Goal: Task Accomplishment & Management: Use online tool/utility

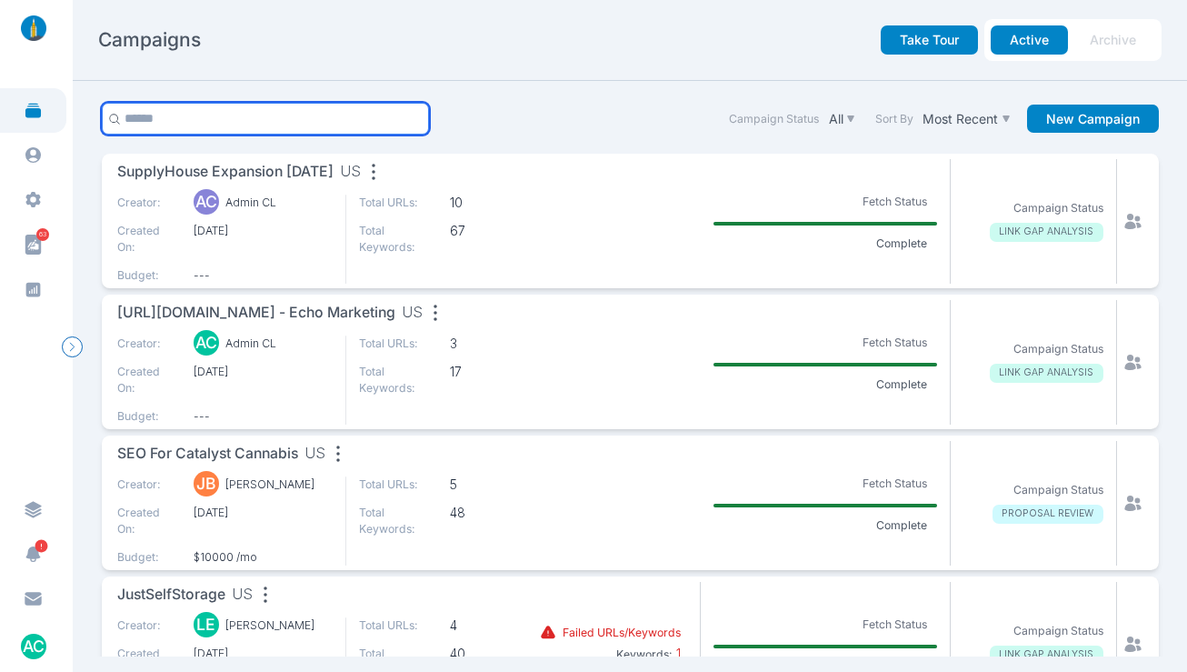
click at [177, 126] on input "text" at bounding box center [266, 119] width 328 height 32
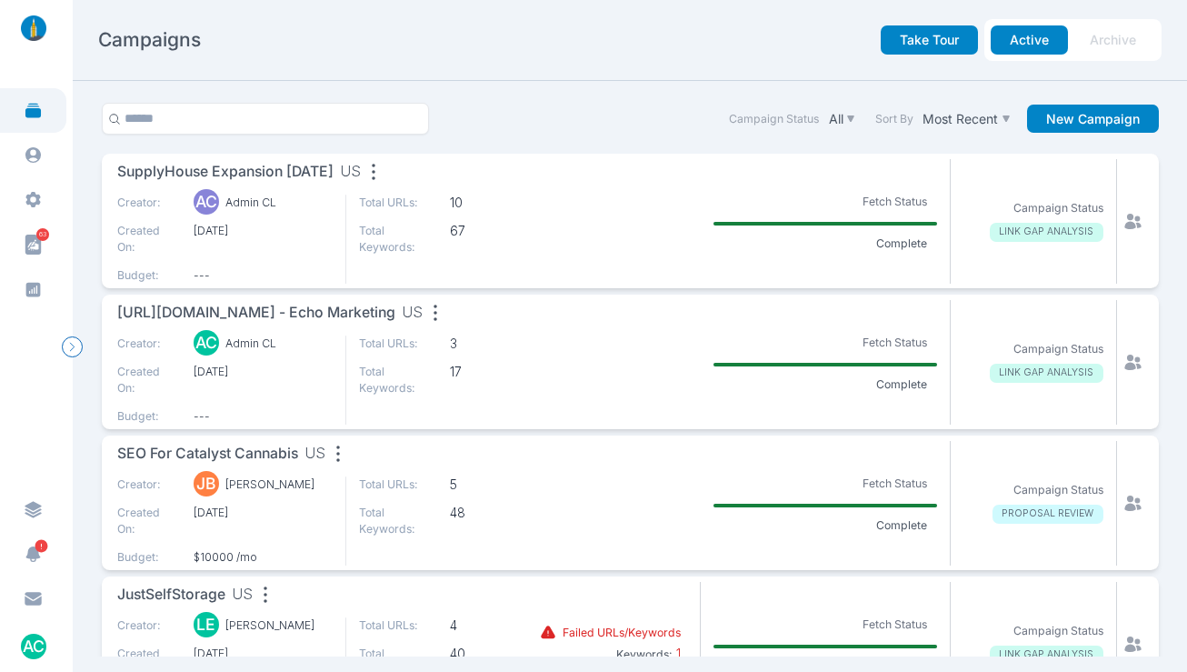
click at [589, 99] on section "Campaign Status All Sort By Most Recent New Campaign SupplyHouse Expansion [DAT…" at bounding box center [630, 377] width 1114 height 592
click at [237, 174] on span "SupplyHouse Expansion [DATE]" at bounding box center [225, 172] width 216 height 23
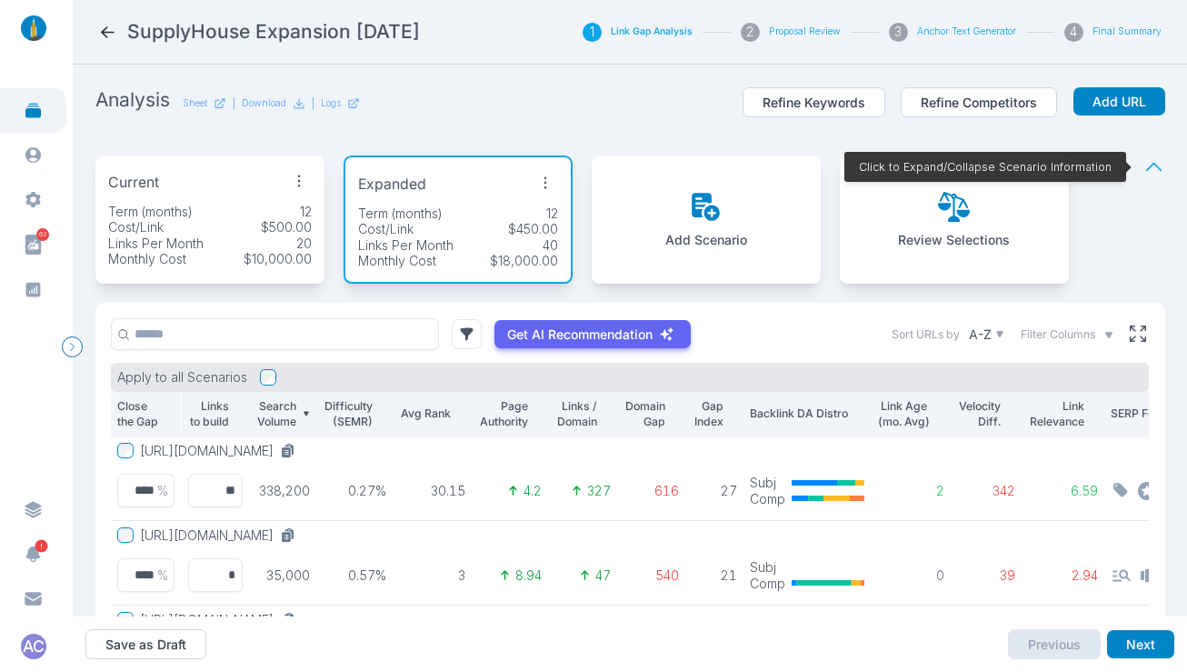
scroll to position [123, 0]
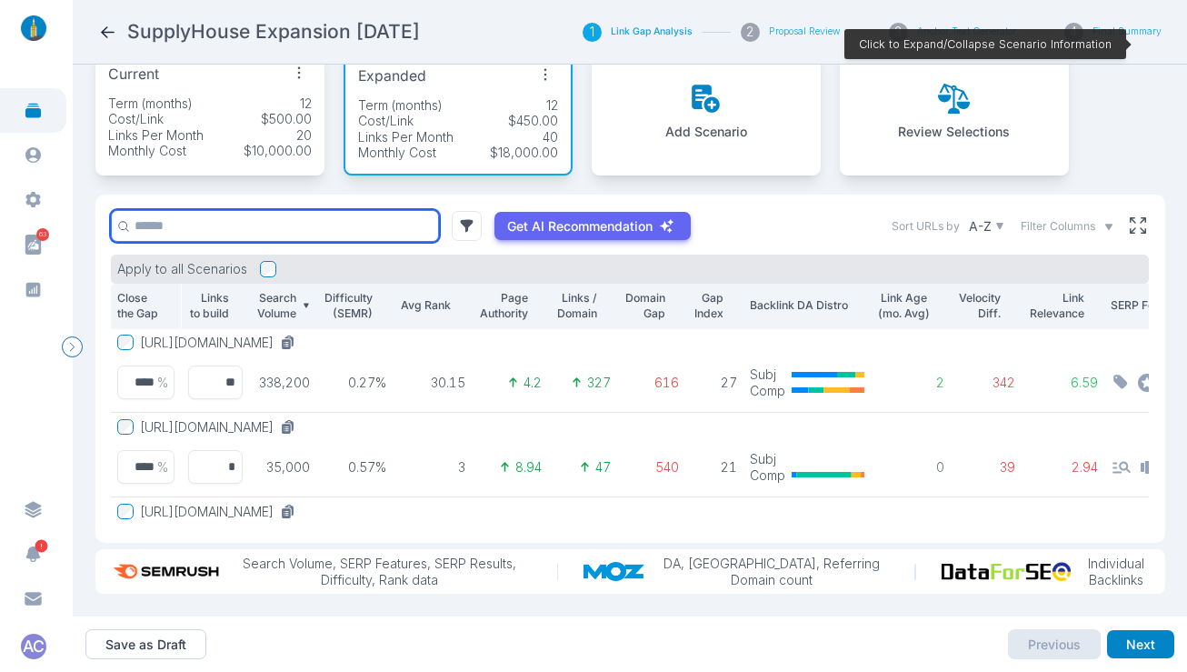
click at [227, 224] on input "text" at bounding box center [275, 226] width 328 height 32
paste input "**********"
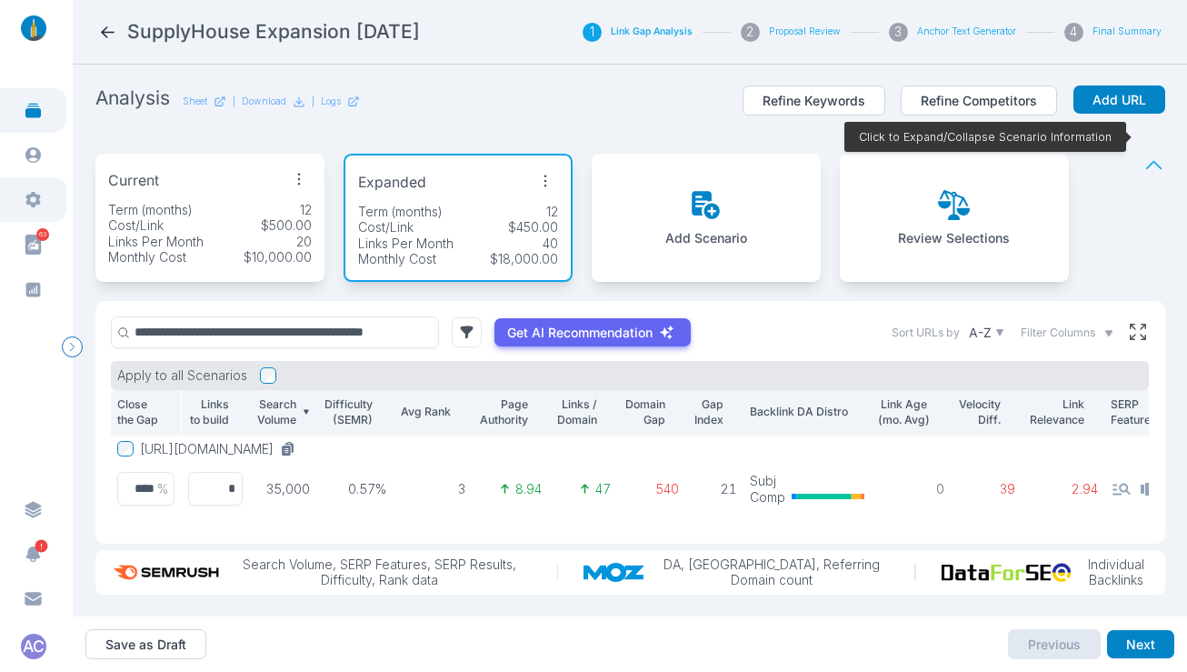
scroll to position [0, 0]
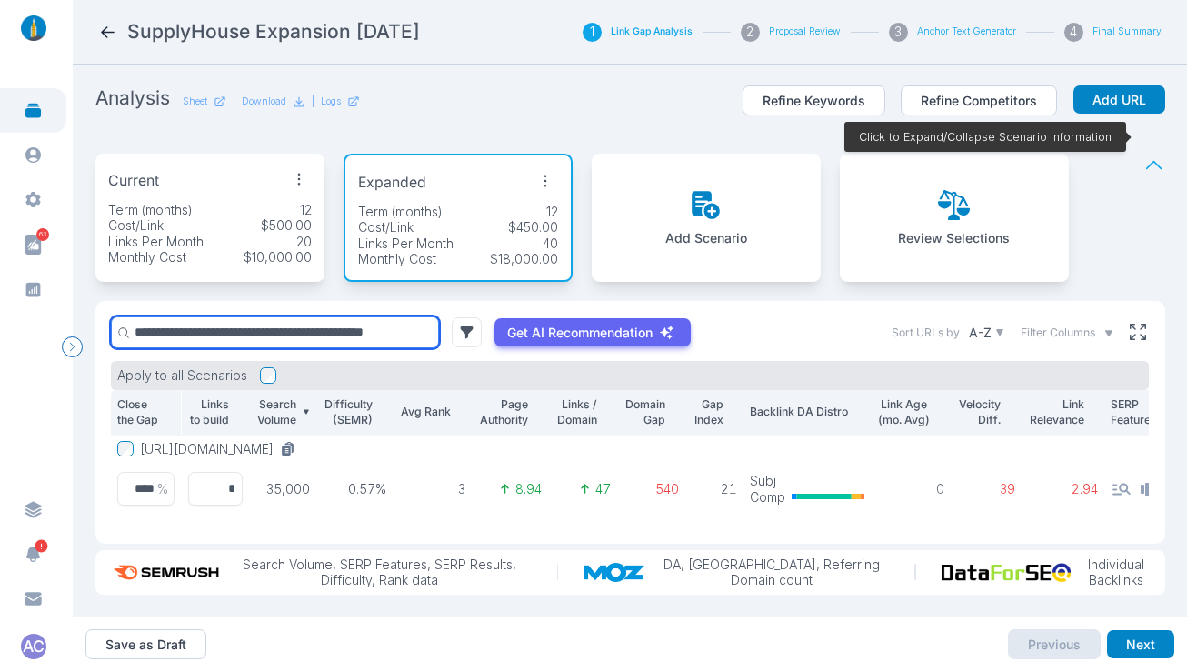
click at [304, 316] on input "**********" at bounding box center [275, 332] width 328 height 32
paste input "*****"
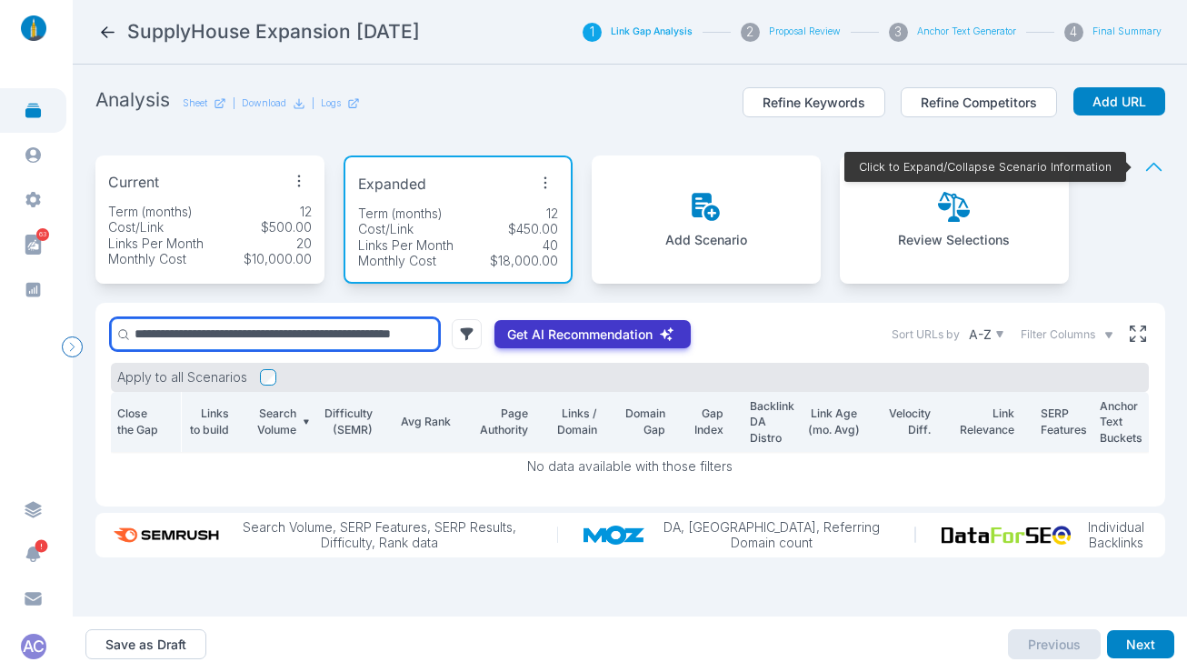
scroll to position [0, 69]
drag, startPoint x: 391, startPoint y: 335, endPoint x: 602, endPoint y: 335, distance: 211.7
click at [606, 335] on div "**********" at bounding box center [401, 334] width 580 height 32
click at [376, 330] on input "**********" at bounding box center [275, 334] width 328 height 32
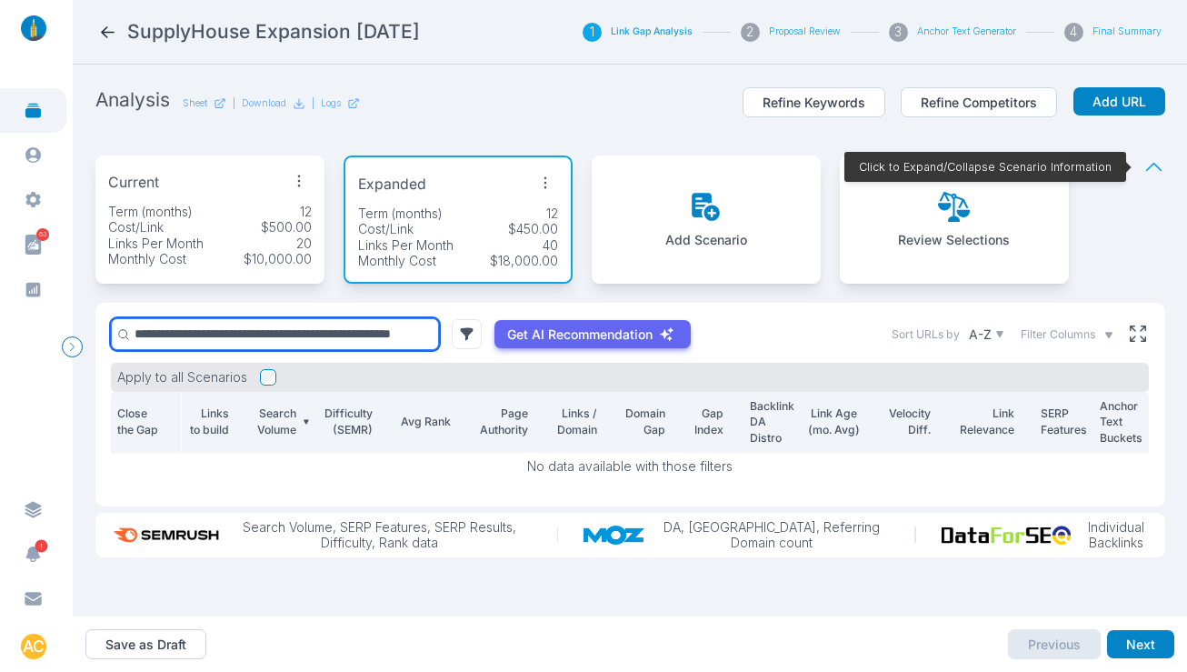
drag, startPoint x: 377, startPoint y: 333, endPoint x: 72, endPoint y: 330, distance: 305.3
click at [59, 331] on main "**********" at bounding box center [593, 336] width 1187 height 672
type input "*******"
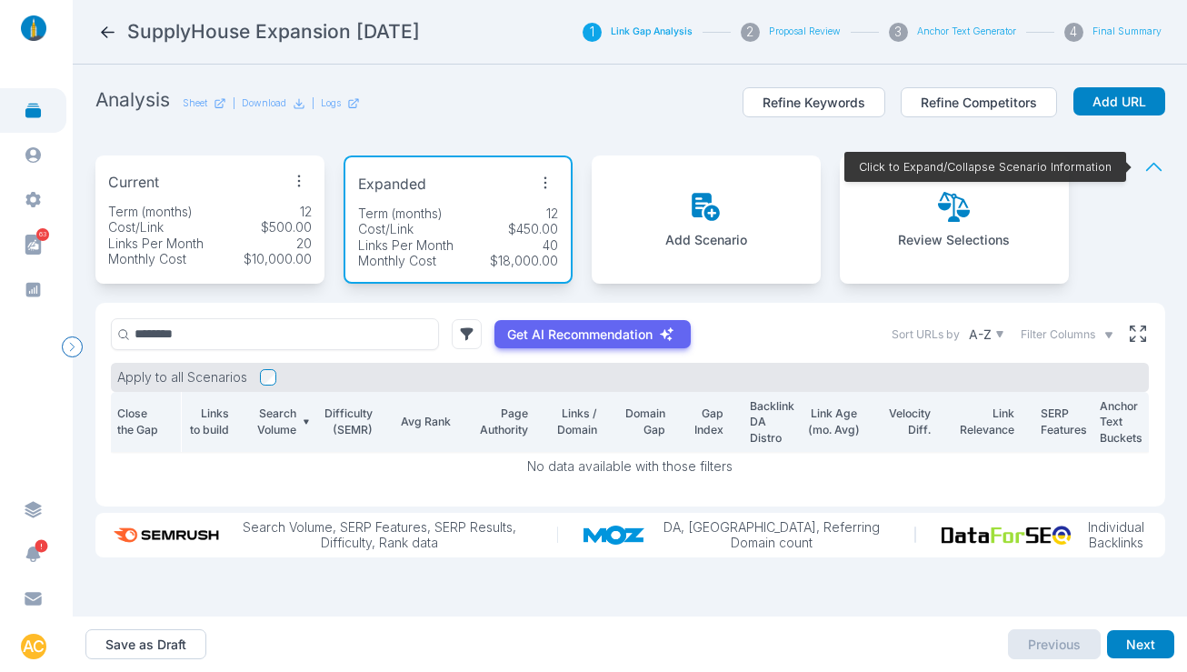
drag, startPoint x: 452, startPoint y: 249, endPoint x: 449, endPoint y: 272, distance: 22.9
click at [452, 249] on p "Links Per Month" at bounding box center [405, 245] width 95 height 16
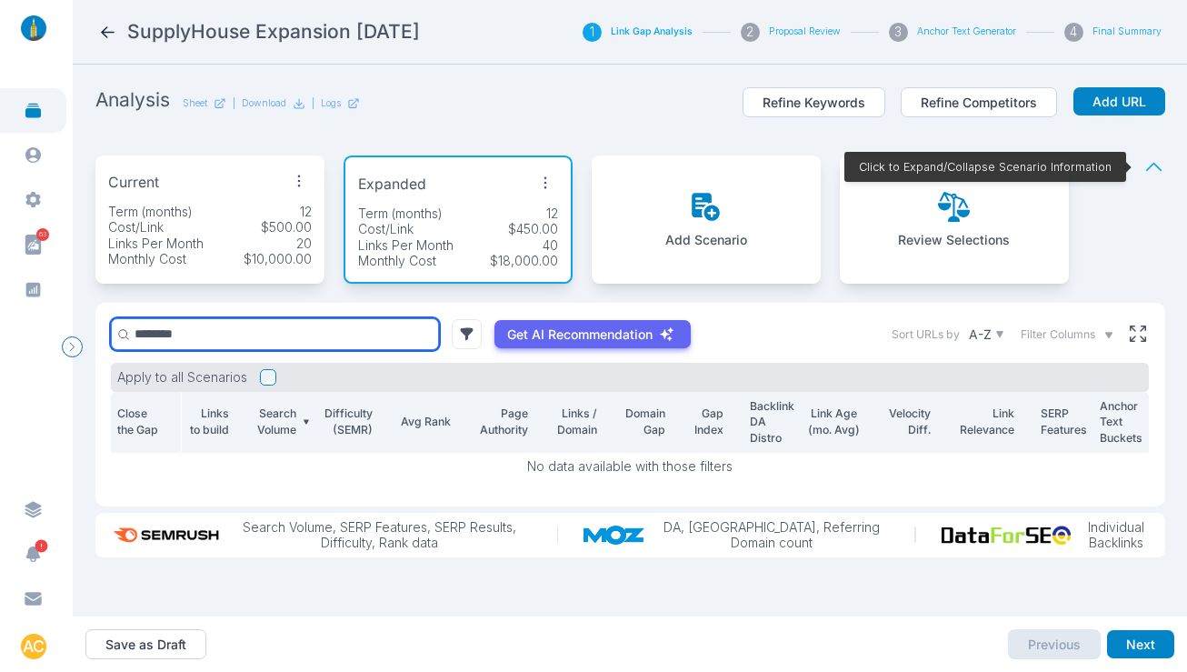
click at [381, 330] on input "*******" at bounding box center [275, 334] width 328 height 32
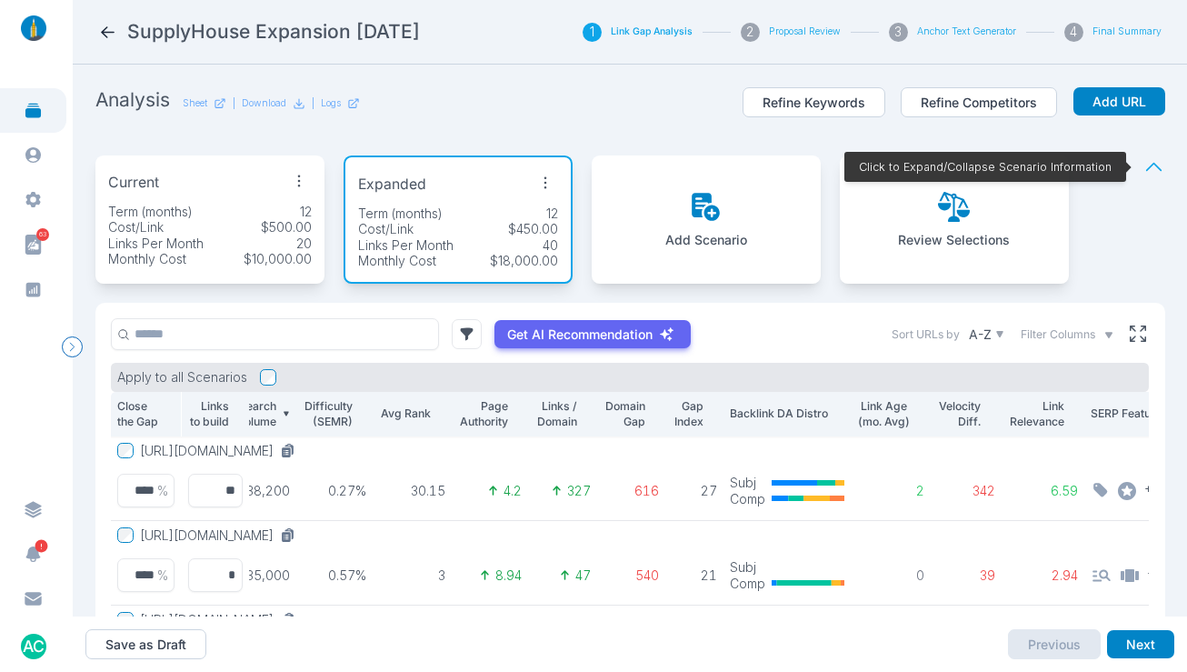
scroll to position [0, 22]
click at [223, 498] on input "**" at bounding box center [214, 490] width 55 height 34
type input "**"
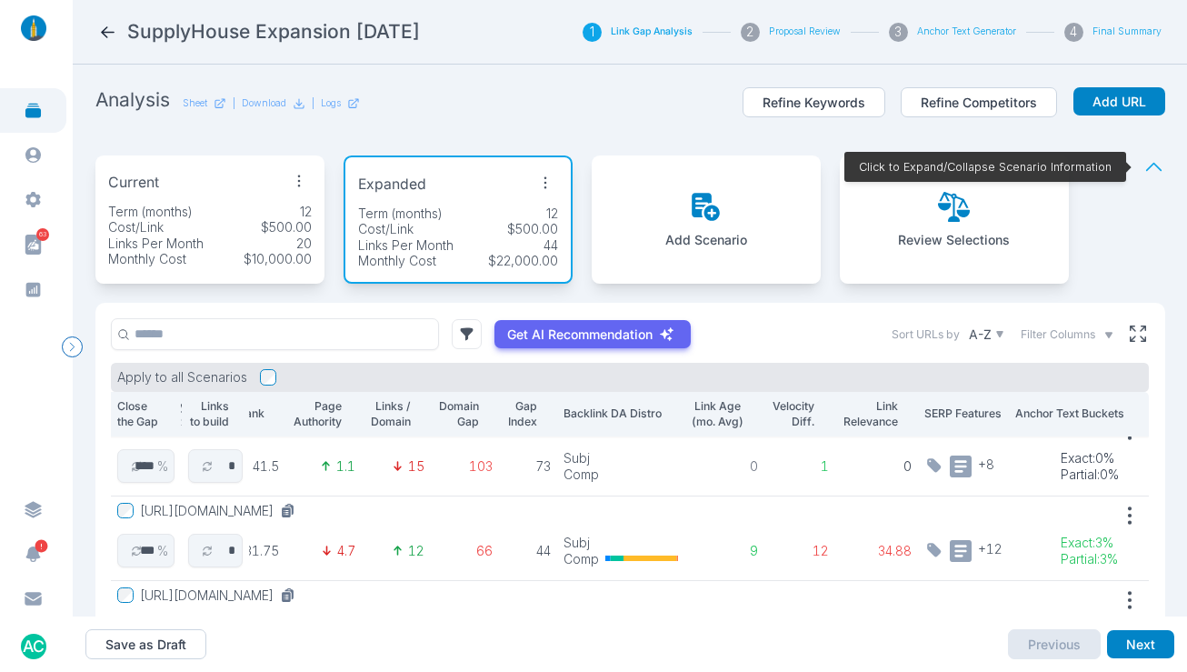
scroll to position [278, 197]
click at [211, 554] on input "*" at bounding box center [214, 550] width 55 height 34
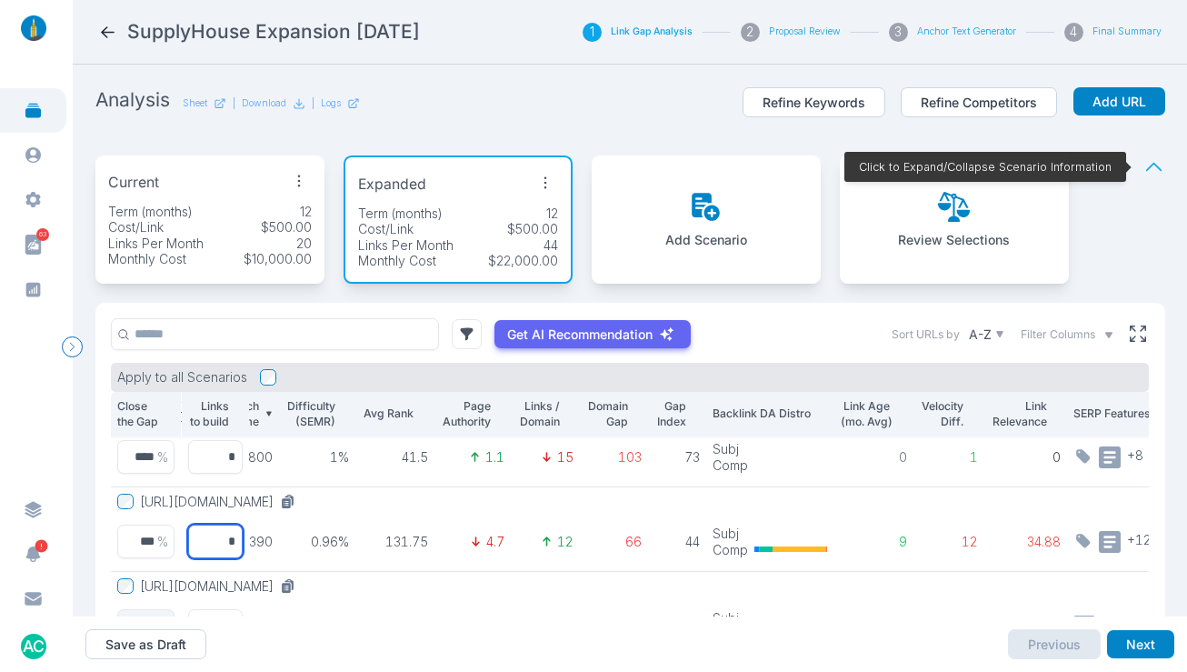
scroll to position [287, 0]
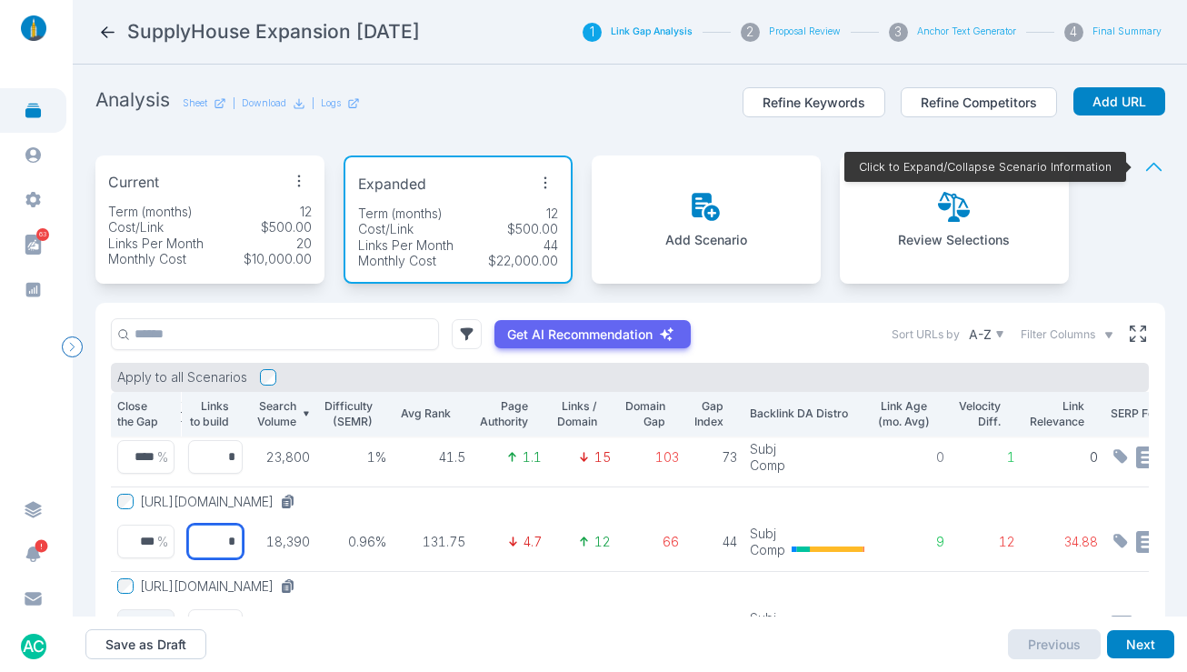
type input "*"
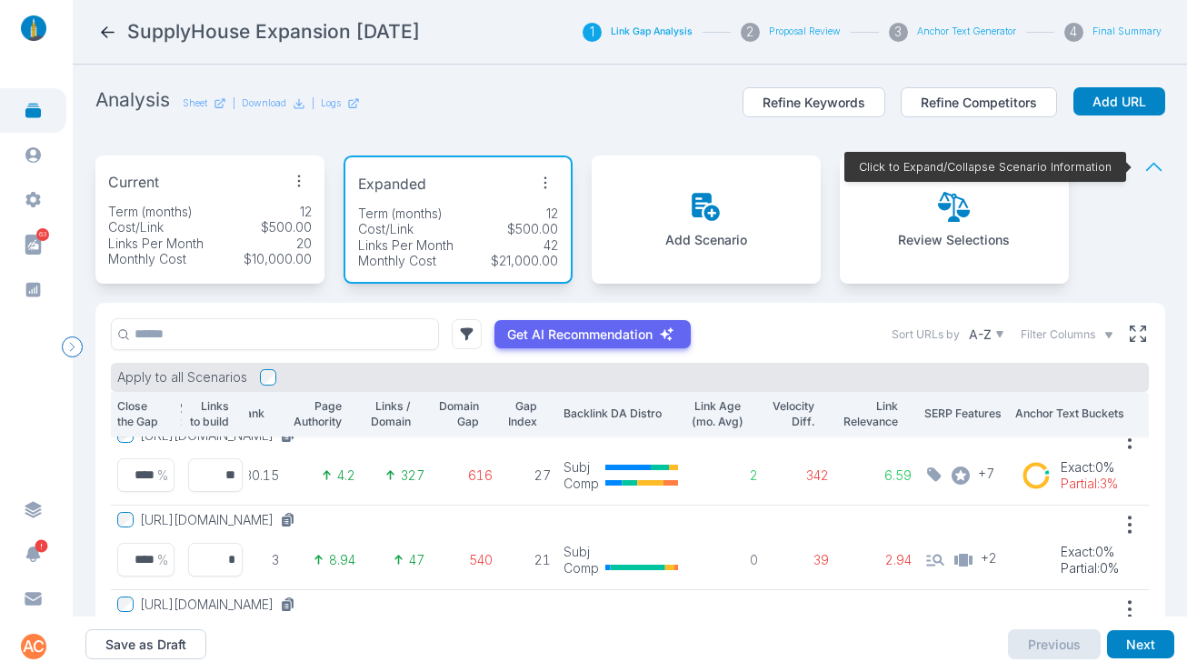
scroll to position [0, 214]
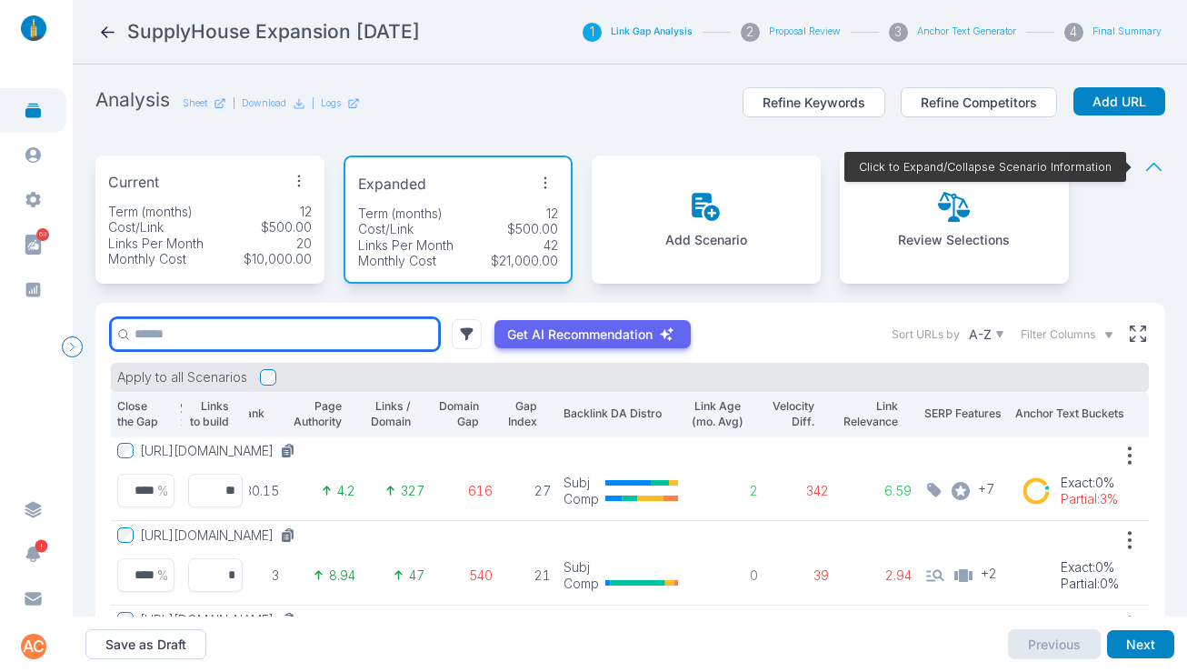
click at [241, 333] on input "text" at bounding box center [275, 334] width 328 height 32
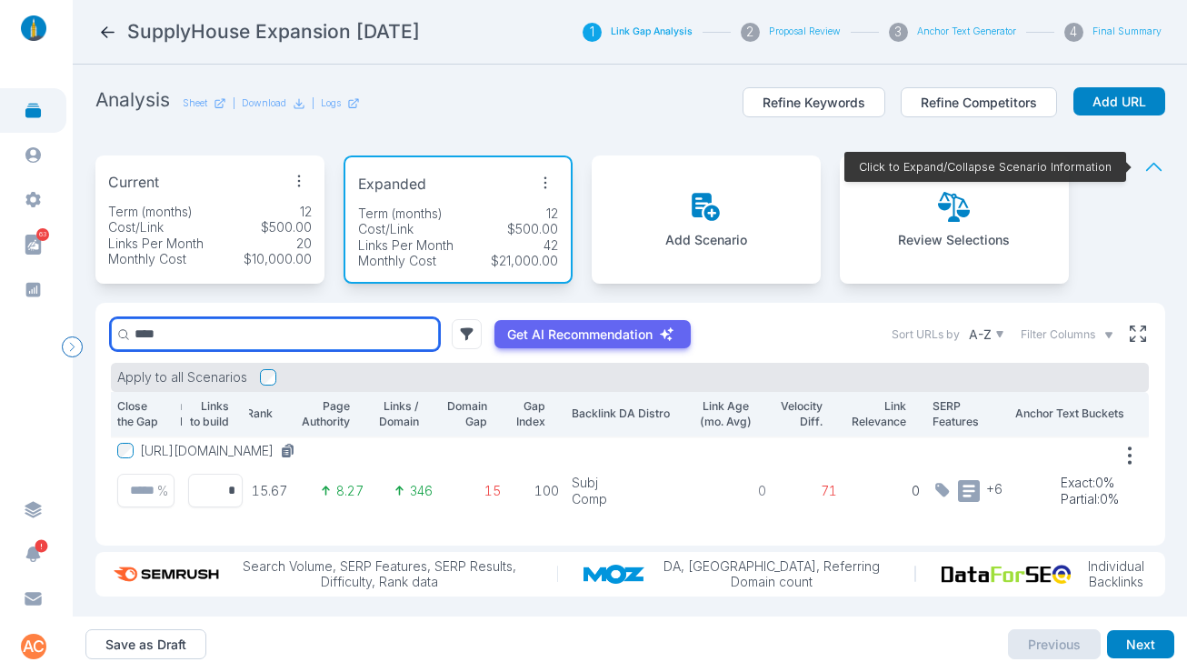
click at [182, 339] on input "****" at bounding box center [275, 334] width 328 height 32
click at [196, 332] on input "***" at bounding box center [275, 334] width 328 height 32
click at [195, 332] on input "***" at bounding box center [275, 334] width 328 height 32
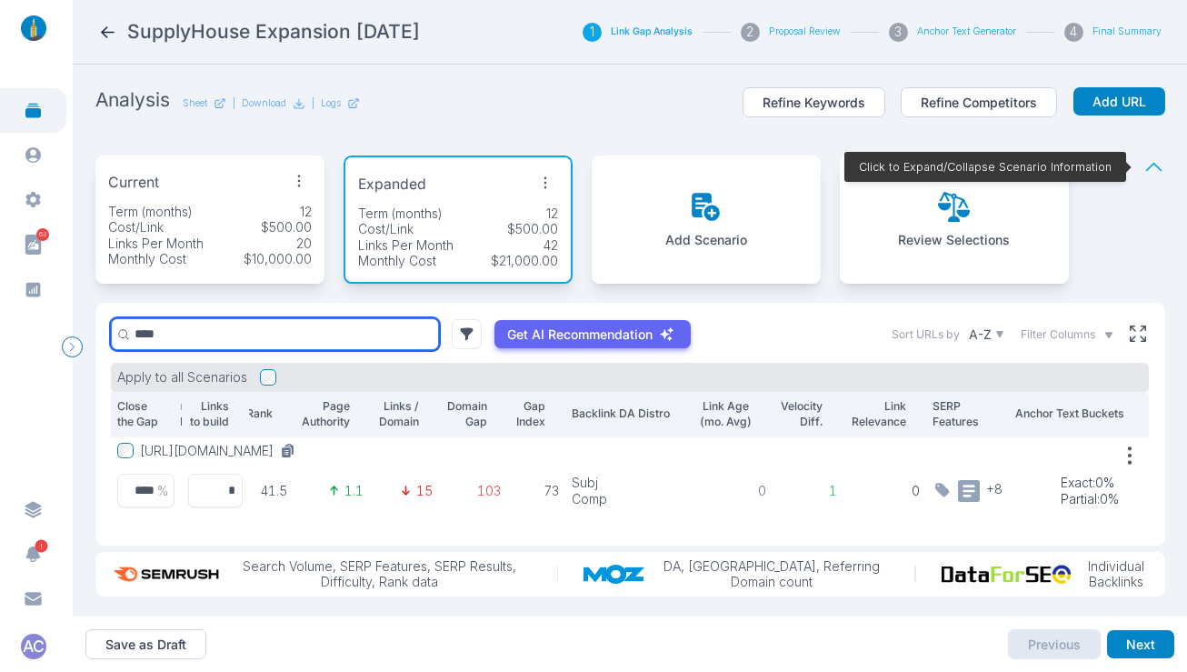
click at [200, 334] on input "****" at bounding box center [275, 334] width 328 height 32
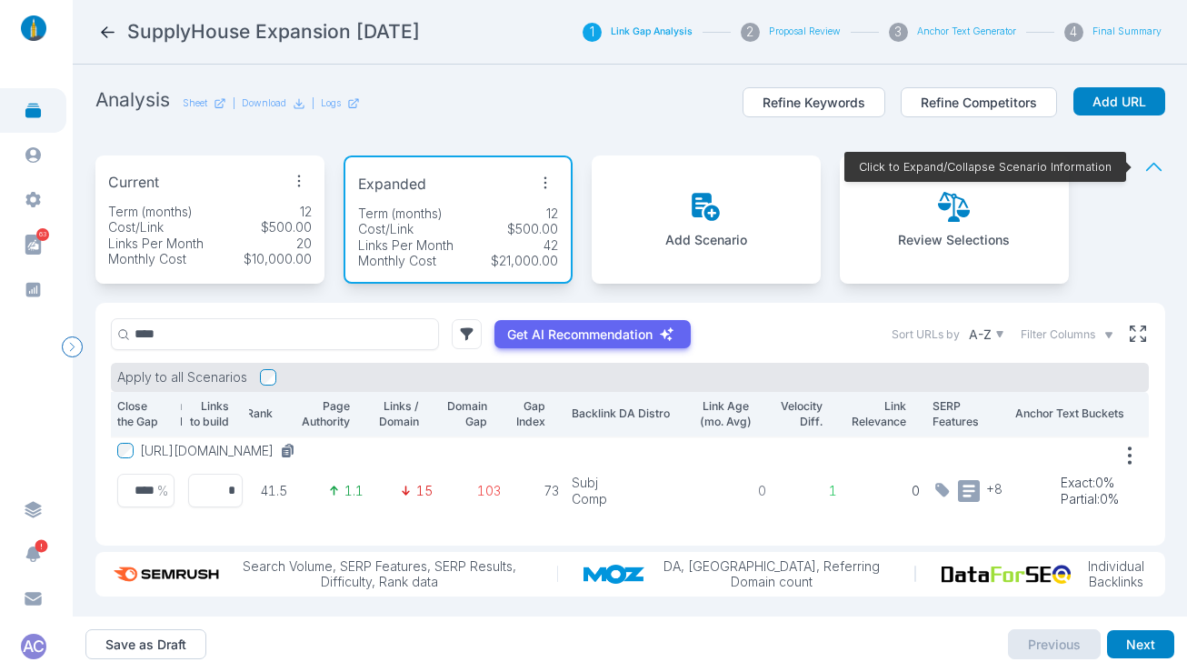
click at [950, 211] on icon at bounding box center [954, 207] width 32 height 32
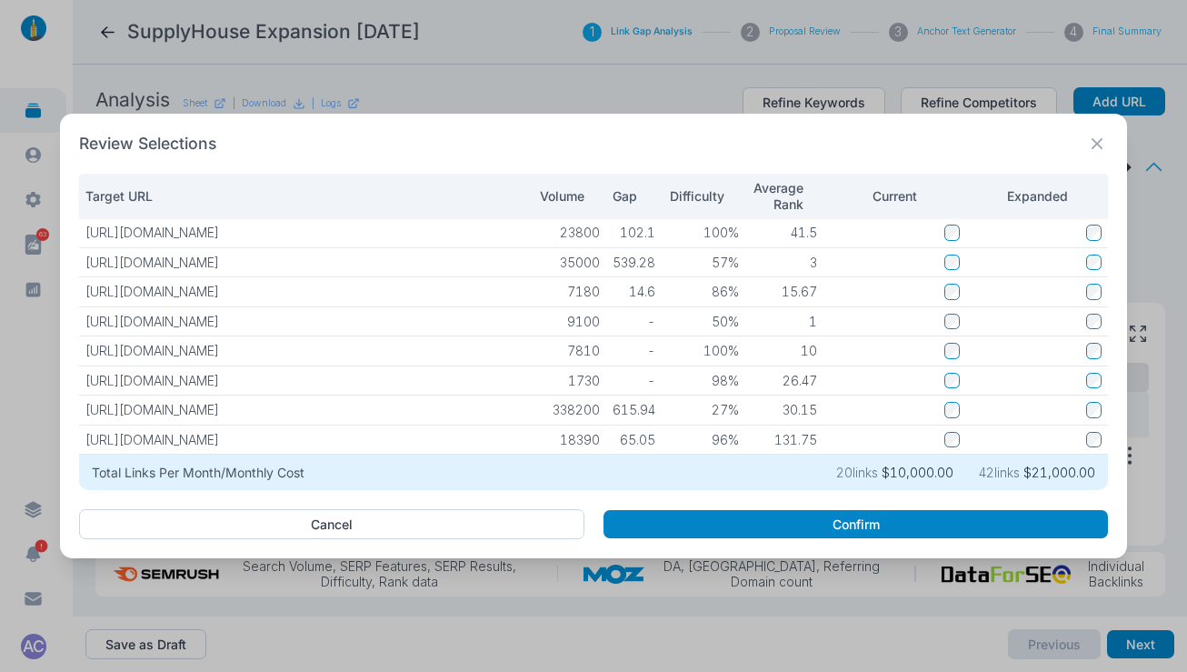
click at [810, 378] on p "26.47" at bounding box center [784, 381] width 66 height 16
click at [504, 518] on button "Cancel" at bounding box center [331, 524] width 505 height 31
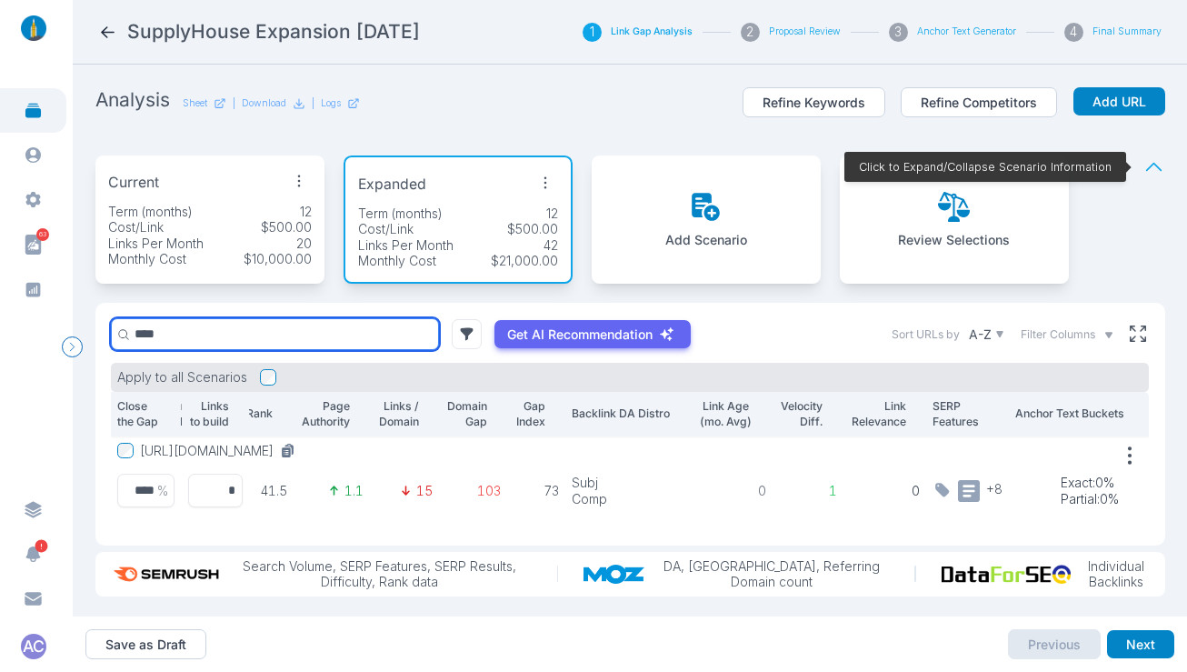
click at [212, 332] on input "****" at bounding box center [275, 334] width 328 height 32
click at [211, 332] on input "****" at bounding box center [275, 334] width 328 height 32
type input "***"
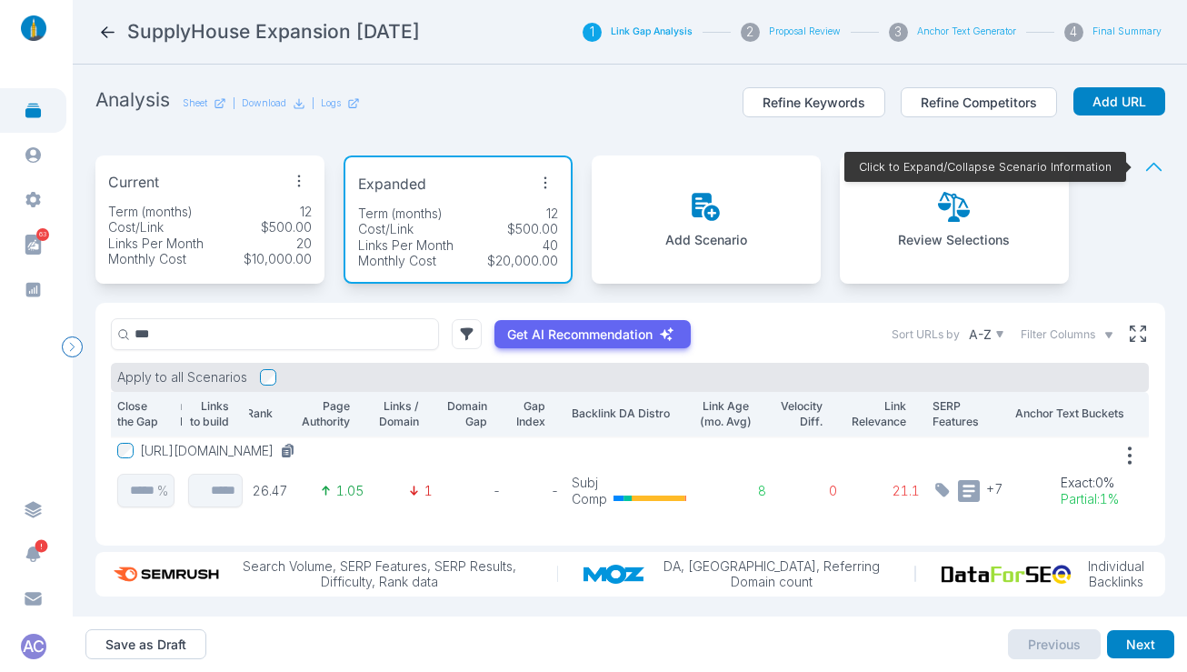
click at [958, 226] on button "Review Selections" at bounding box center [954, 219] width 112 height 57
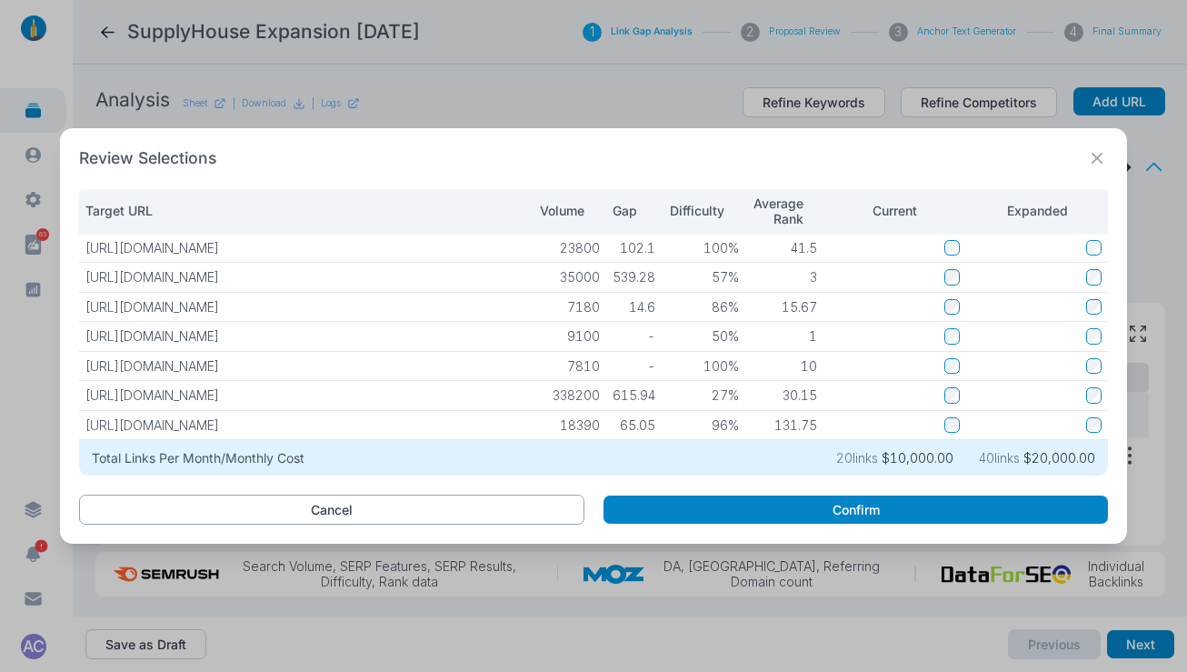
click at [377, 513] on button "Cancel" at bounding box center [331, 509] width 505 height 31
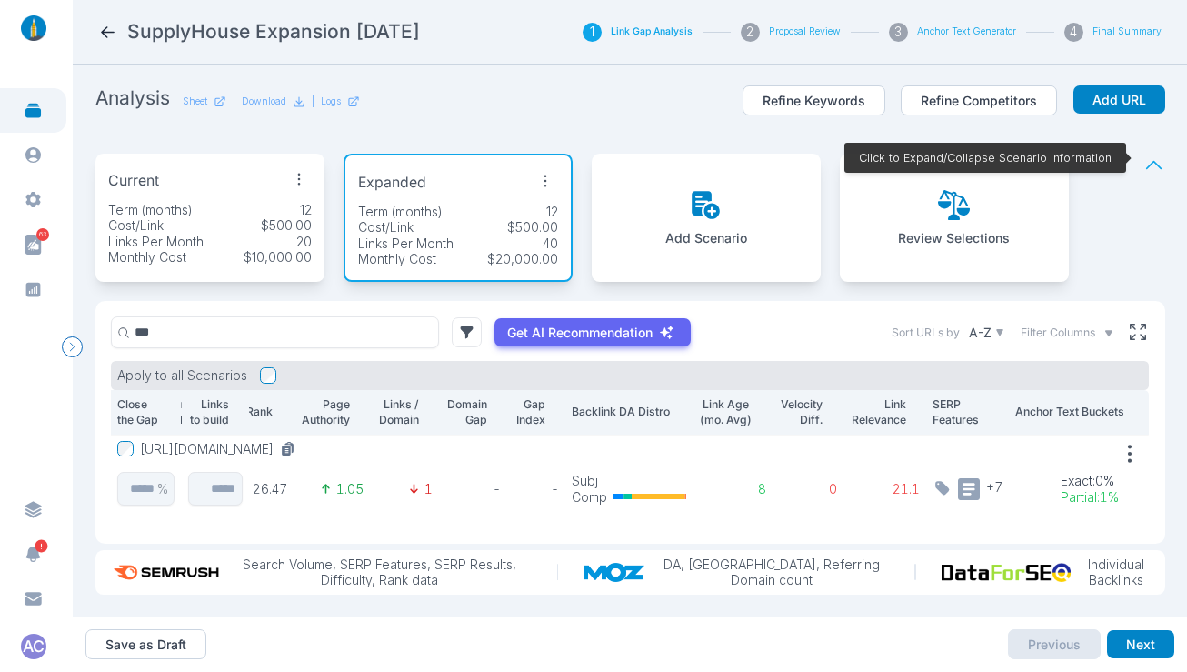
click at [946, 230] on p "Review Selections" at bounding box center [954, 238] width 112 height 16
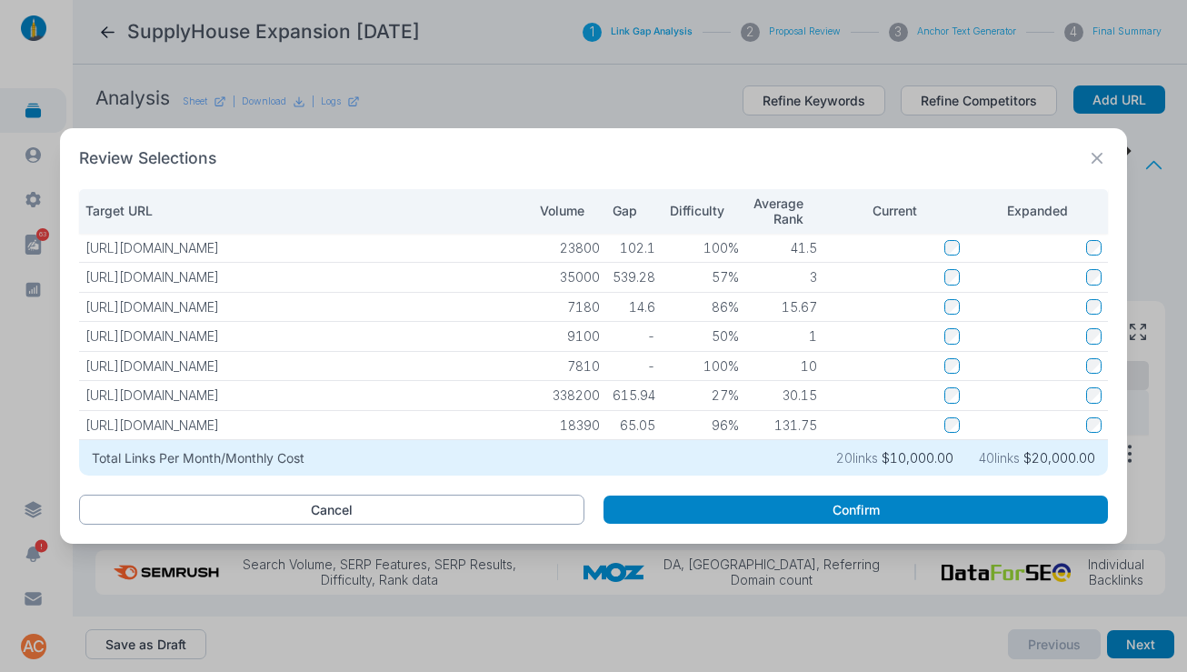
click at [533, 513] on button "Cancel" at bounding box center [331, 509] width 505 height 31
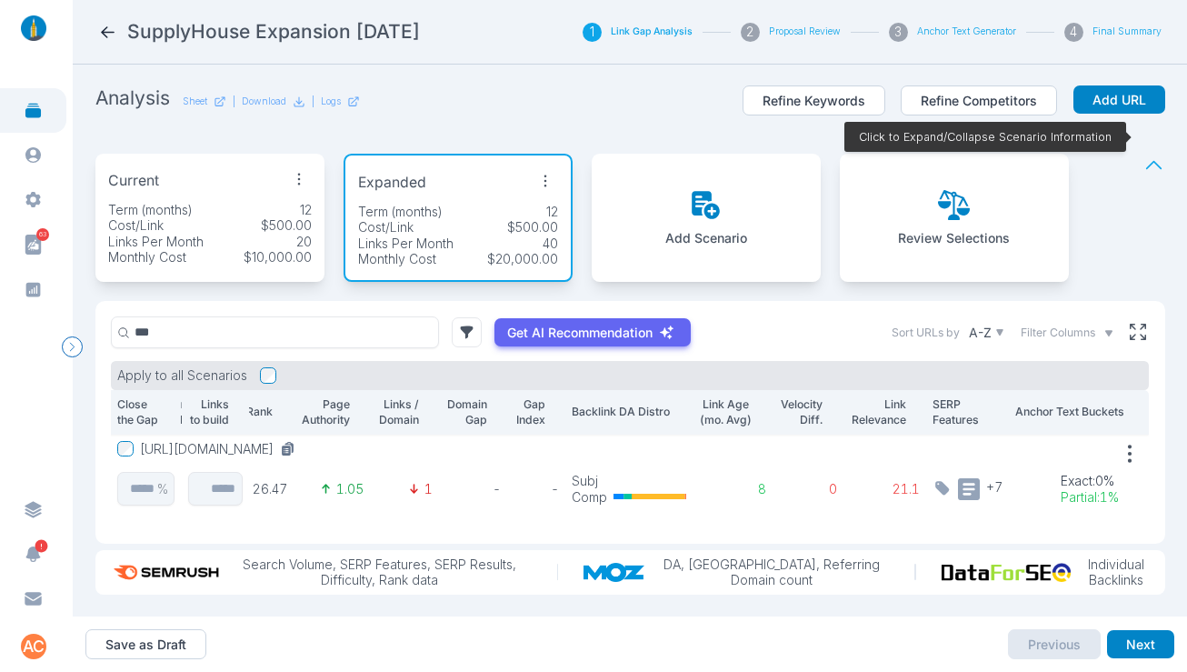
scroll to position [30, 0]
click at [1140, 637] on button "Next" at bounding box center [1140, 644] width 67 height 29
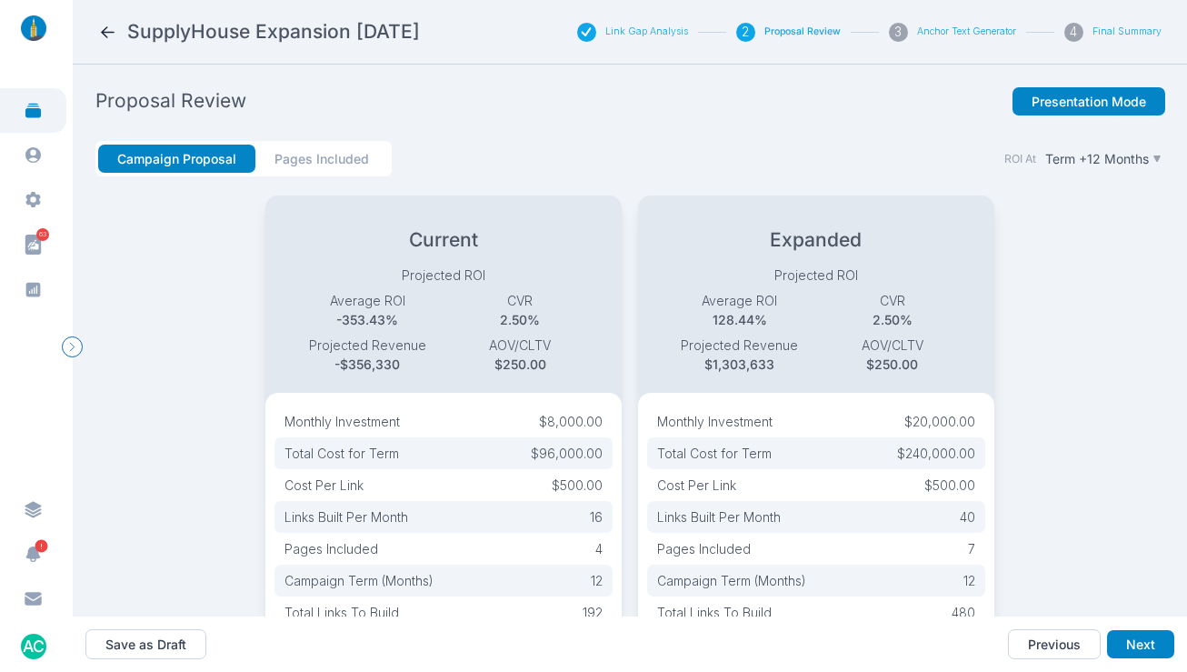
scroll to position [111, 0]
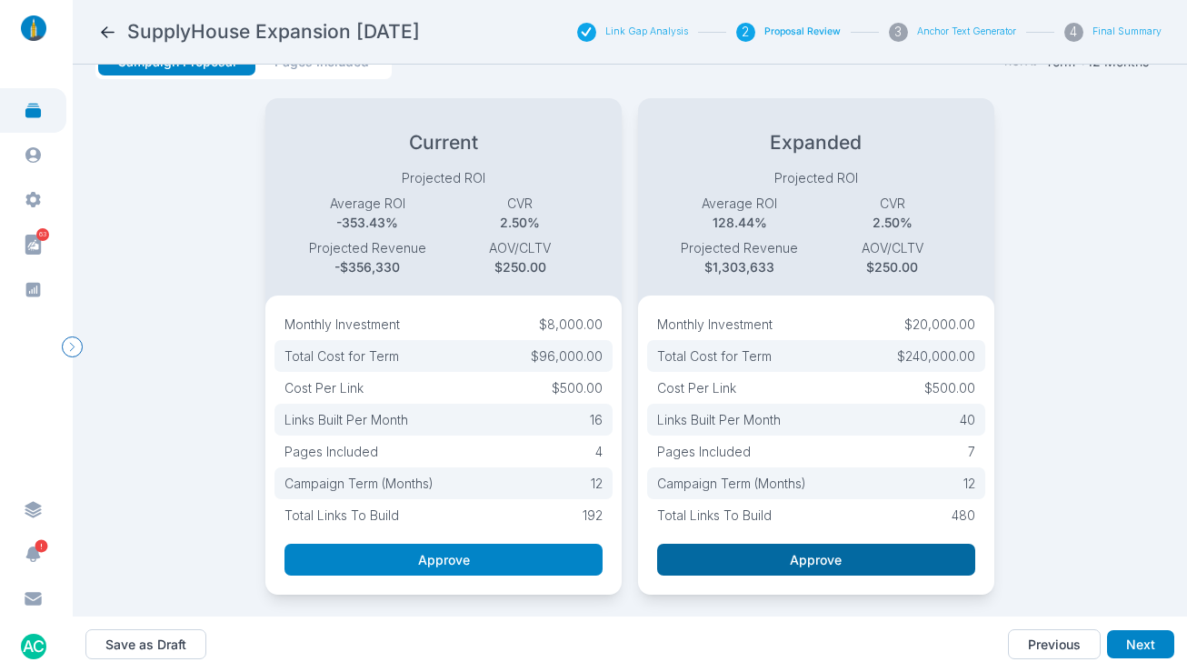
click at [824, 543] on button "Approve" at bounding box center [816, 559] width 318 height 32
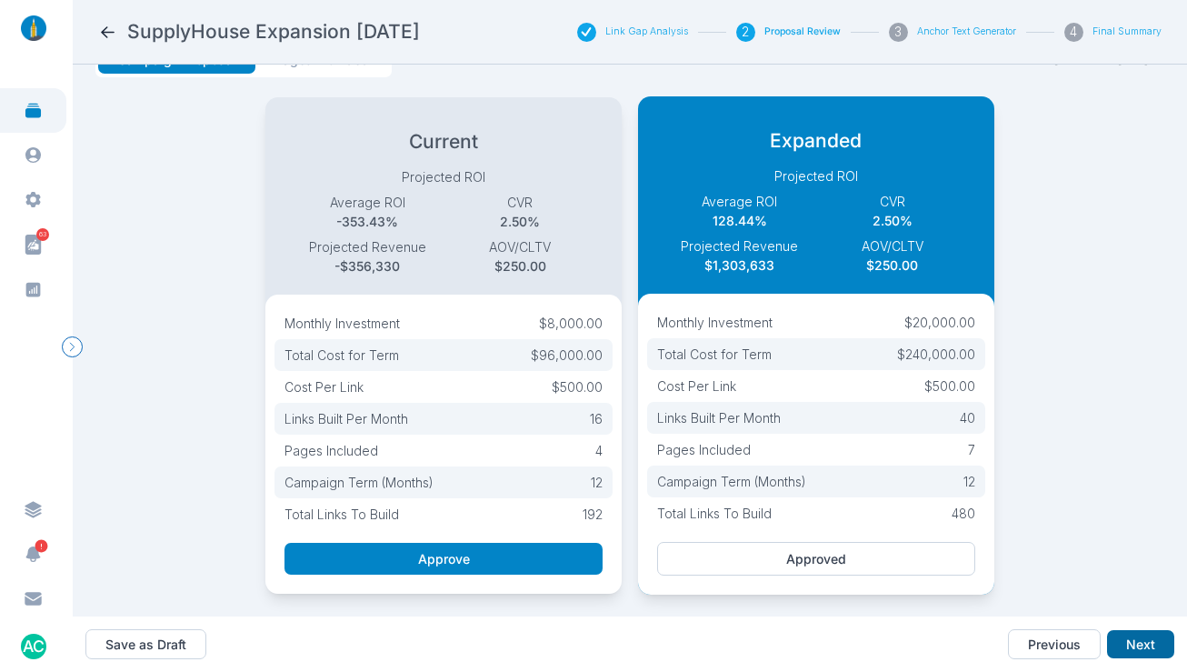
click at [1126, 650] on button "Next" at bounding box center [1140, 644] width 67 height 29
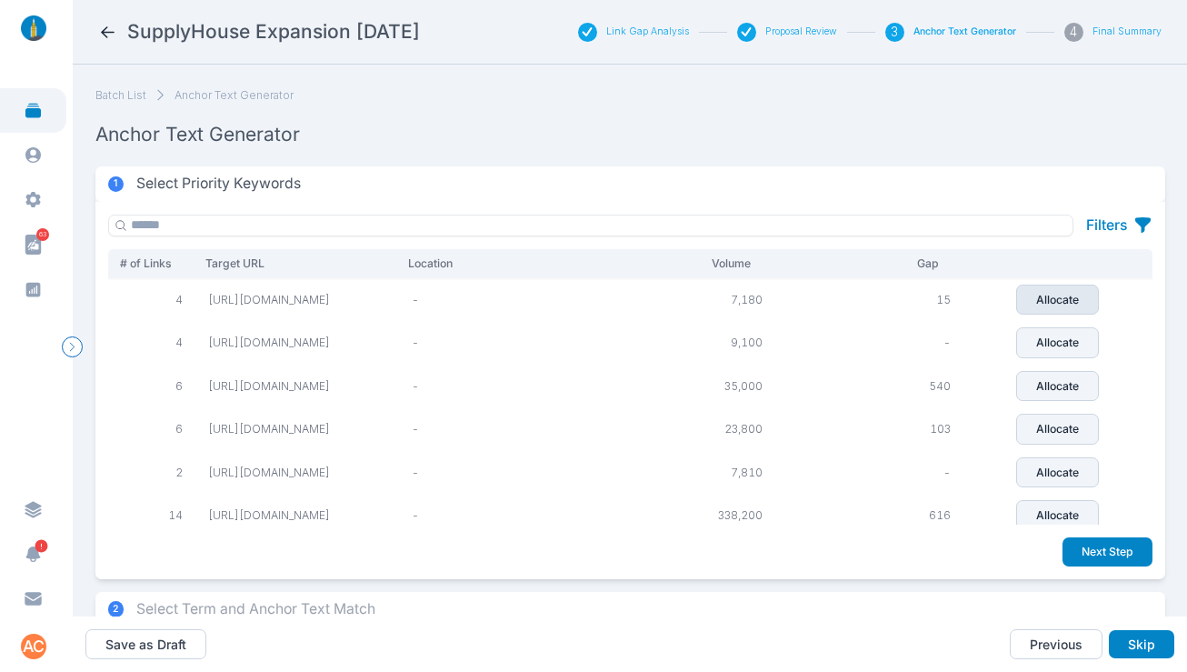
click at [1068, 308] on p "Allocate" at bounding box center [1057, 300] width 43 height 16
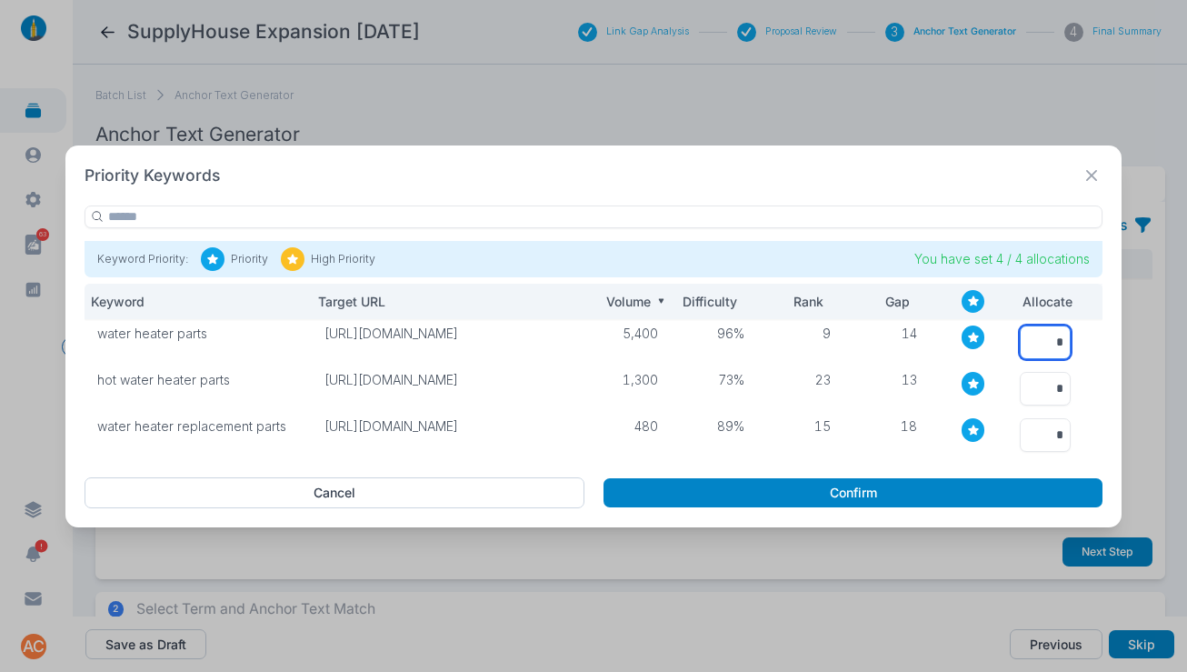
click at [1049, 339] on input "*" at bounding box center [1045, 342] width 51 height 34
click at [1049, 341] on input "*" at bounding box center [1045, 342] width 51 height 34
type input "*"
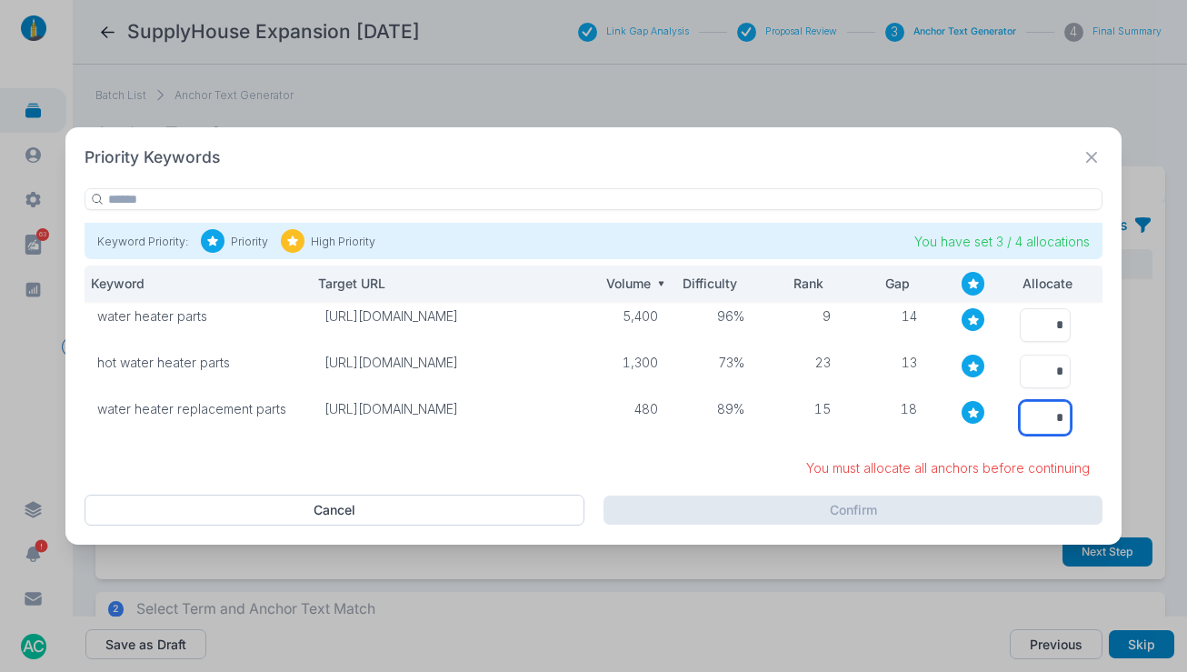
click at [1047, 411] on input "*" at bounding box center [1045, 418] width 51 height 34
type input "*"
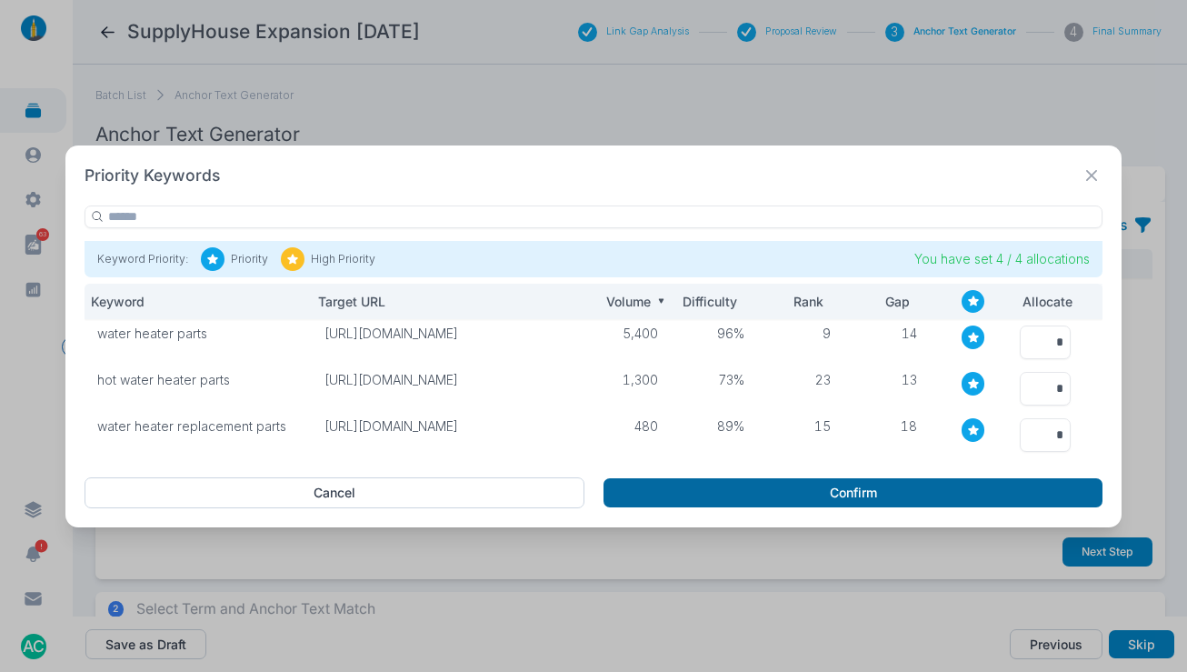
click at [812, 487] on button "Confirm" at bounding box center [852, 492] width 499 height 29
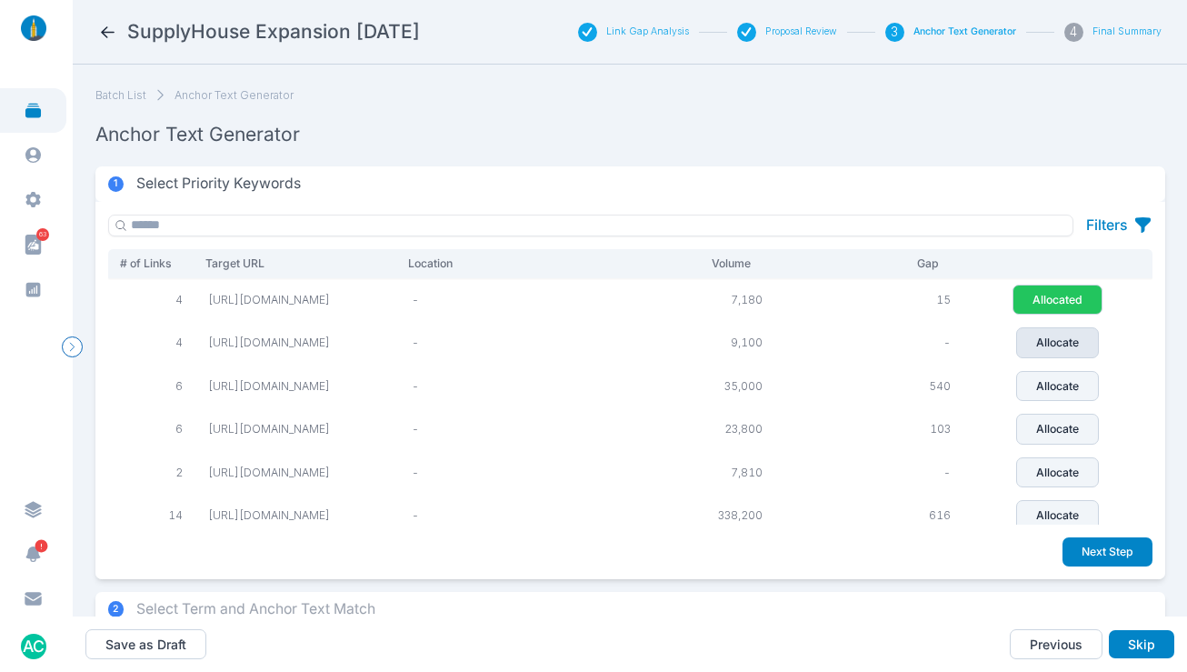
click at [1056, 351] on p "Allocate" at bounding box center [1057, 342] width 43 height 16
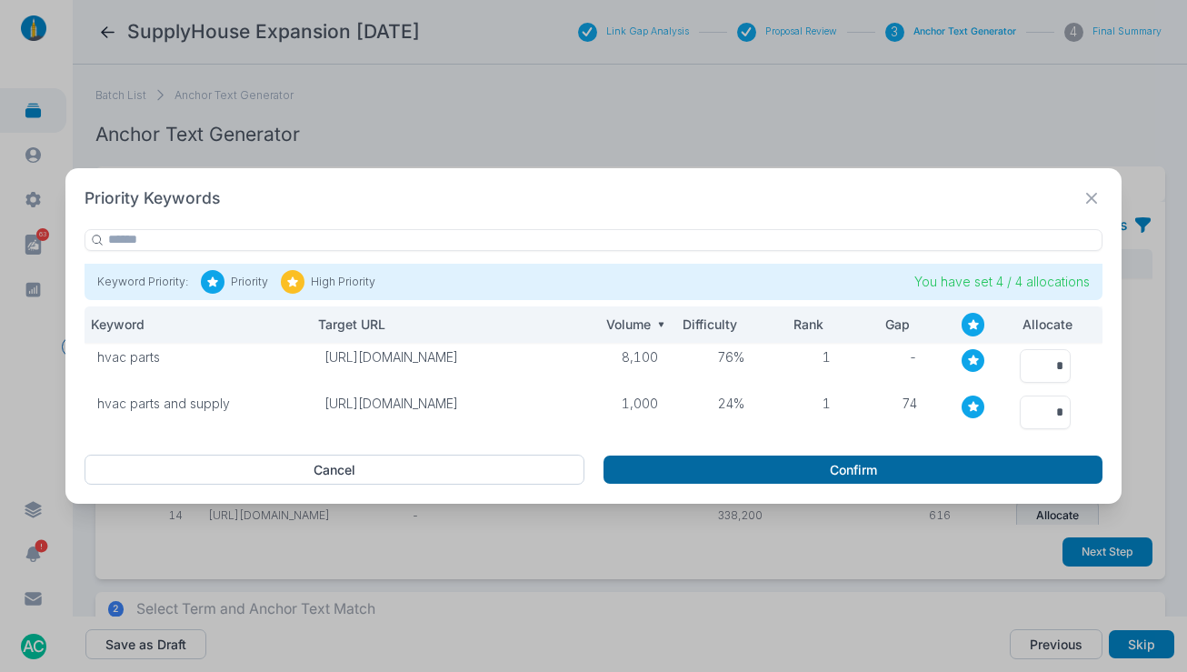
click at [708, 466] on button "Confirm" at bounding box center [852, 469] width 499 height 29
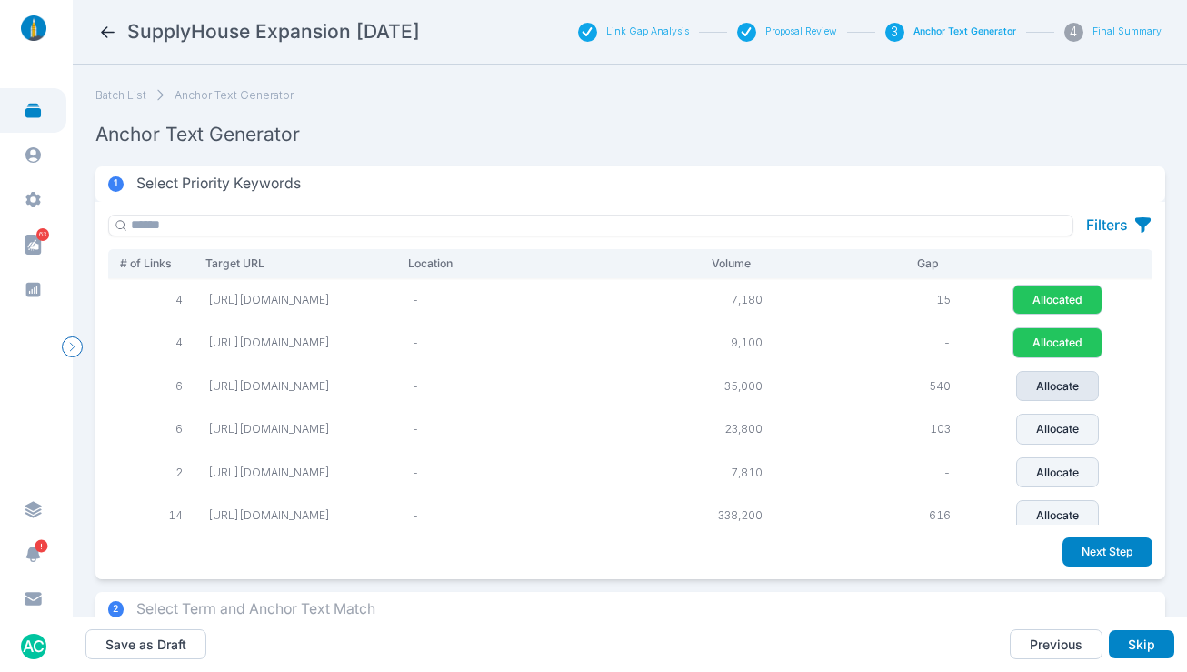
click at [1036, 394] on p "Allocate" at bounding box center [1057, 386] width 43 height 16
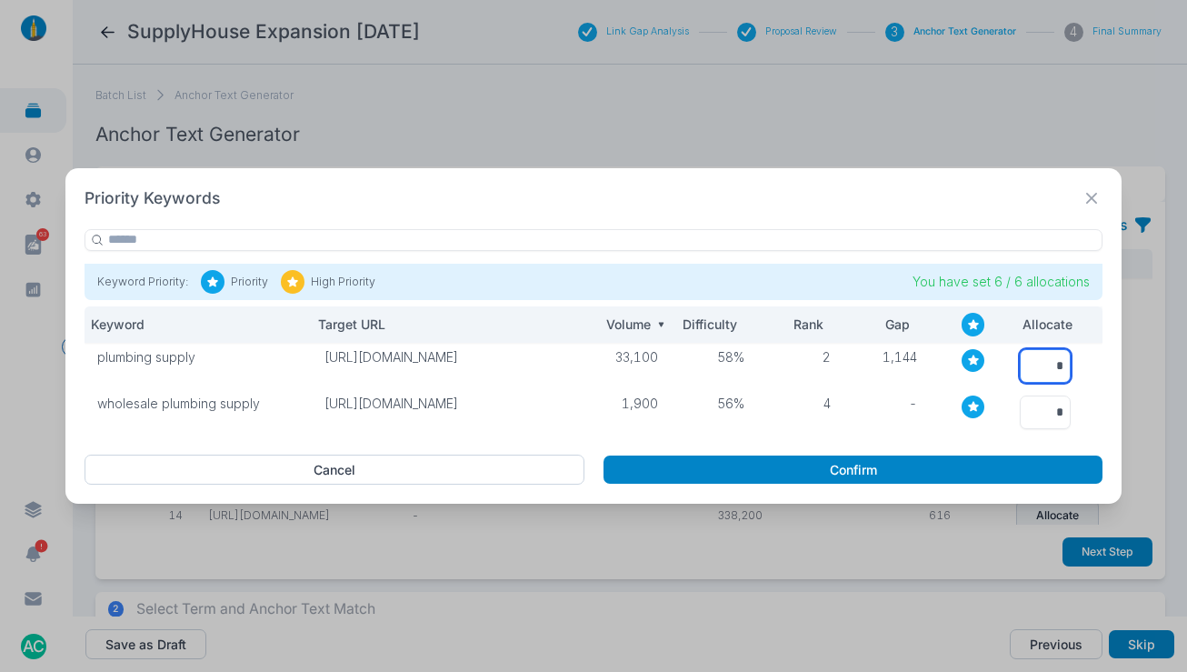
click at [1042, 368] on input "*" at bounding box center [1045, 366] width 51 height 34
type input "*"
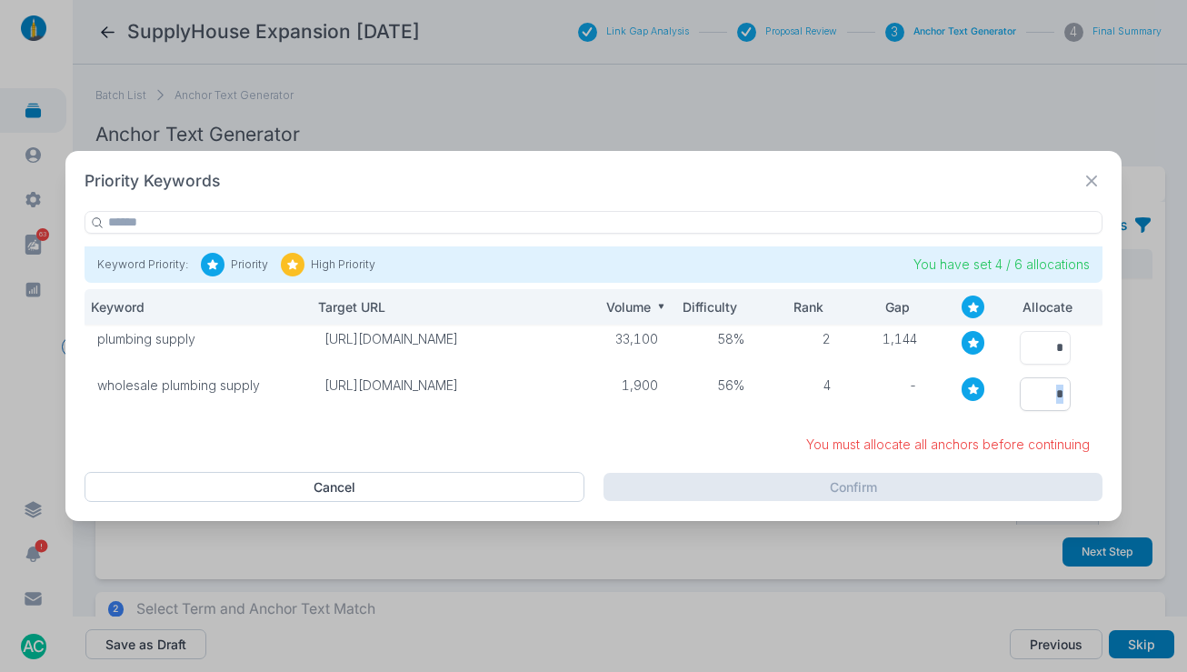
drag, startPoint x: 1050, startPoint y: 417, endPoint x: 1051, endPoint y: 407, distance: 10.2
click at [1050, 417] on div "Priority Keywords Keyword Priority: Priority High Priority You have set 4 / 6 a…" at bounding box center [593, 336] width 1056 height 371
click at [1040, 396] on input "*" at bounding box center [1045, 394] width 51 height 34
type input "*"
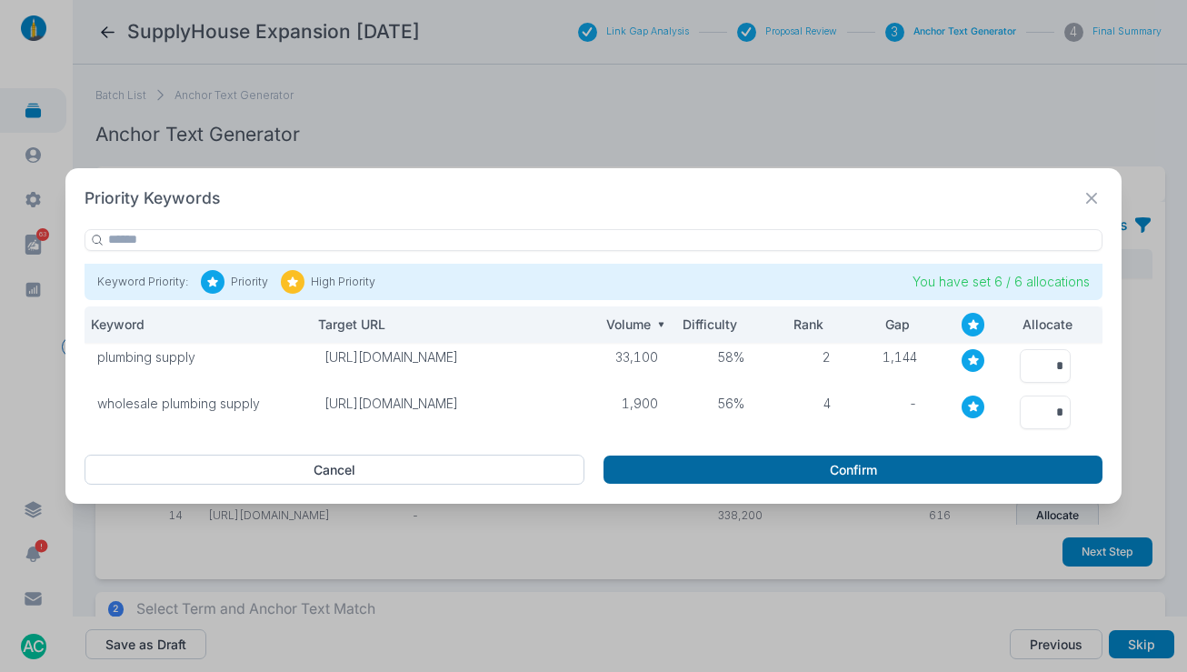
click at [930, 477] on button "Confirm" at bounding box center [852, 469] width 499 height 29
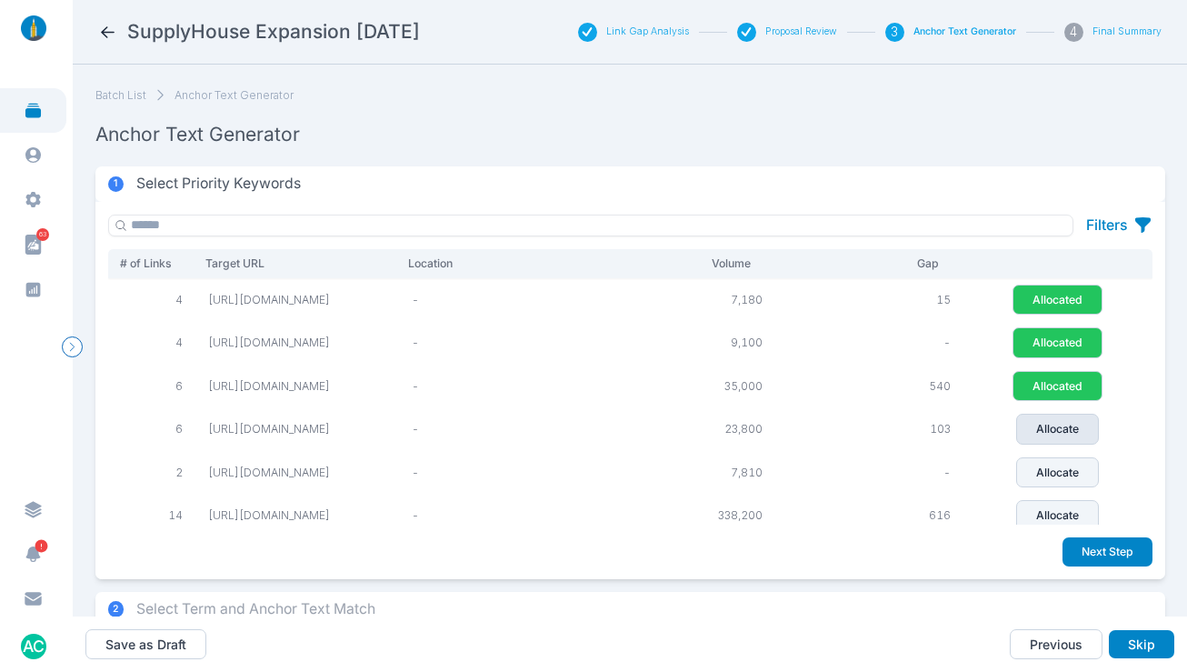
click at [1043, 444] on button "Allocate" at bounding box center [1057, 428] width 83 height 31
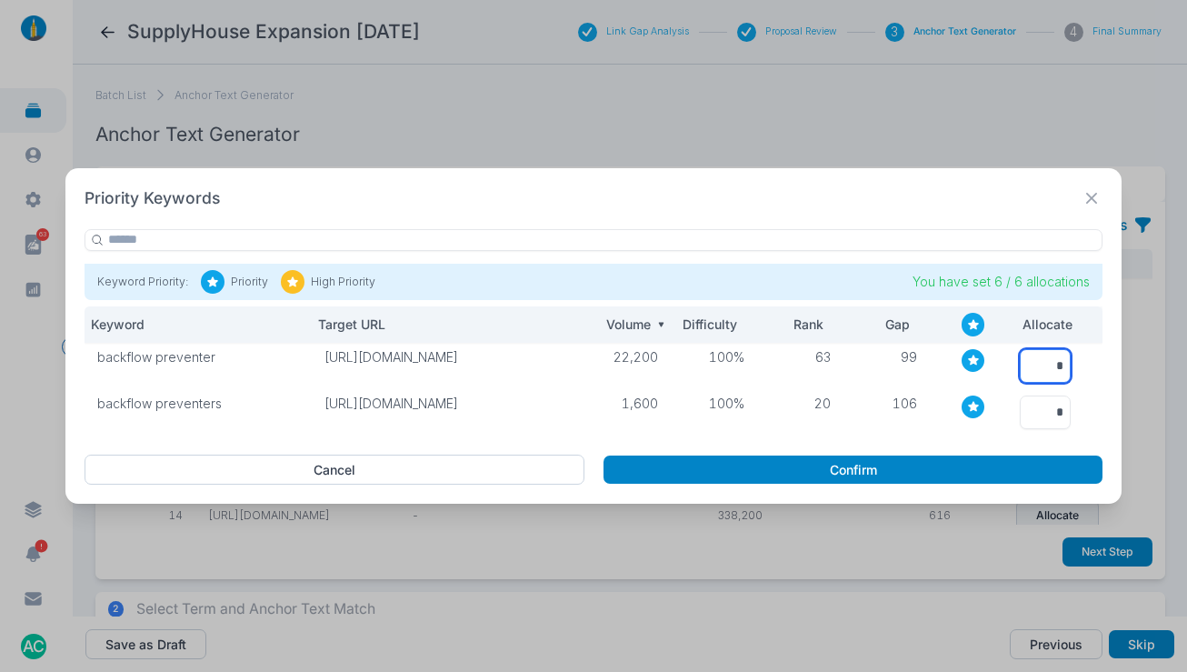
click at [1050, 363] on input "*" at bounding box center [1045, 366] width 51 height 34
drag, startPoint x: 1050, startPoint y: 363, endPoint x: 1020, endPoint y: 367, distance: 29.3
click at [1050, 363] on input "*" at bounding box center [1045, 366] width 51 height 34
type input "*"
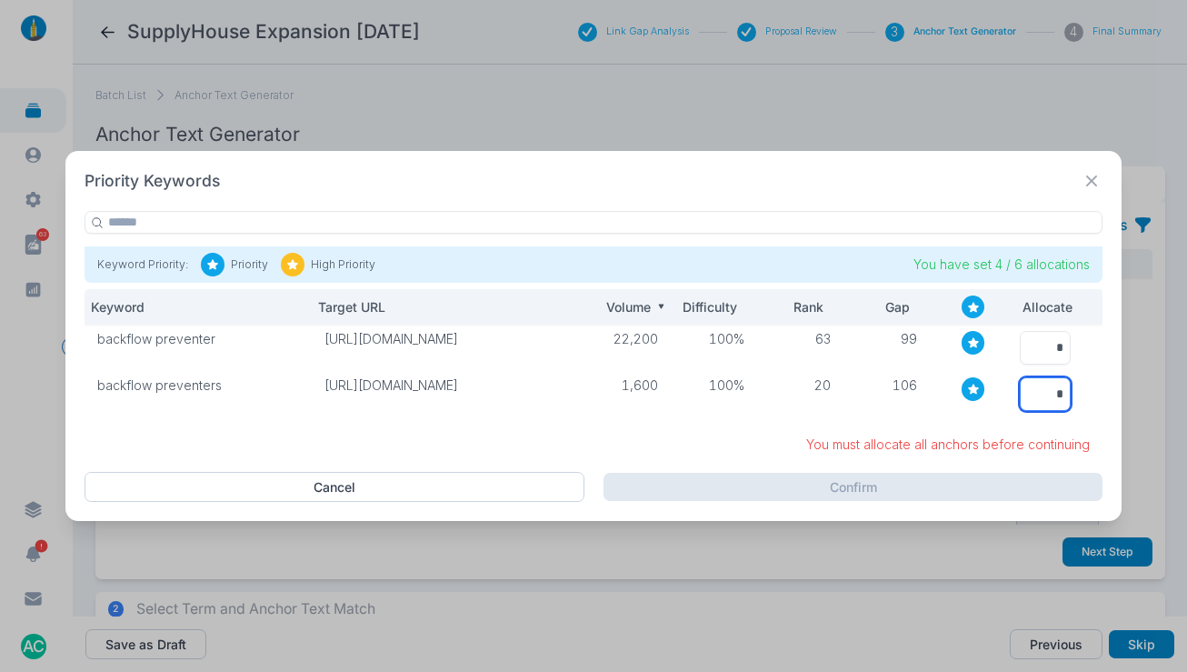
click at [1050, 398] on input "*" at bounding box center [1045, 394] width 51 height 34
click at [1056, 396] on input "*" at bounding box center [1045, 394] width 51 height 34
type input "*"
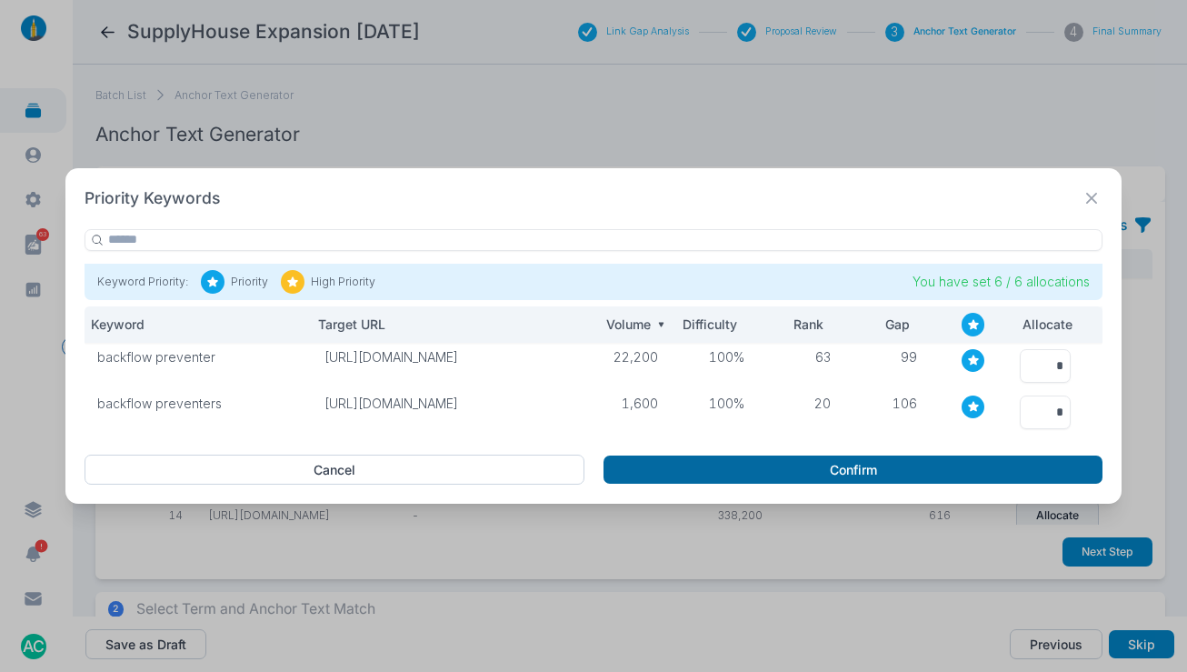
click at [937, 468] on button "Confirm" at bounding box center [852, 469] width 499 height 29
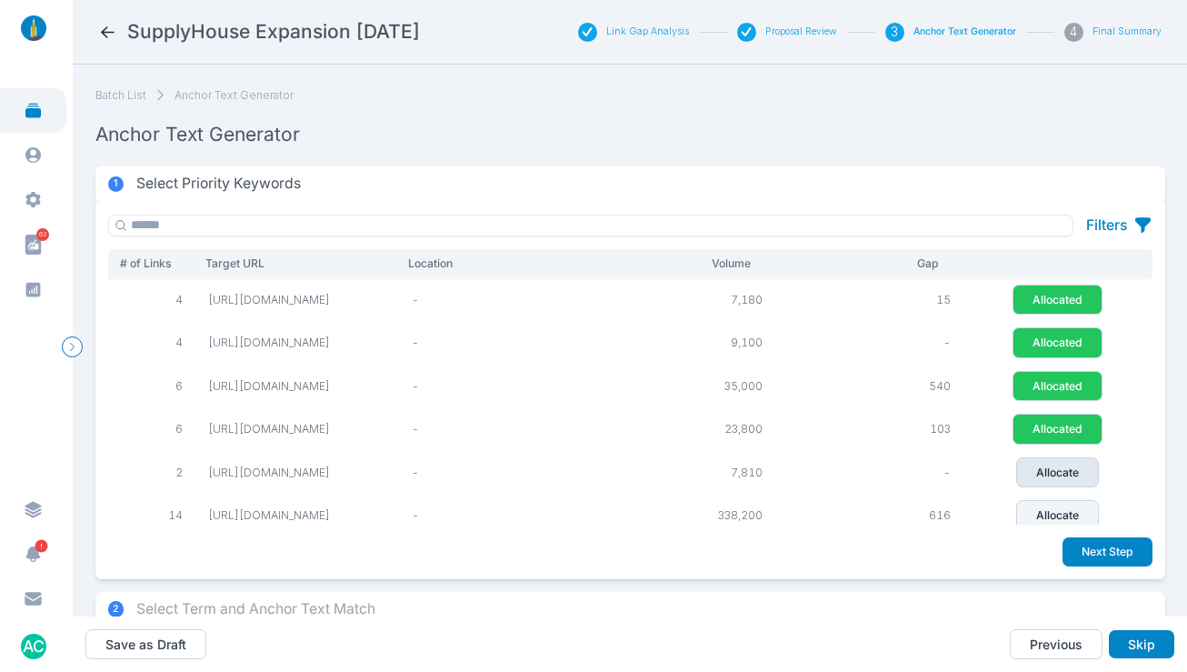
scroll to position [71, 0]
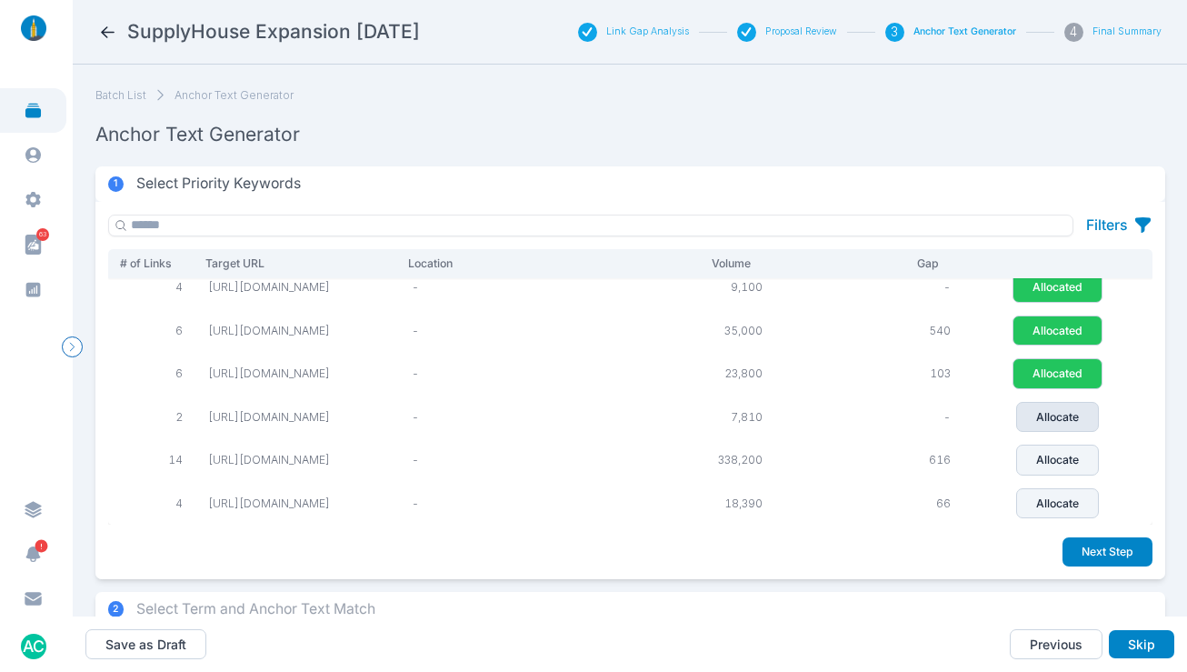
click at [1060, 413] on p "Allocate" at bounding box center [1057, 417] width 43 height 16
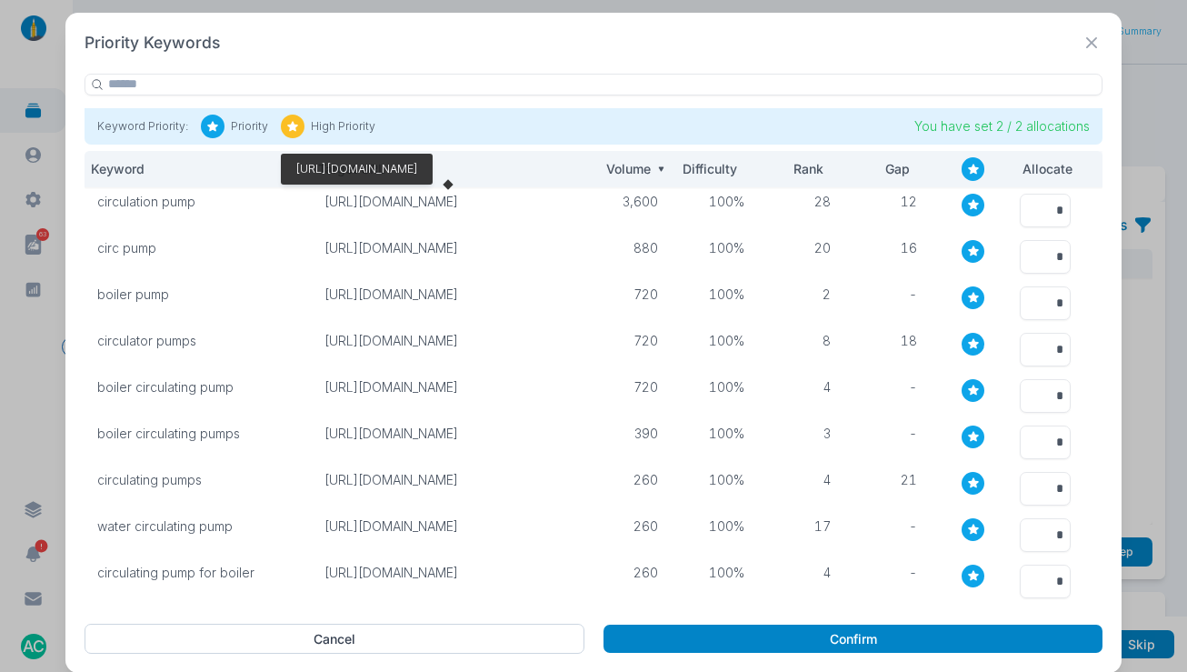
click at [519, 200] on p "[URL][DOMAIN_NAME]" at bounding box center [447, 202] width 247 height 16
copy p "[URL][DOMAIN_NAME]"
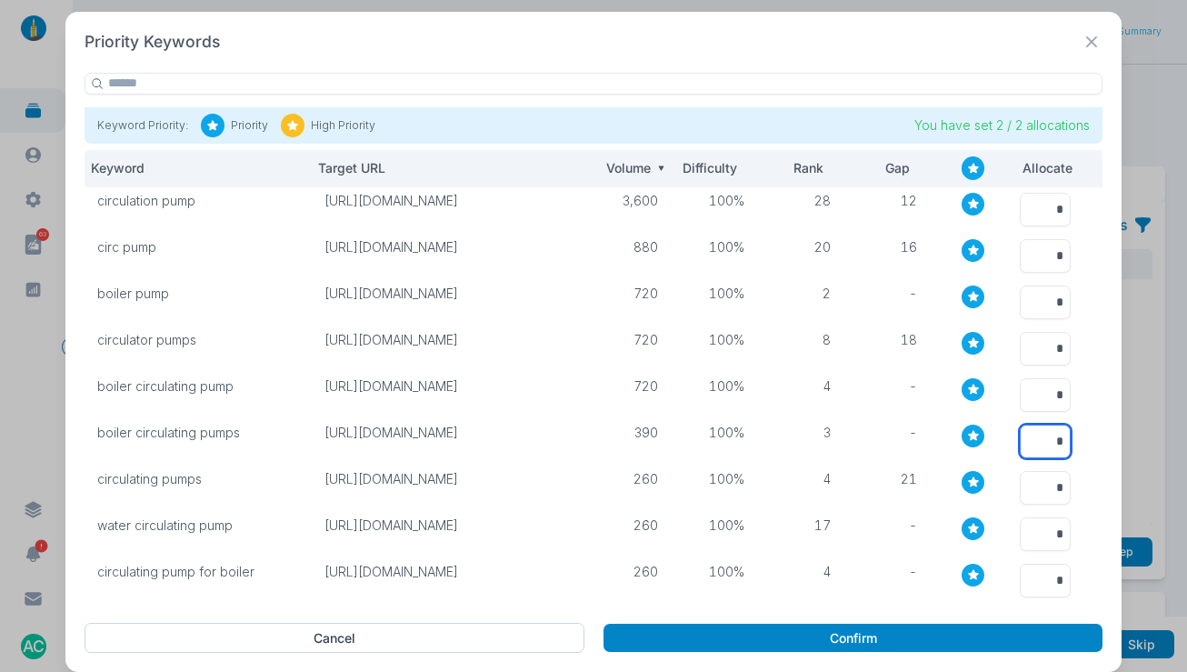
click at [1020, 440] on input "*" at bounding box center [1045, 441] width 51 height 34
type input "*"
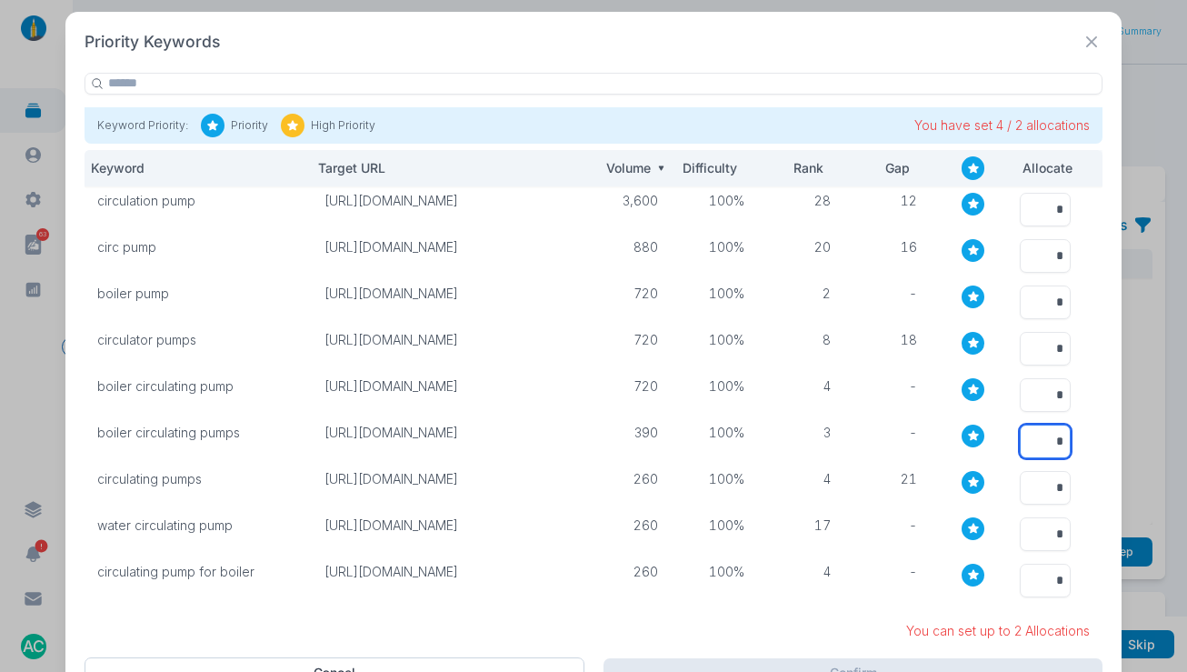
click at [1040, 441] on input "*" at bounding box center [1045, 441] width 51 height 34
type input "*"
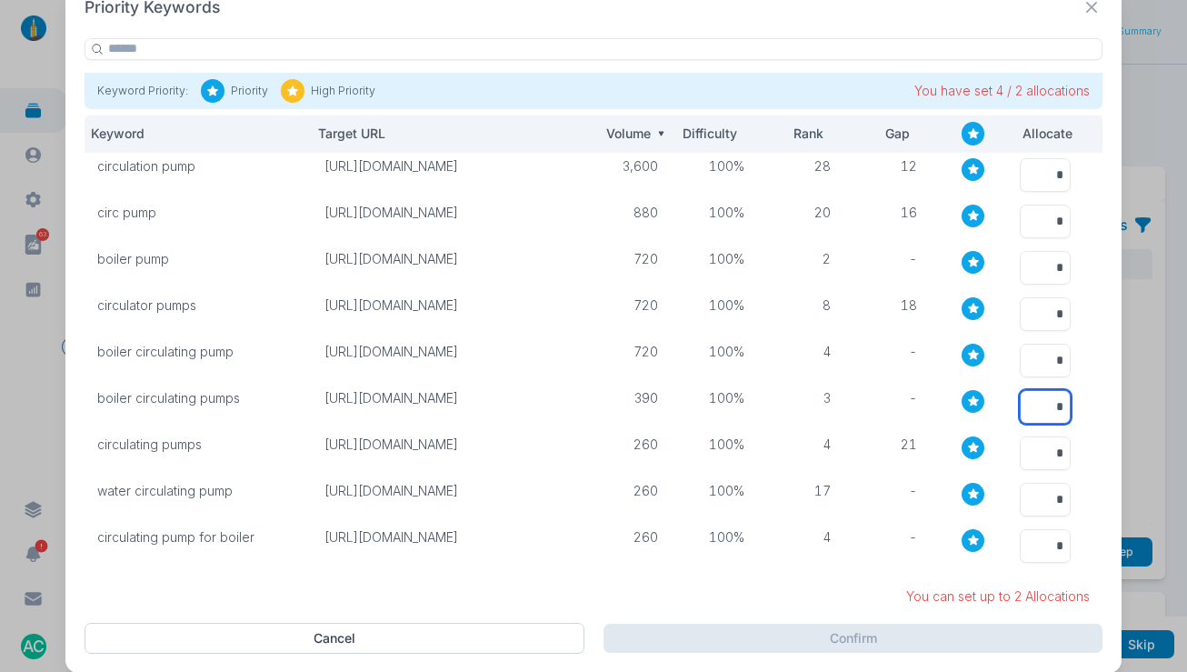
click at [1044, 406] on input "*" at bounding box center [1045, 407] width 51 height 34
type input "*"
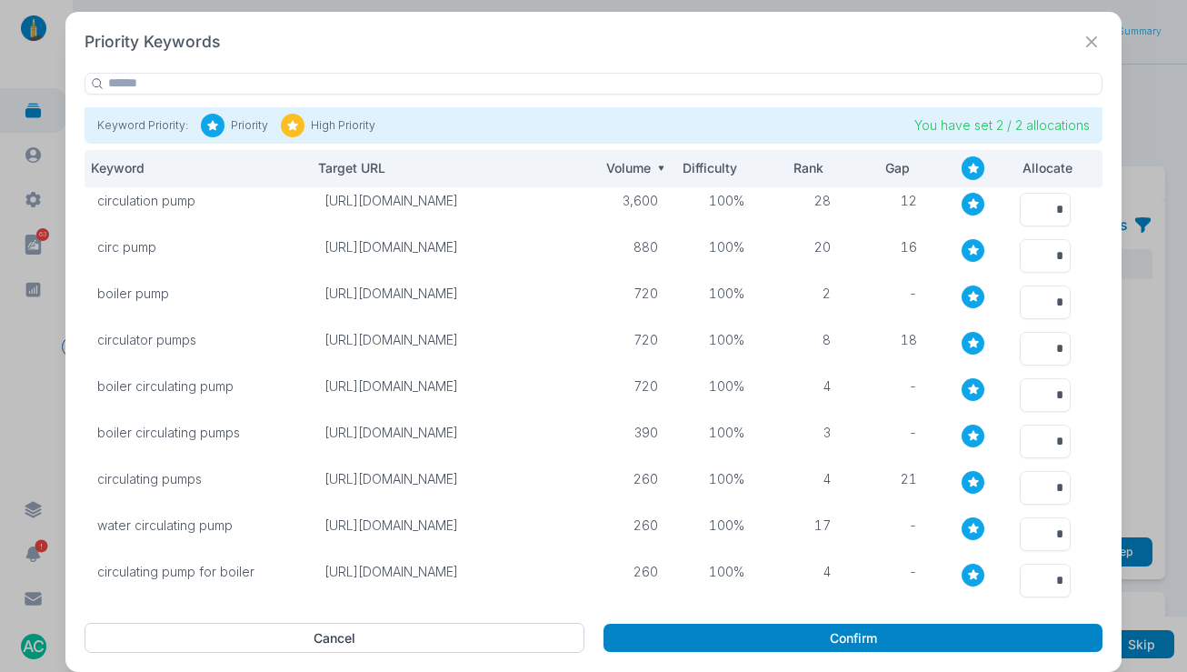
scroll to position [0, 0]
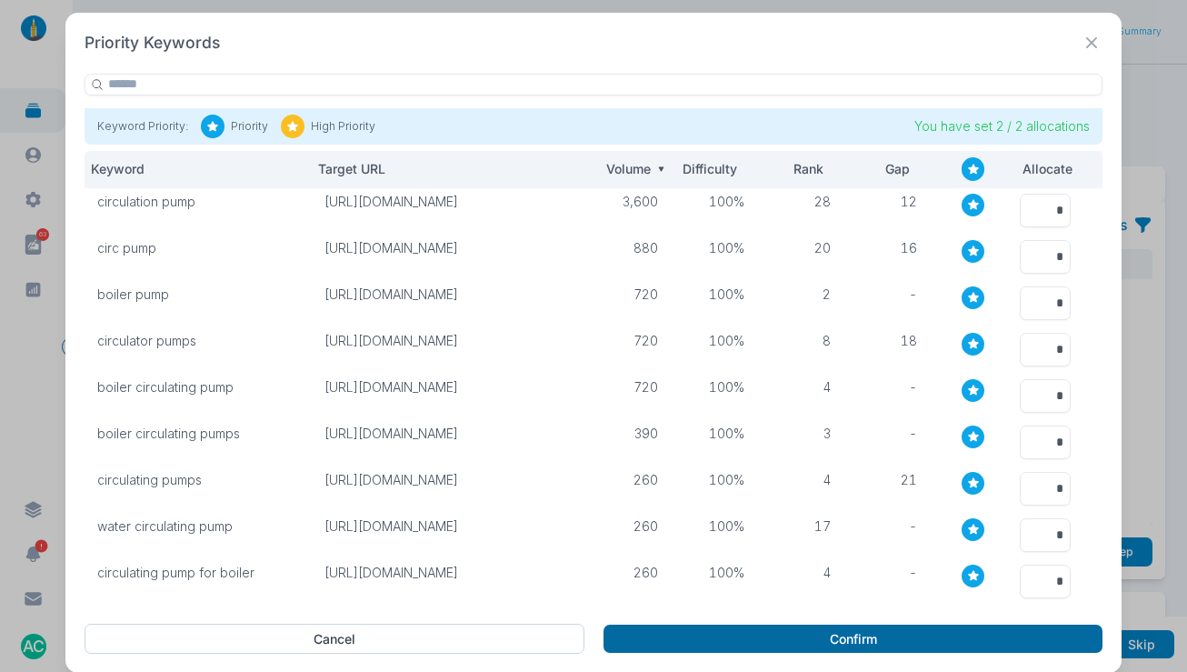
click at [761, 624] on button "Confirm" at bounding box center [852, 638] width 499 height 29
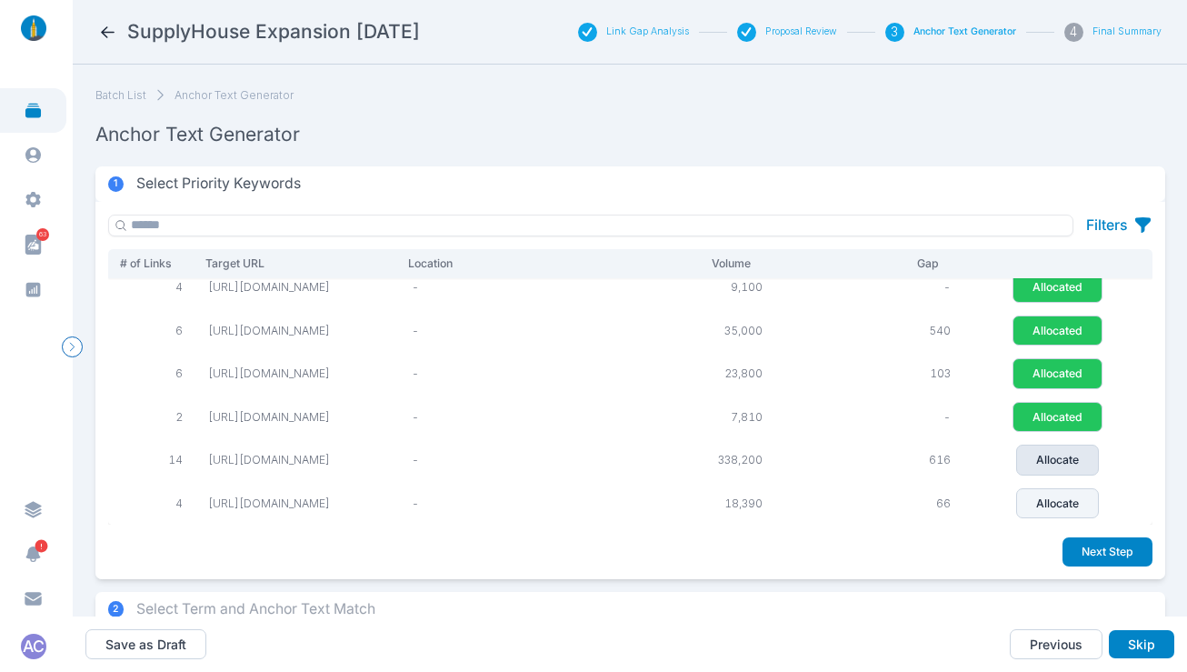
click at [1043, 452] on p "Allocate" at bounding box center [1057, 460] width 43 height 16
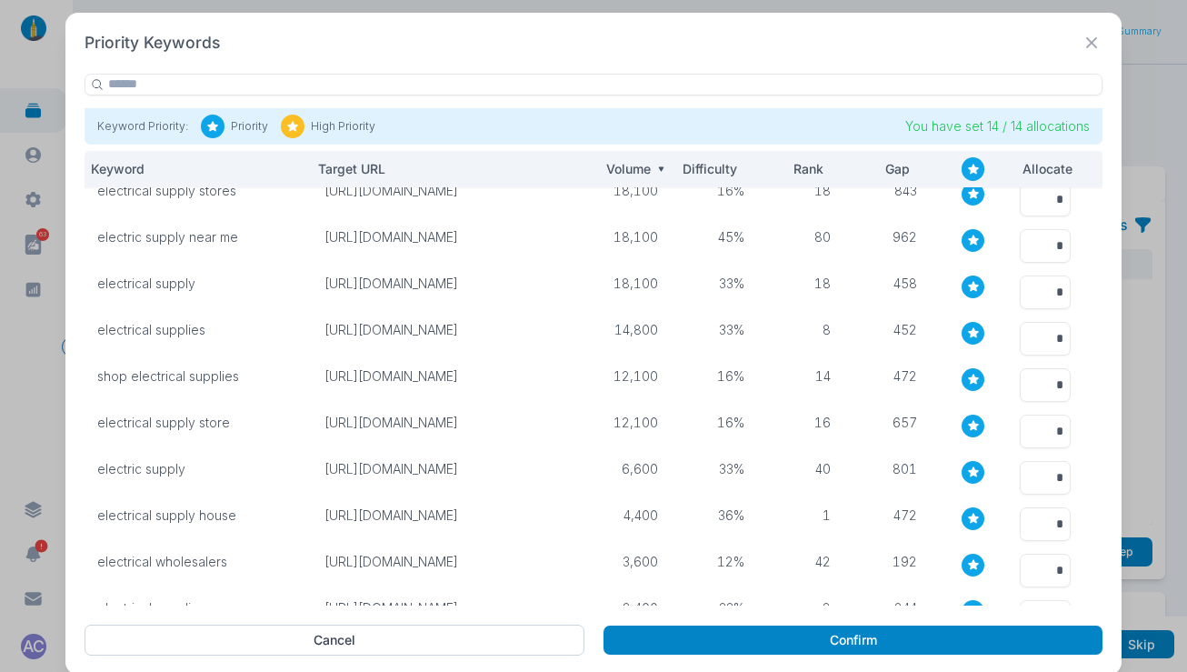
scroll to position [120, 0]
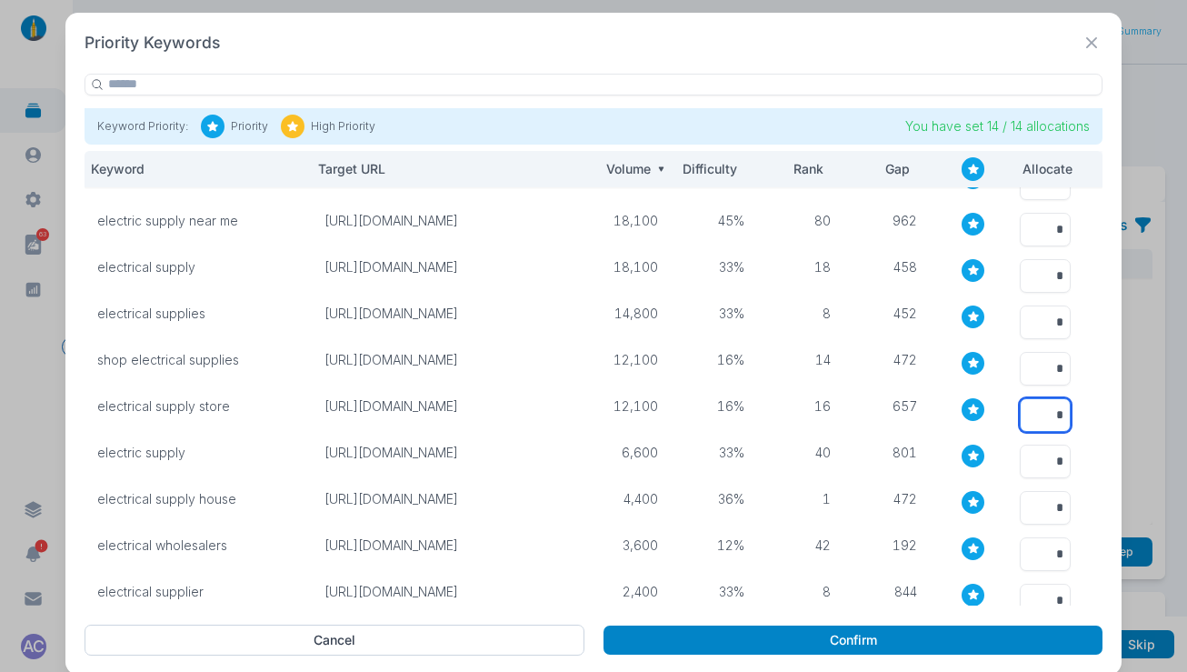
click at [1034, 414] on input "*" at bounding box center [1045, 415] width 51 height 34
type input "**"
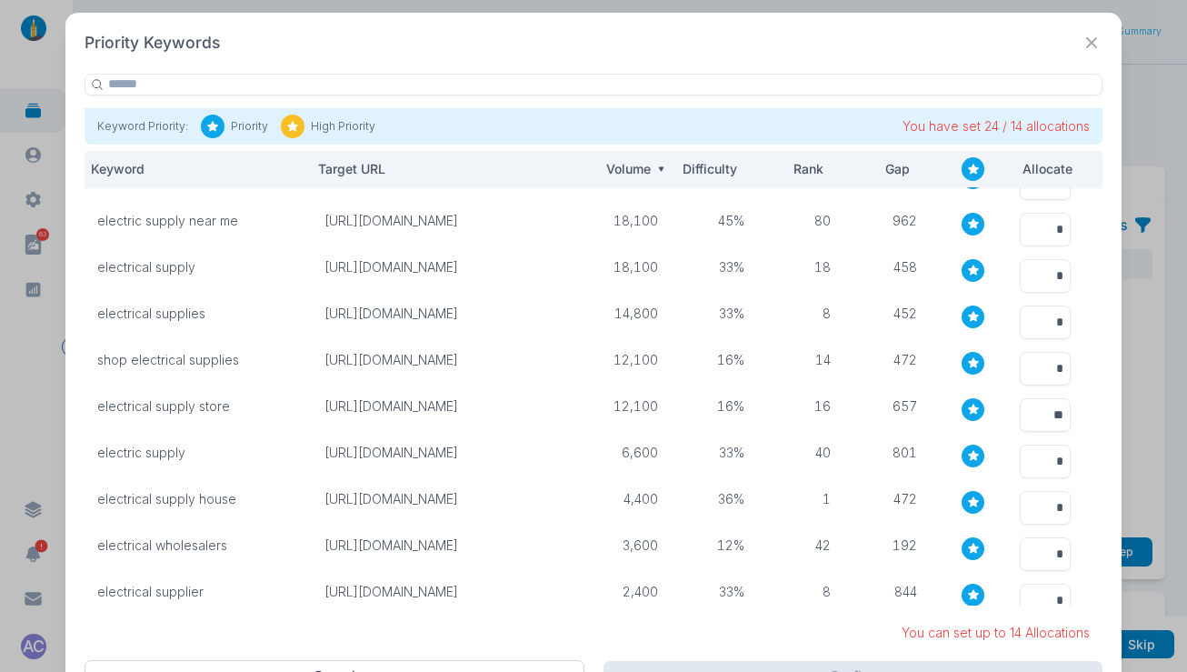
scroll to position [151, 0]
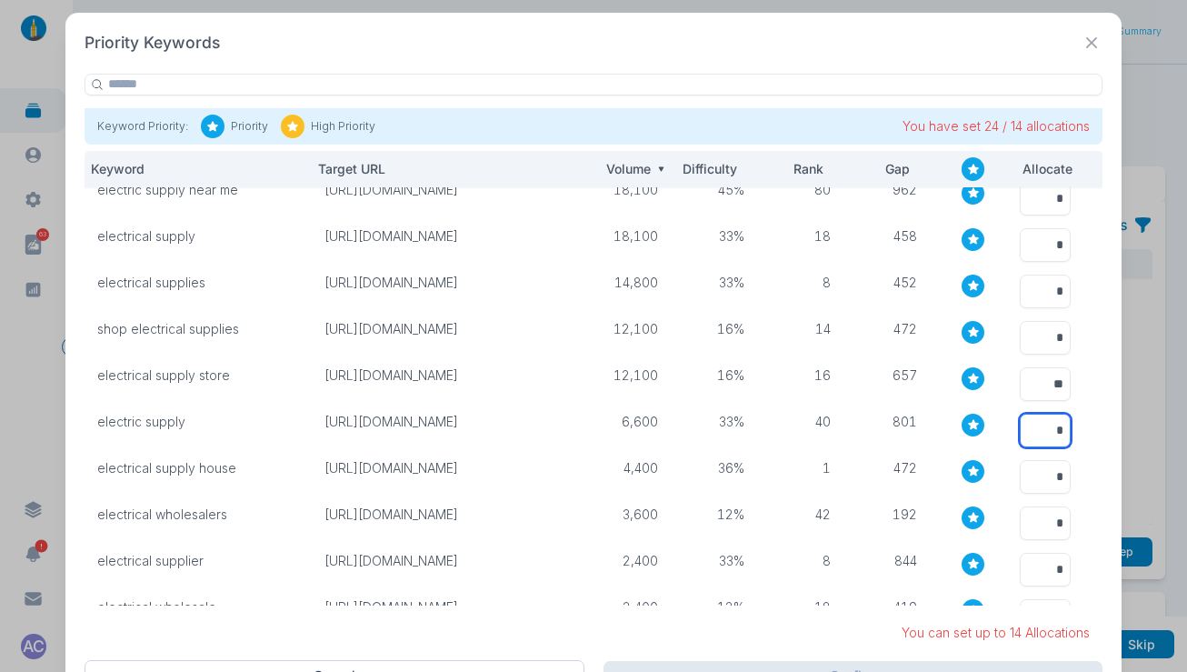
click at [1029, 433] on input "*" at bounding box center [1045, 430] width 51 height 34
click at [1060, 425] on input "*" at bounding box center [1045, 430] width 51 height 34
click at [1027, 428] on input "*" at bounding box center [1045, 430] width 51 height 34
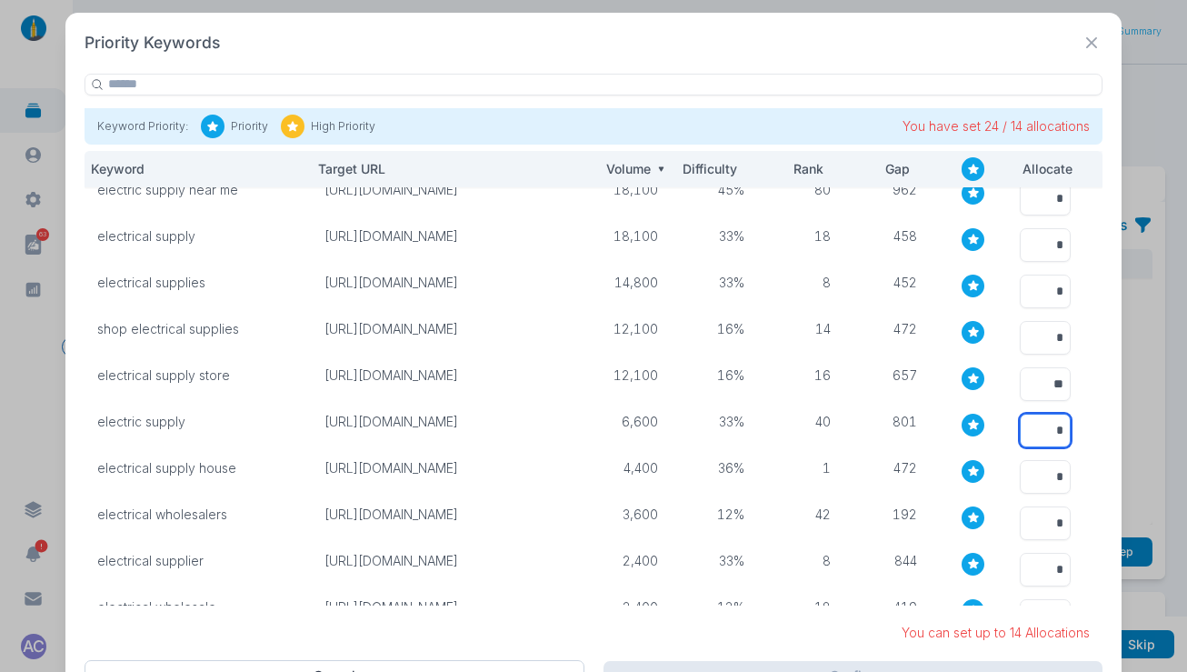
type input "**"
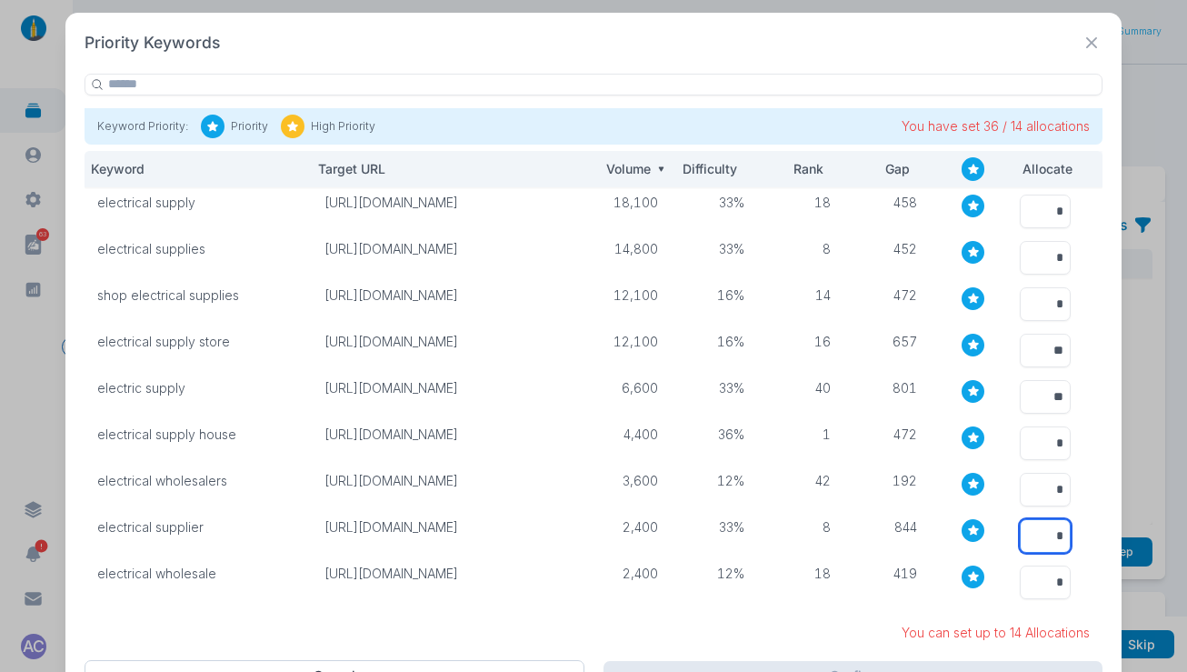
click at [1033, 519] on input "*" at bounding box center [1045, 536] width 51 height 34
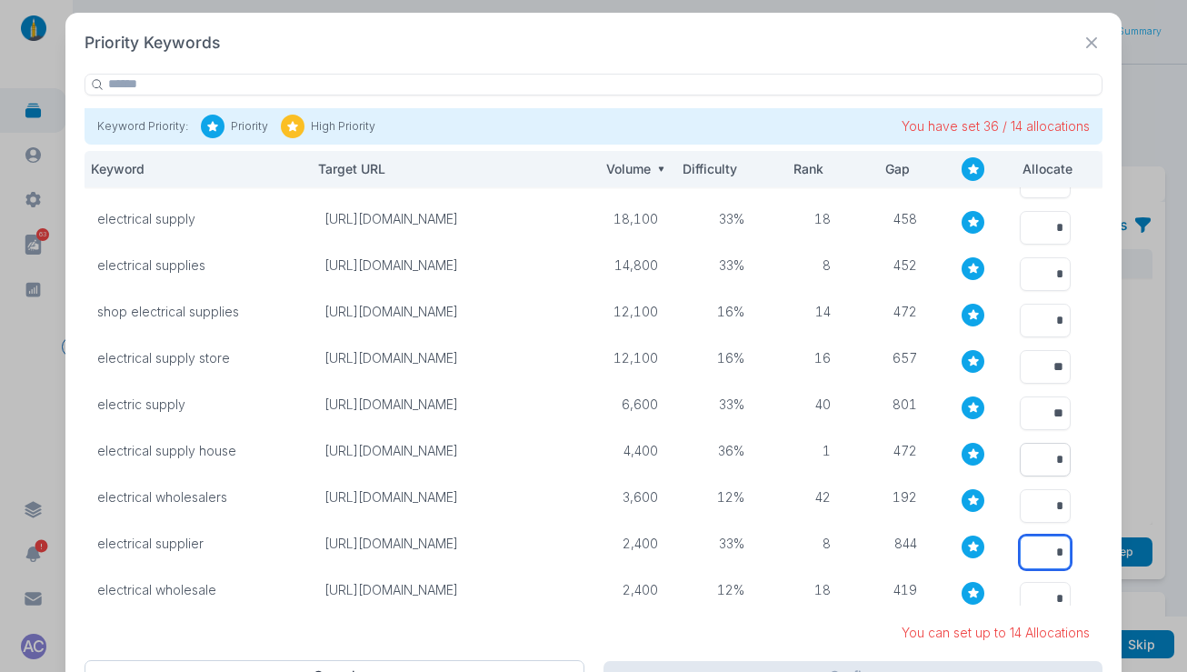
scroll to position [164, 0]
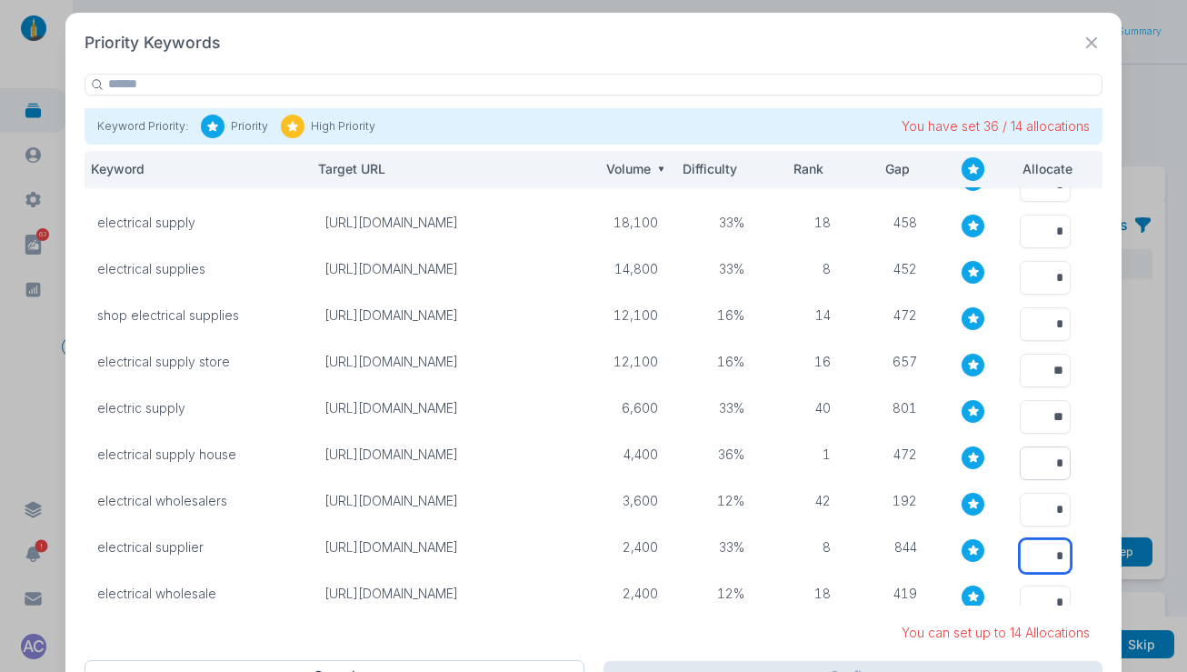
type input "*"
type input "**"
type input "*"
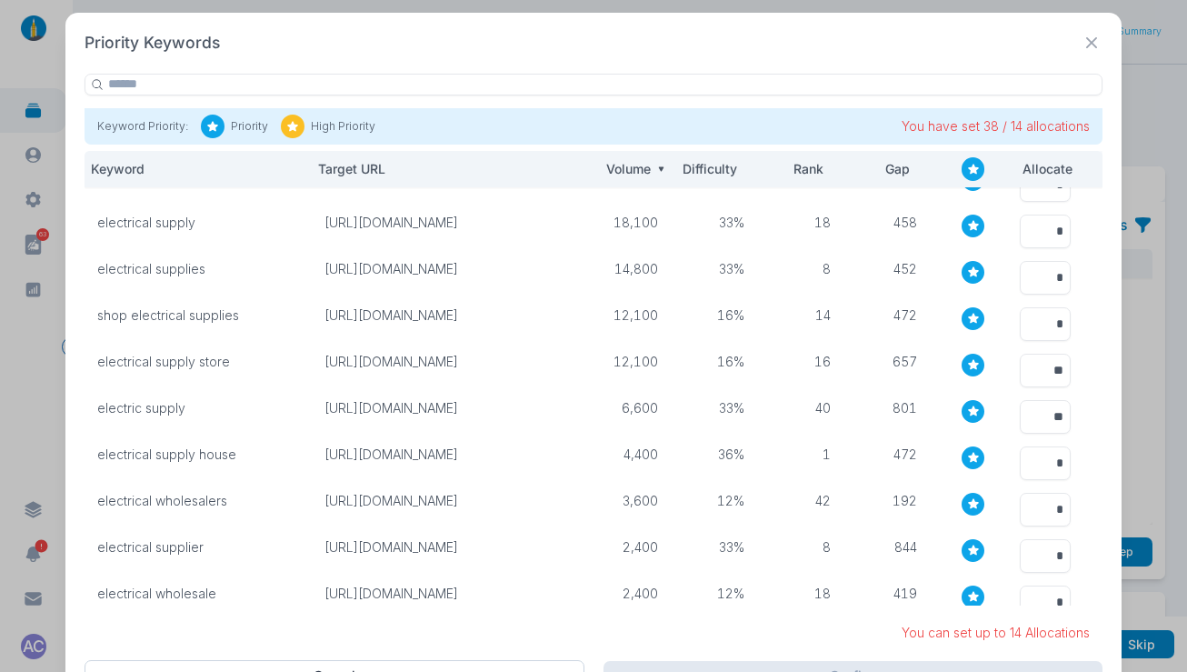
scroll to position [0, 0]
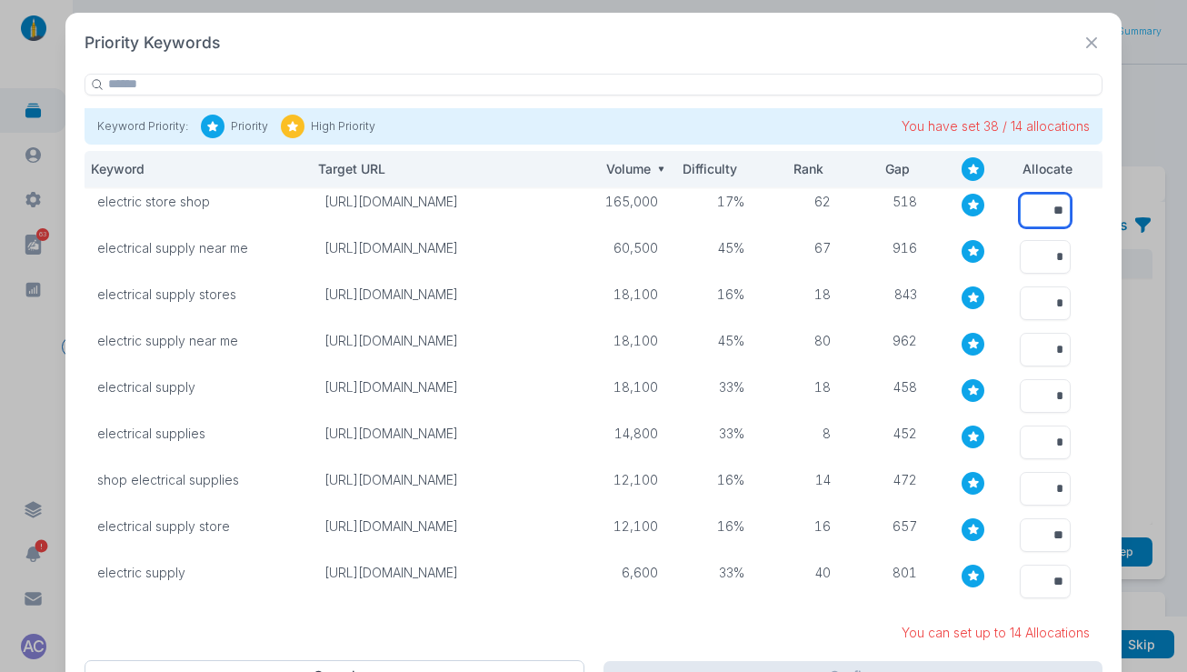
click at [1040, 209] on input "**" at bounding box center [1045, 211] width 51 height 34
type input "*"
click at [961, 244] on div at bounding box center [973, 252] width 24 height 24
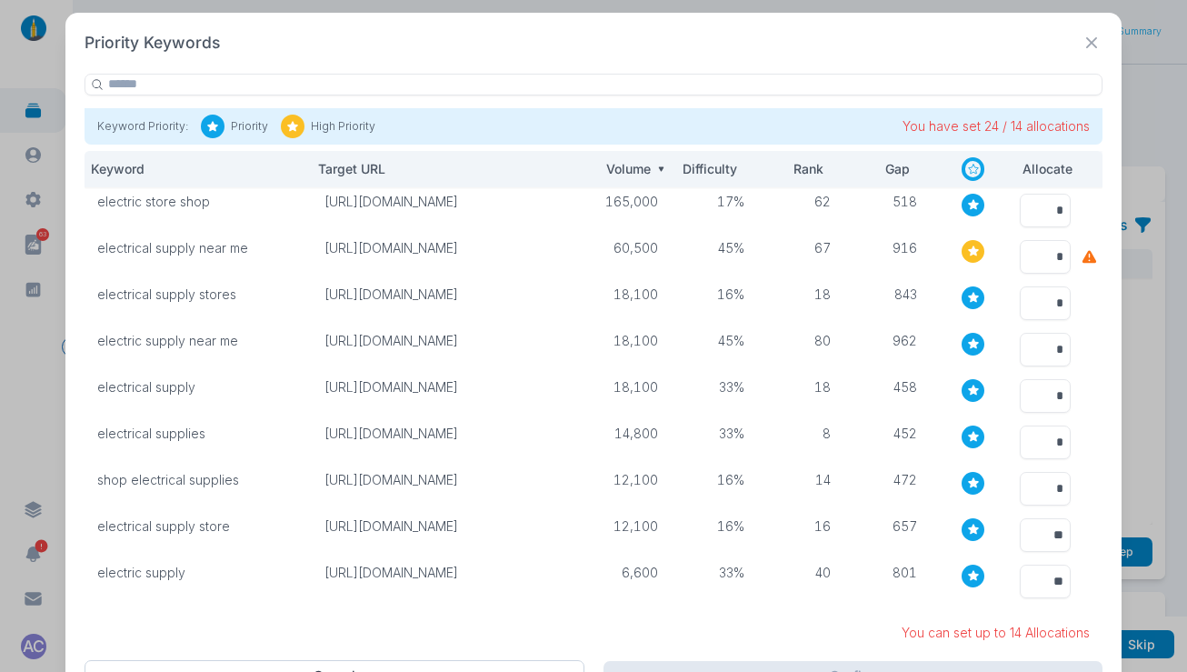
click at [970, 249] on icon at bounding box center [973, 250] width 13 height 13
click at [968, 339] on icon at bounding box center [973, 344] width 11 height 10
drag, startPoint x: 192, startPoint y: 203, endPoint x: 86, endPoint y: 198, distance: 105.5
click at [86, 198] on td "electric store shop" at bounding box center [198, 210] width 227 height 46
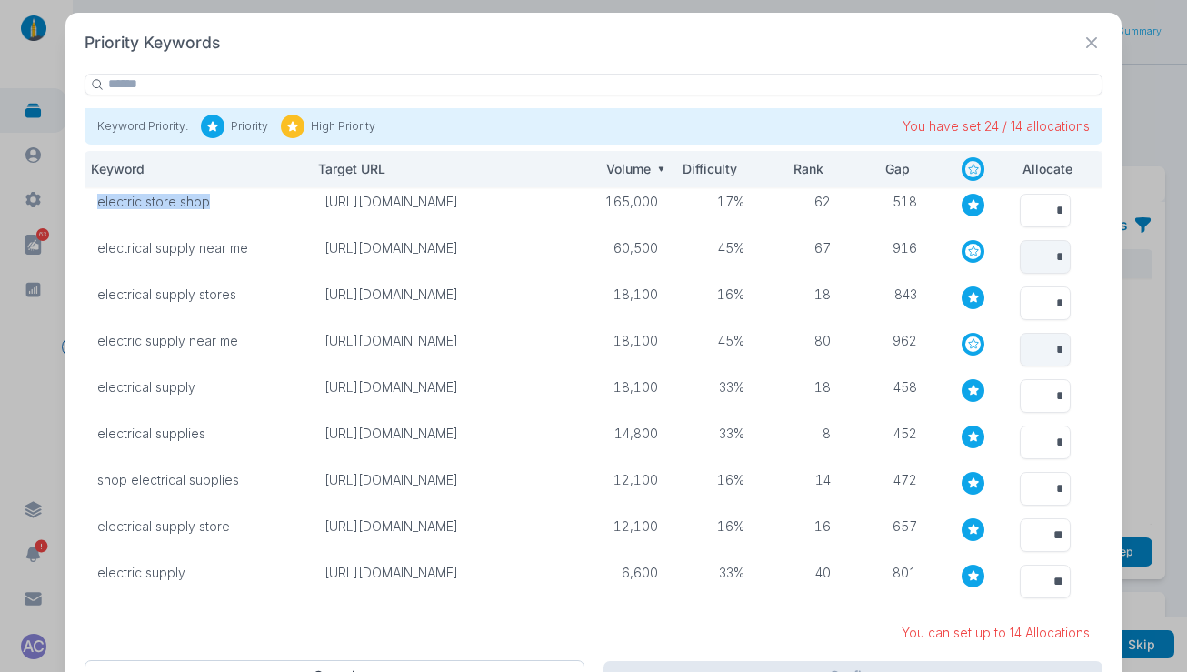
copy p "electric store shop"
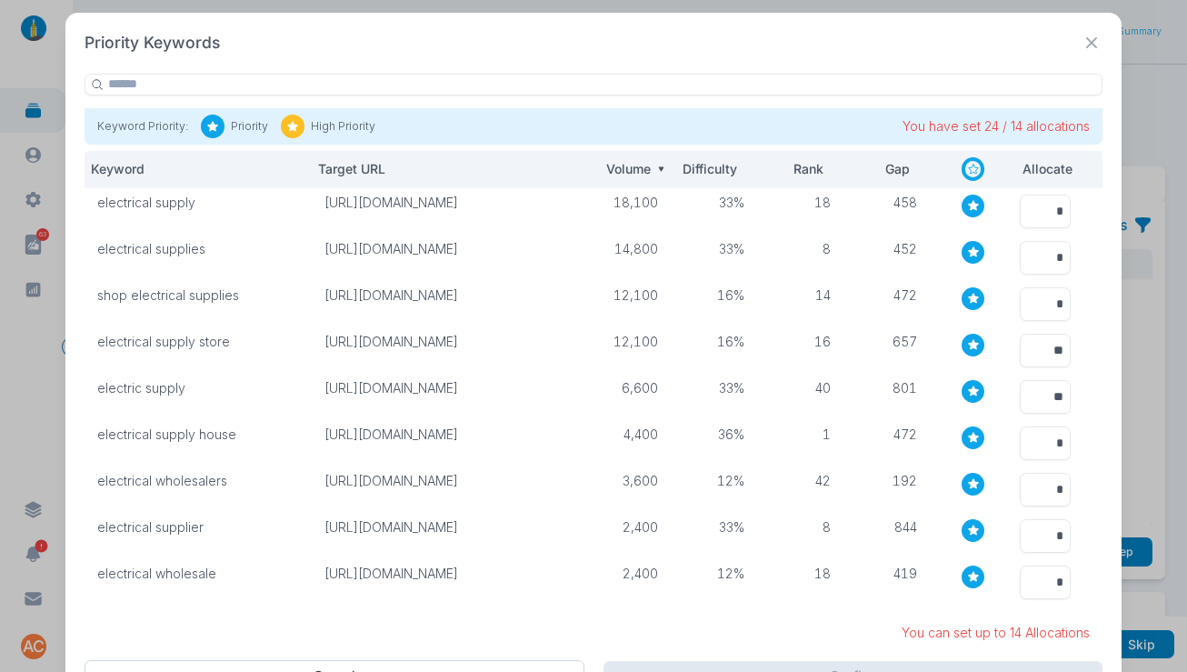
scroll to position [197, 0]
click at [1043, 380] on input "**" at bounding box center [1045, 397] width 51 height 34
type input "*"
click at [1040, 565] on input "*" at bounding box center [1045, 582] width 51 height 34
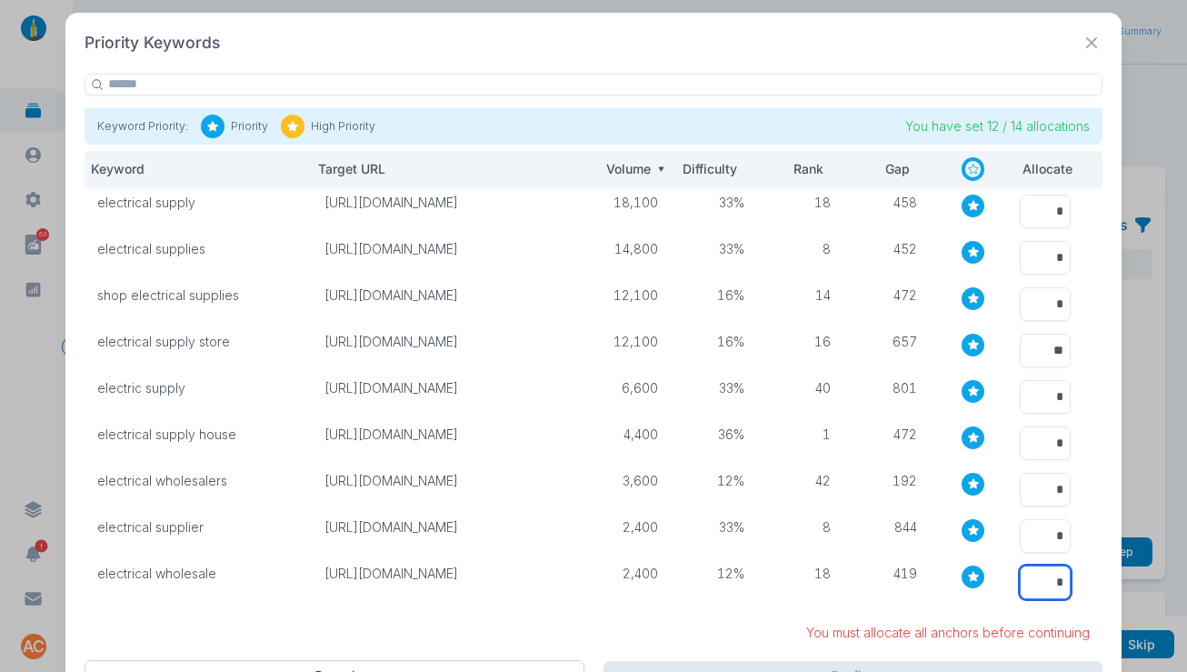
click at [1040, 565] on input "*" at bounding box center [1045, 582] width 51 height 34
type input "*"
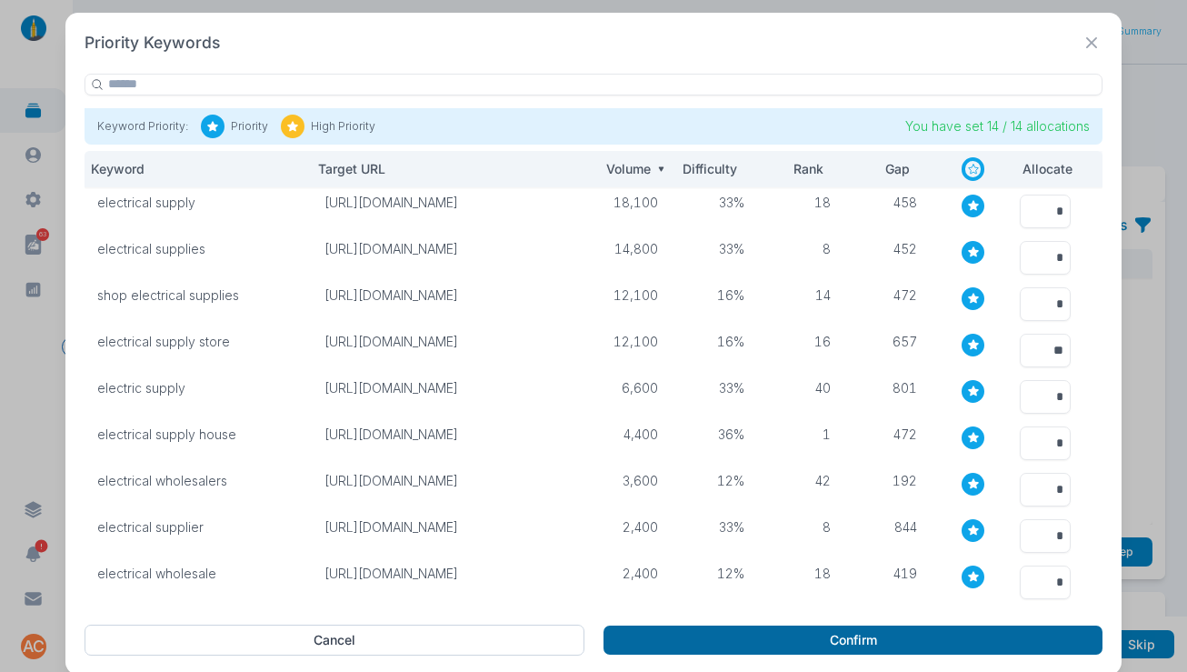
click at [855, 633] on button "Confirm" at bounding box center [852, 639] width 499 height 29
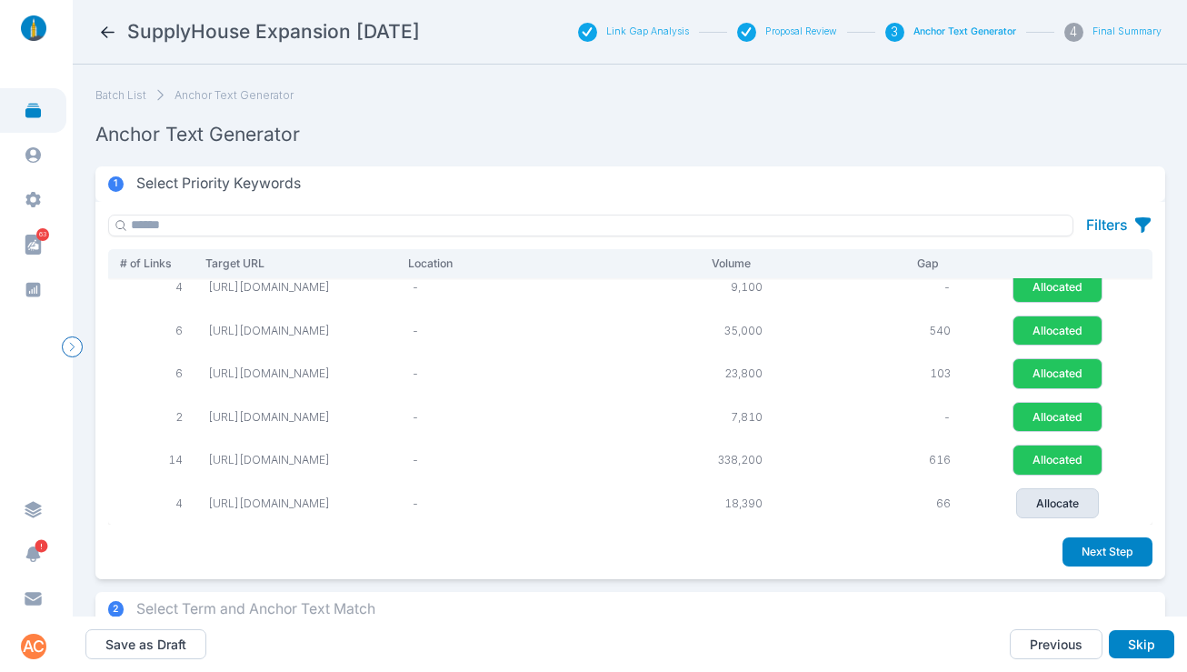
click at [1030, 492] on button "Allocate" at bounding box center [1057, 503] width 83 height 31
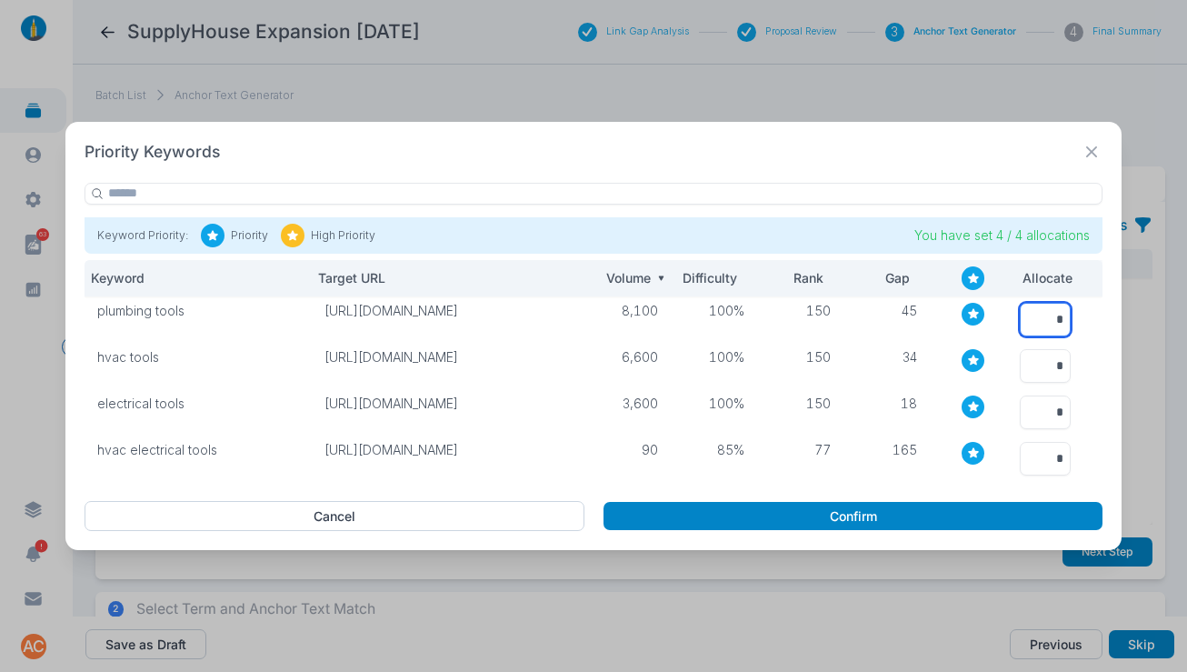
click at [1049, 319] on input "*" at bounding box center [1045, 320] width 51 height 34
type input "*"
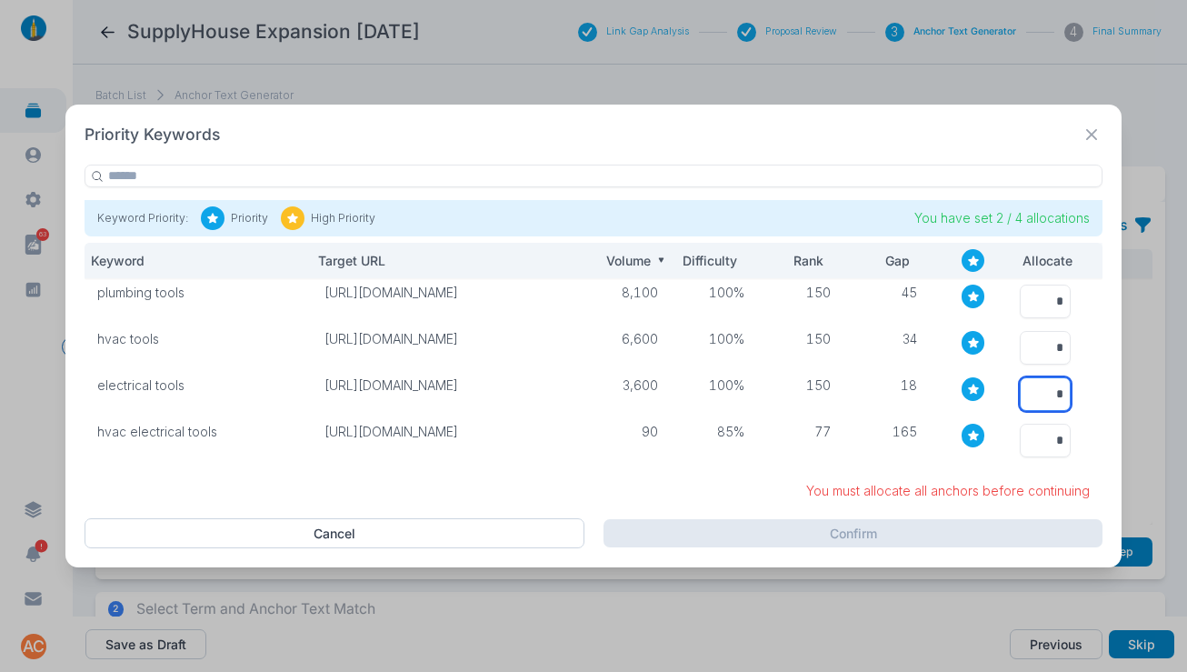
click at [1043, 385] on input "*" at bounding box center [1045, 394] width 51 height 34
type input "*"
click at [1040, 443] on input "*" at bounding box center [1045, 440] width 51 height 34
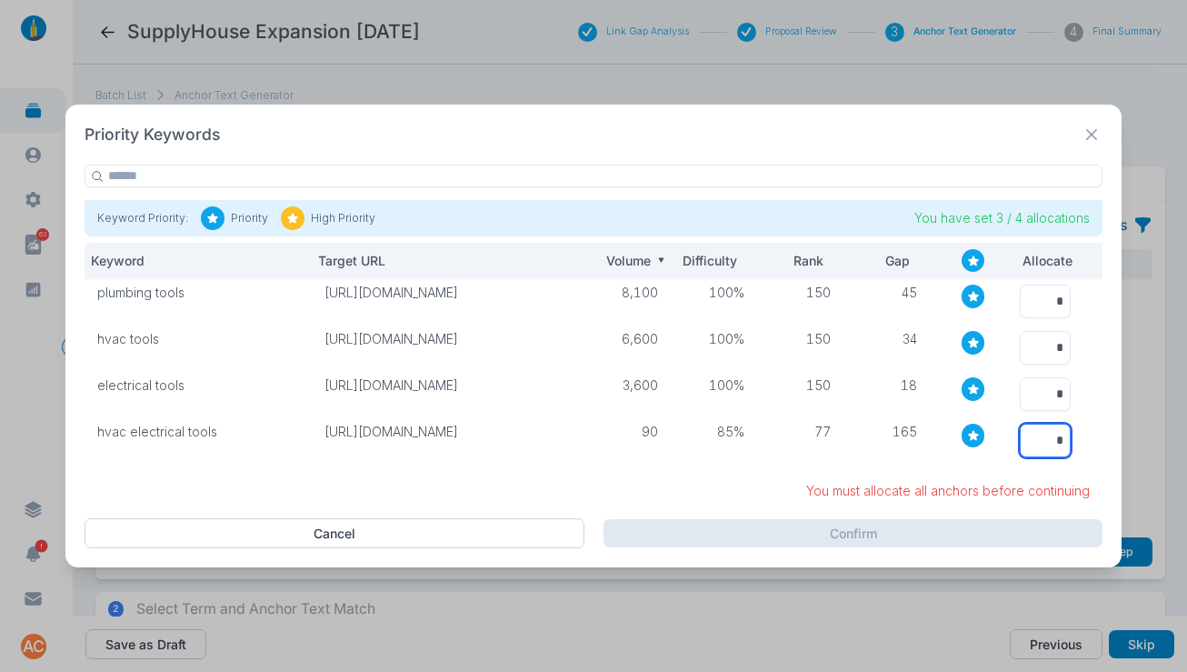
type input "*"
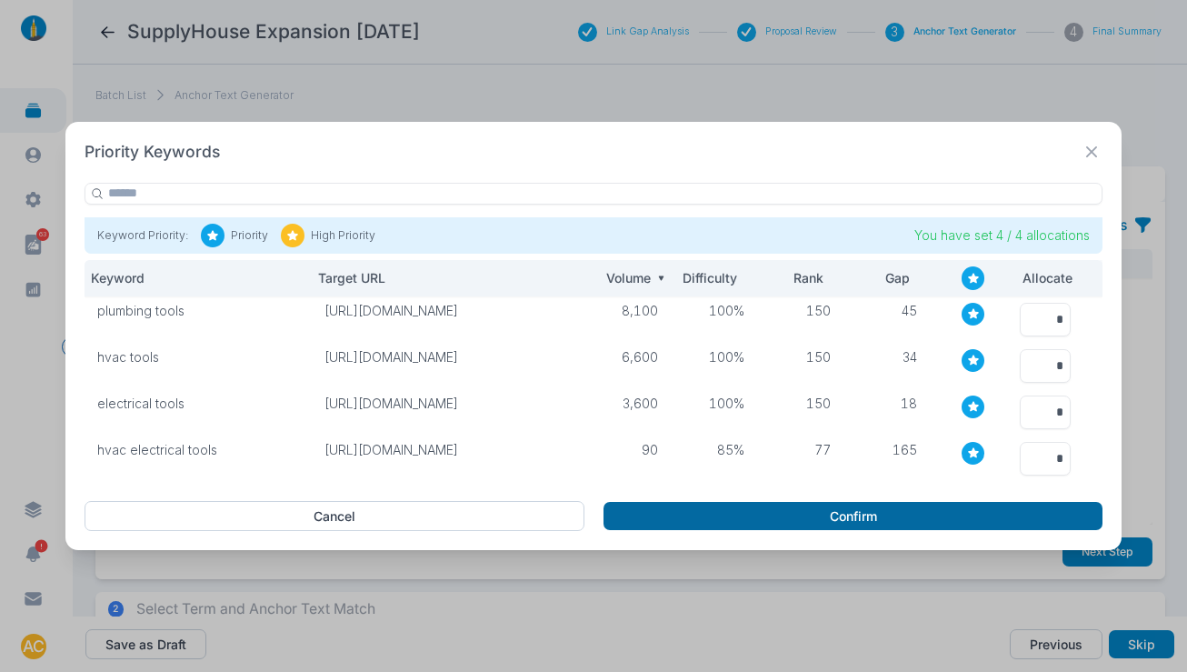
click at [872, 517] on button "Confirm" at bounding box center [852, 516] width 499 height 29
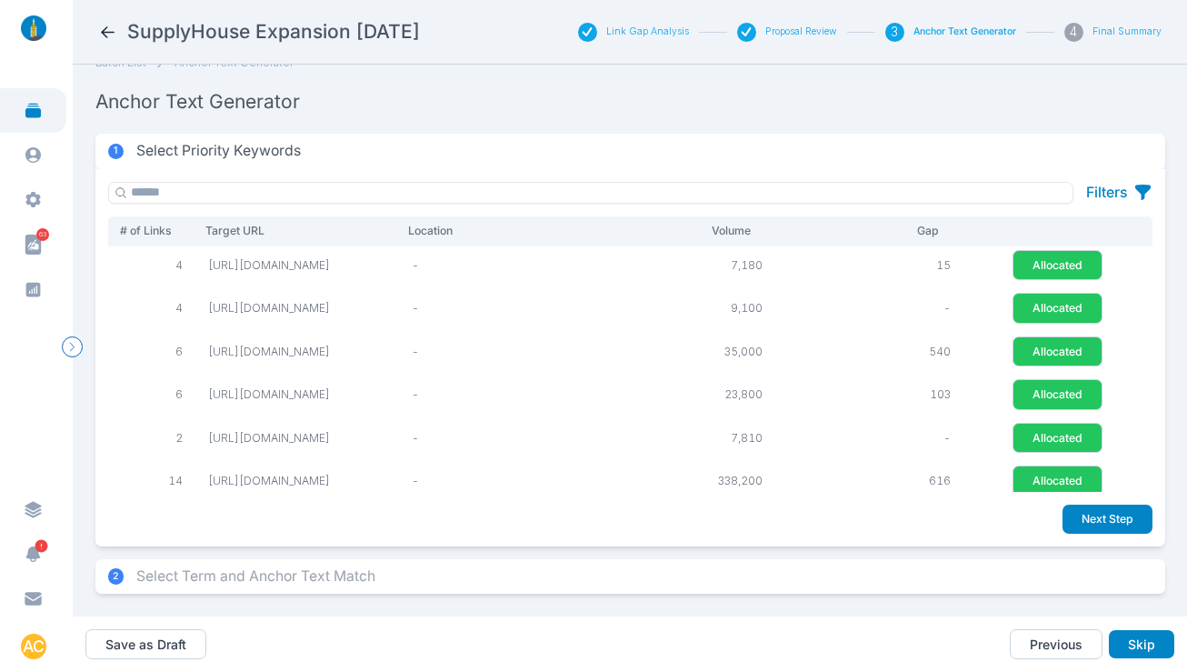
scroll to position [71, 0]
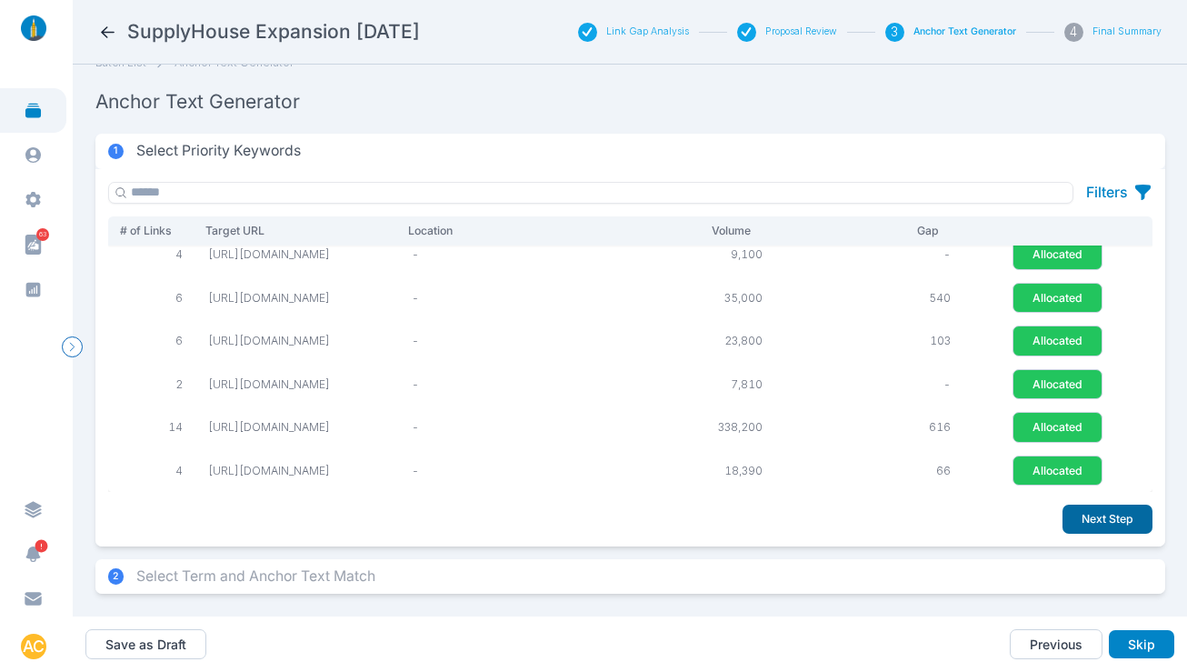
click at [1085, 508] on button "Next Step" at bounding box center [1107, 518] width 90 height 29
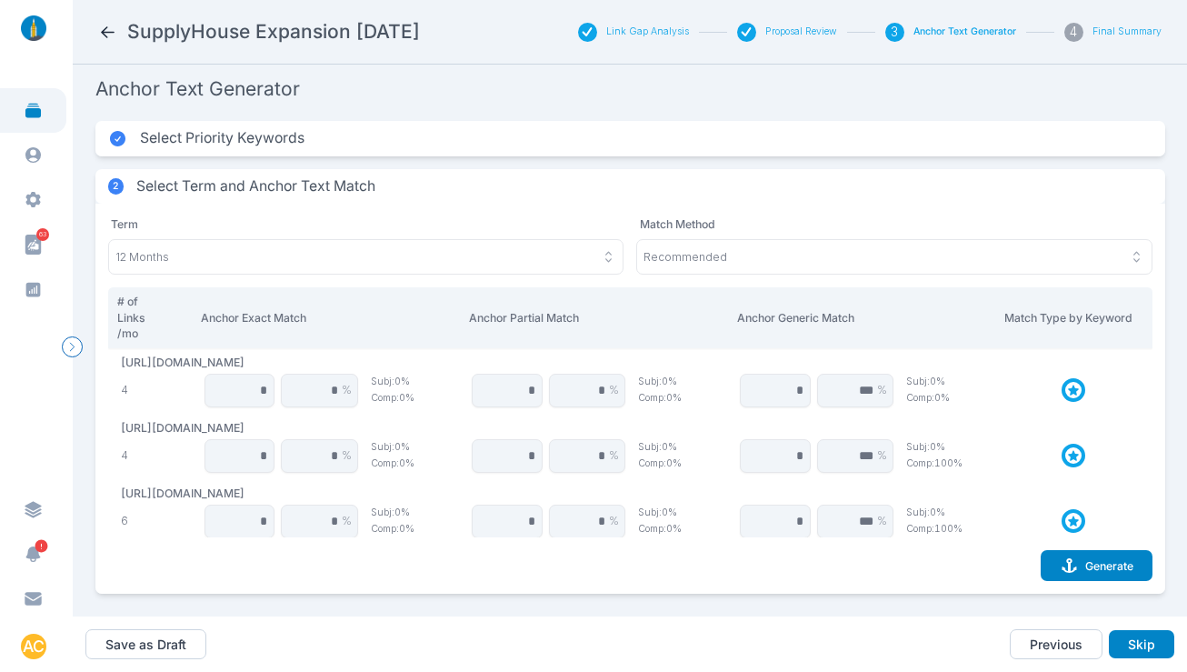
scroll to position [0, 0]
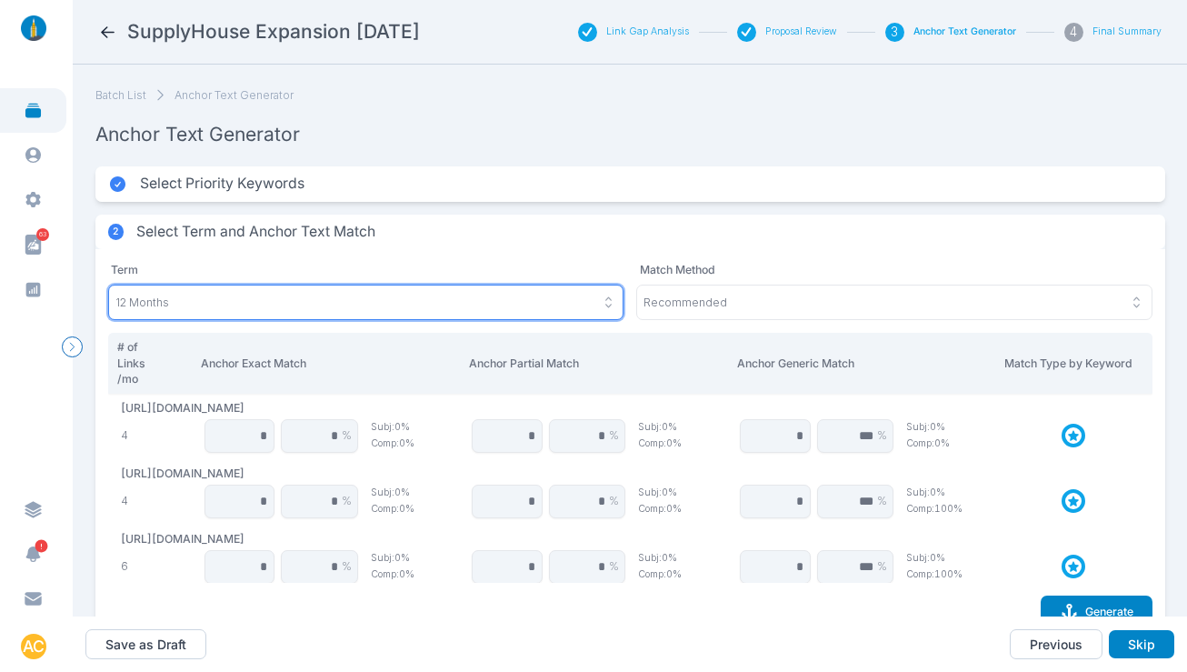
click at [442, 304] on div "12 Months" at bounding box center [366, 302] width 502 height 16
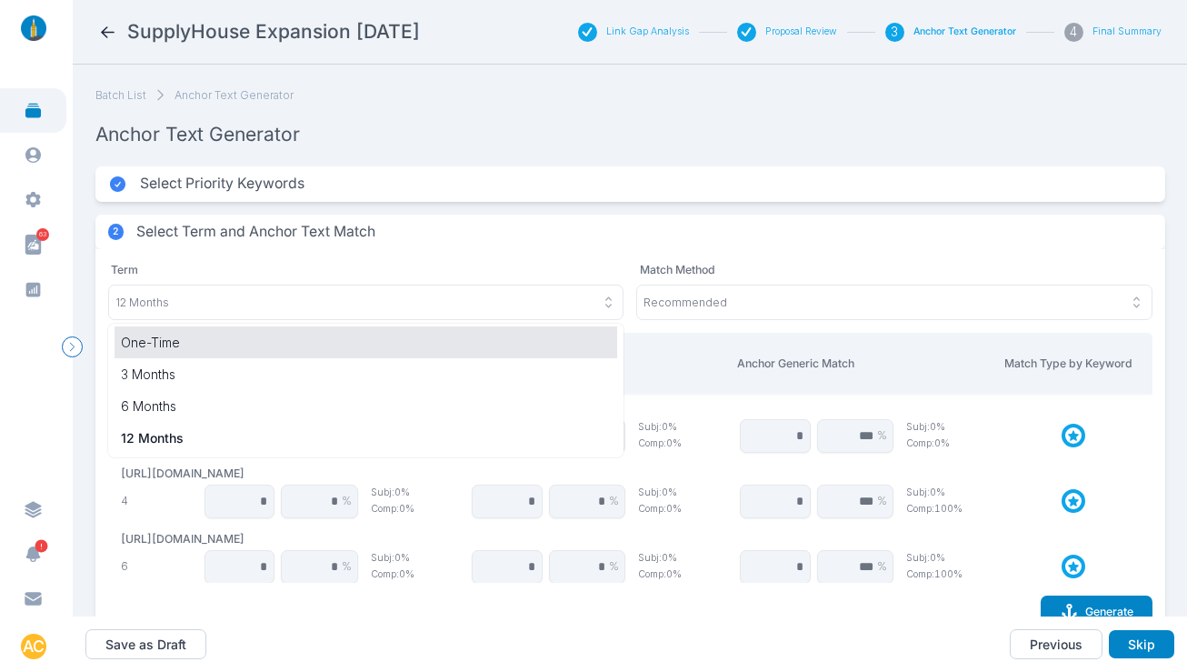
click at [260, 344] on p "One-Time" at bounding box center [366, 342] width 491 height 19
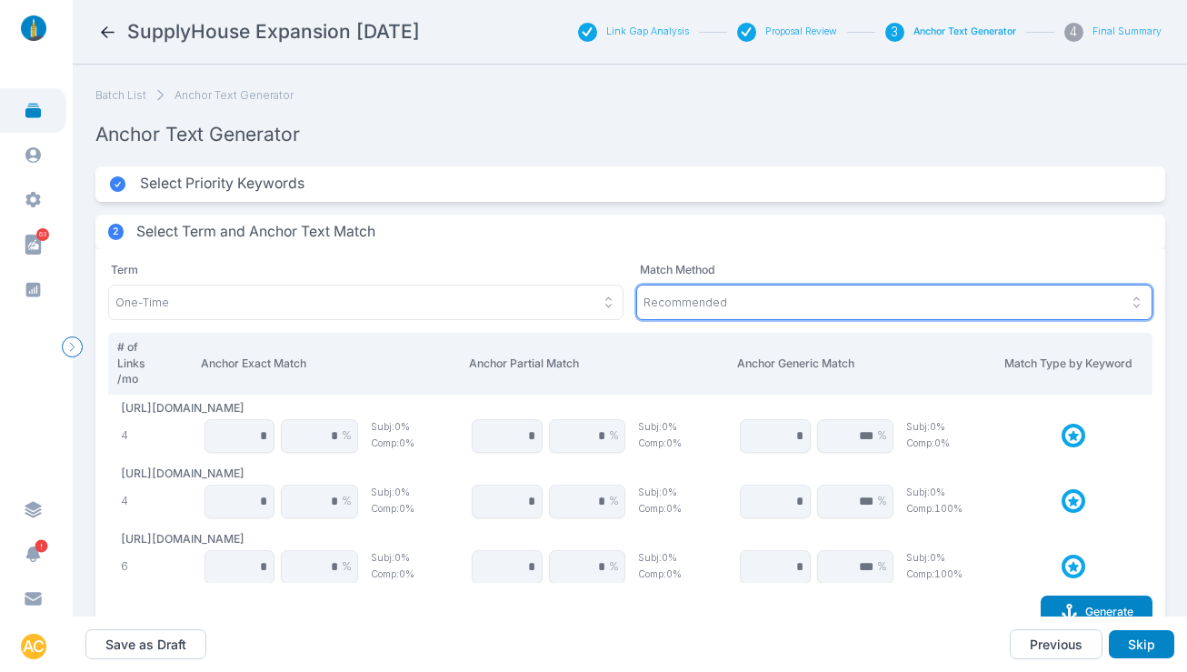
click at [720, 302] on div "Recommended" at bounding box center [894, 302] width 502 height 16
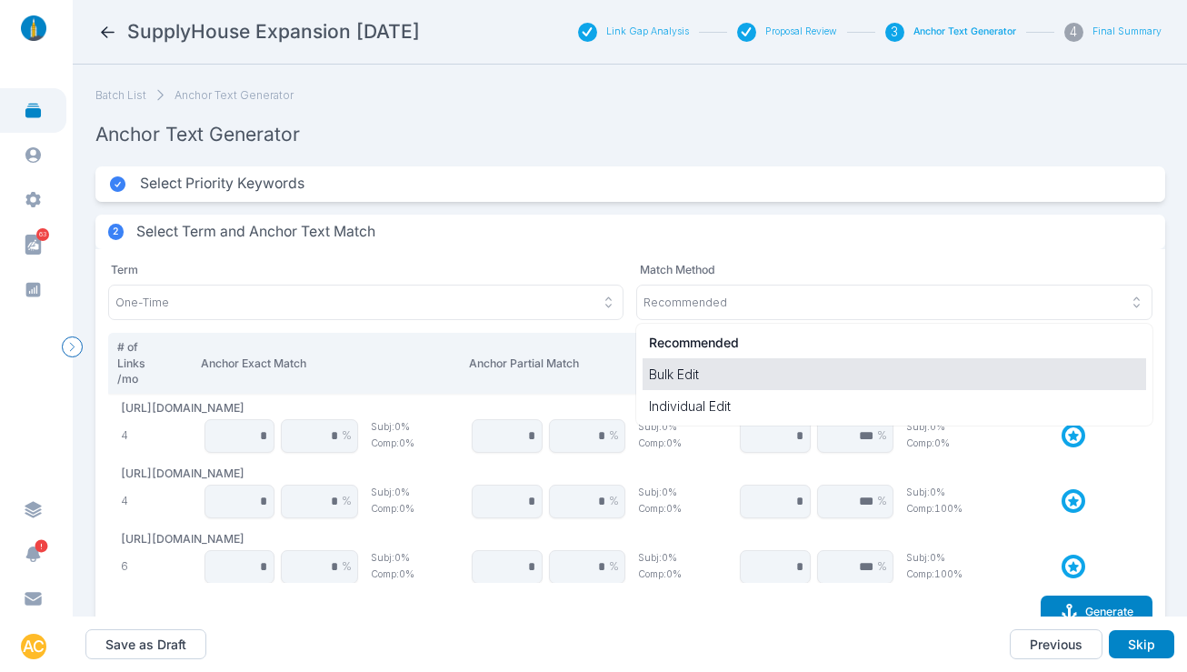
click at [710, 381] on p "Bulk Edit" at bounding box center [894, 373] width 491 height 19
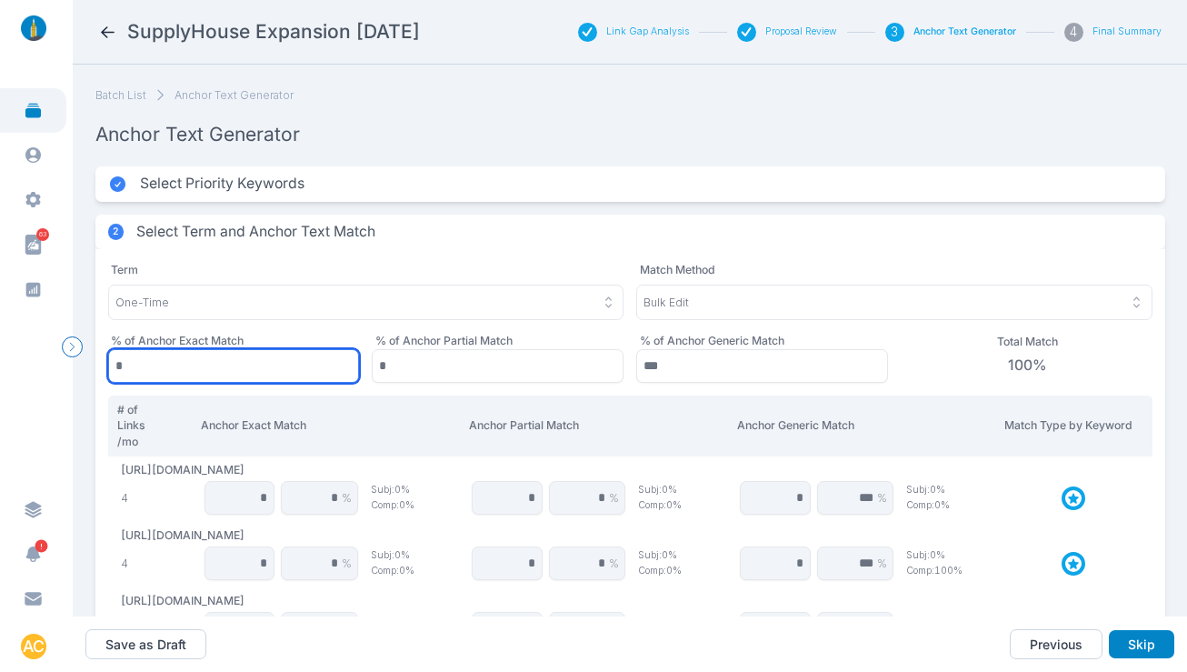
click at [283, 365] on input "*" at bounding box center [234, 366] width 252 height 34
type input "**"
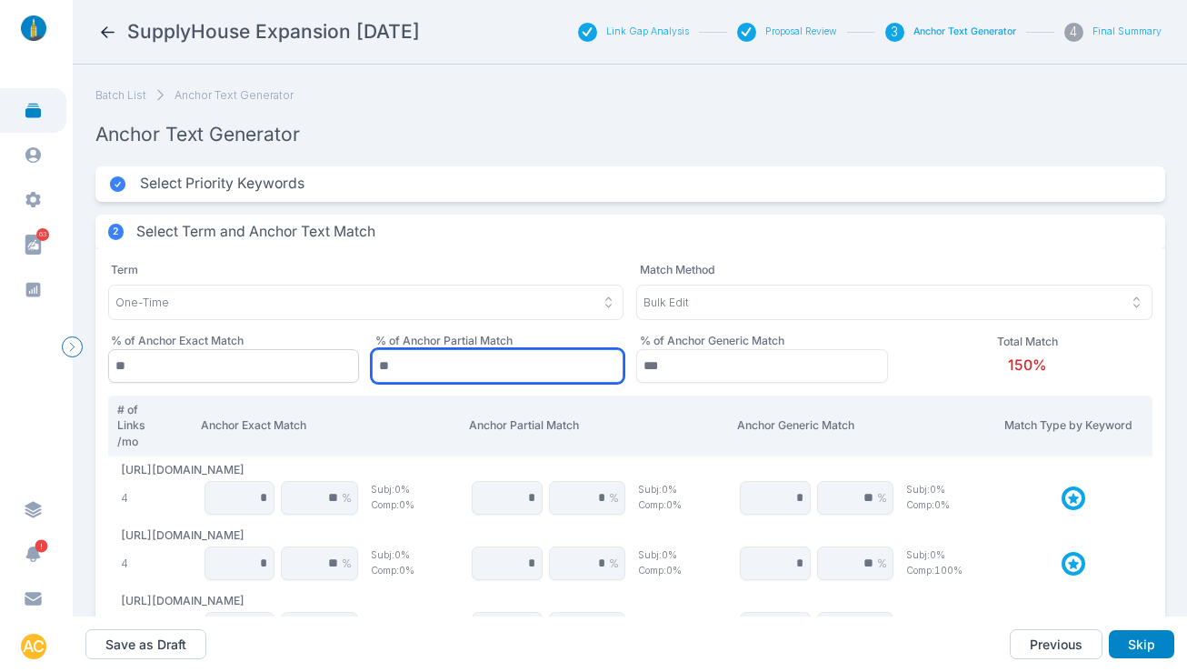
type input "**"
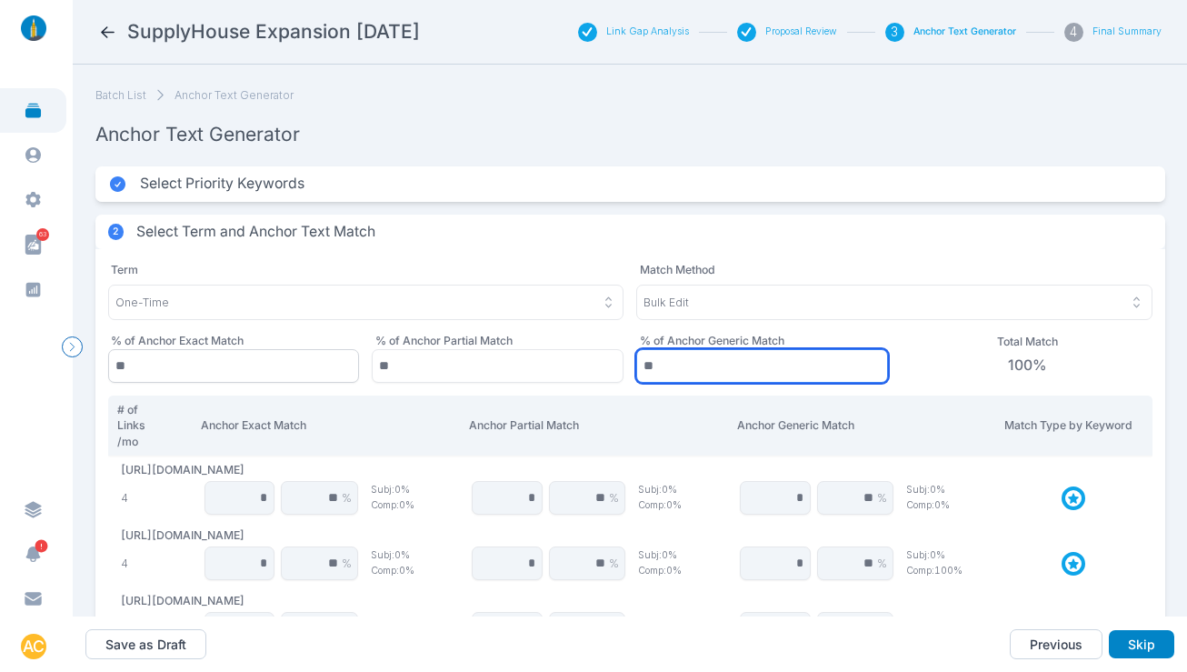
type input "**"
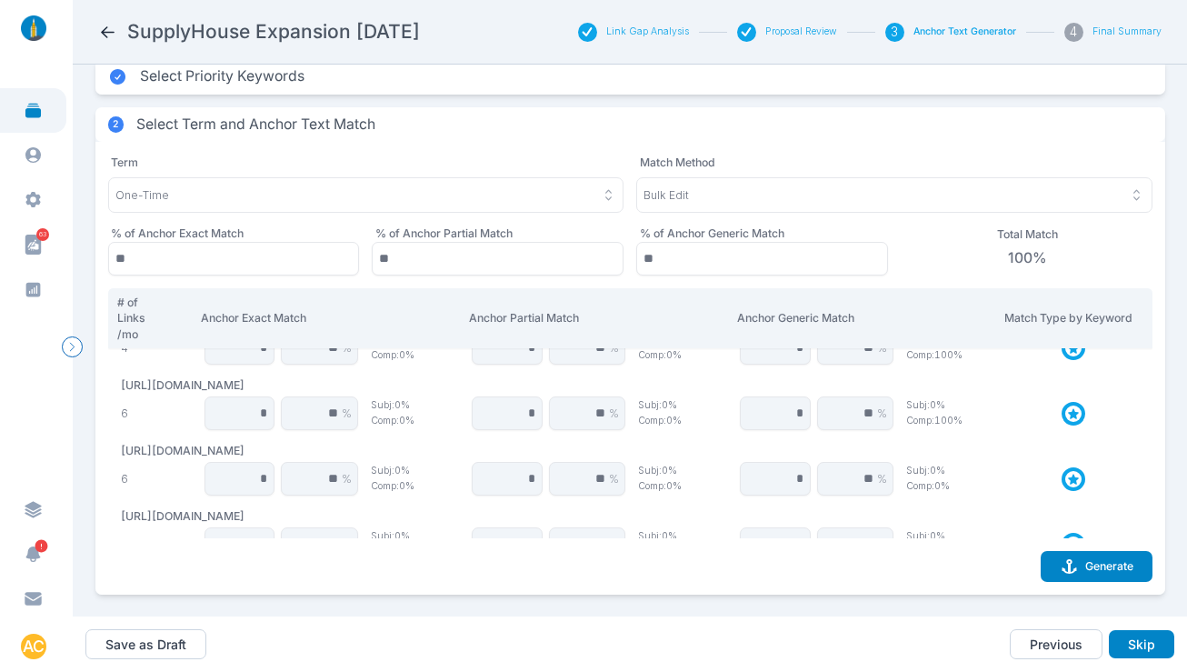
scroll to position [268, 0]
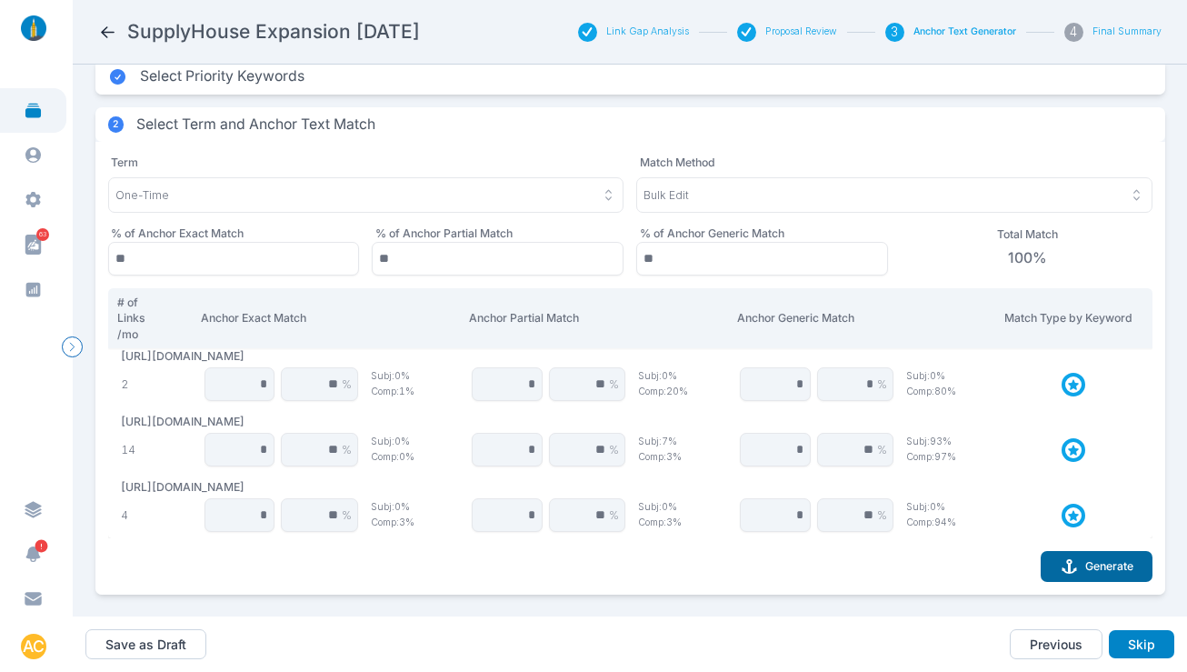
click at [1094, 553] on button "Generate" at bounding box center [1096, 566] width 112 height 31
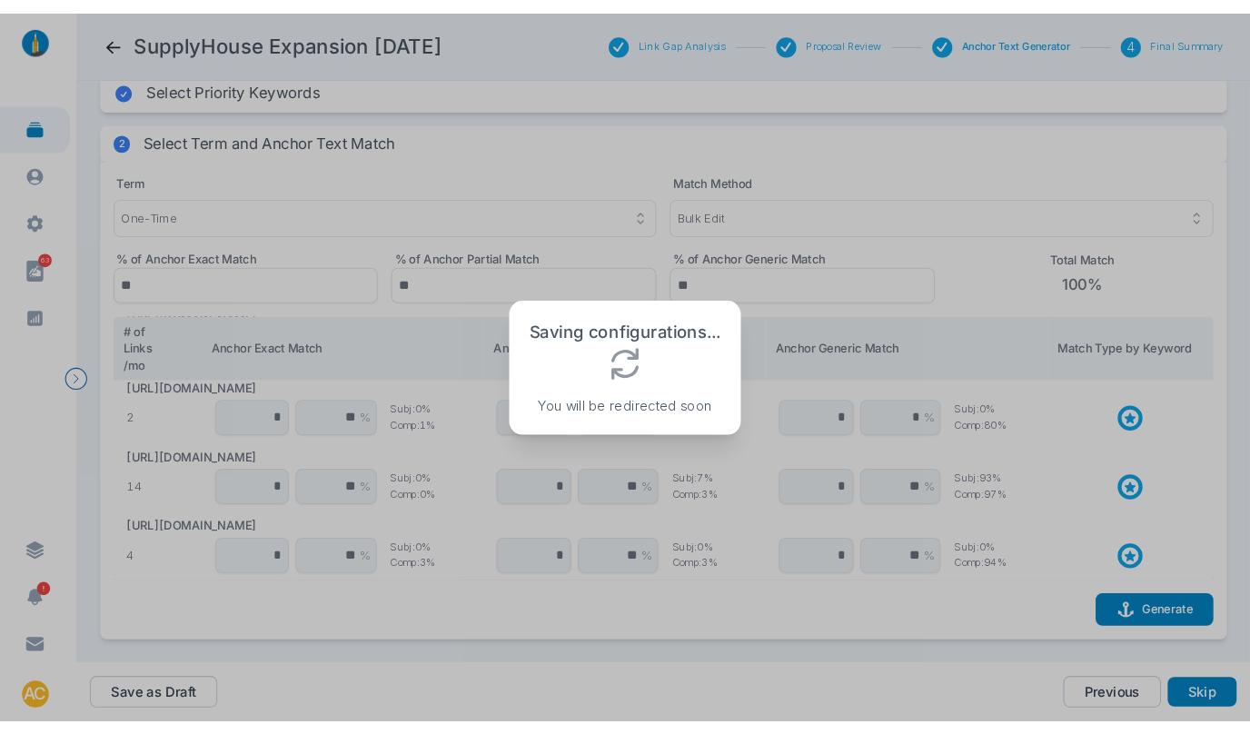
scroll to position [122, 0]
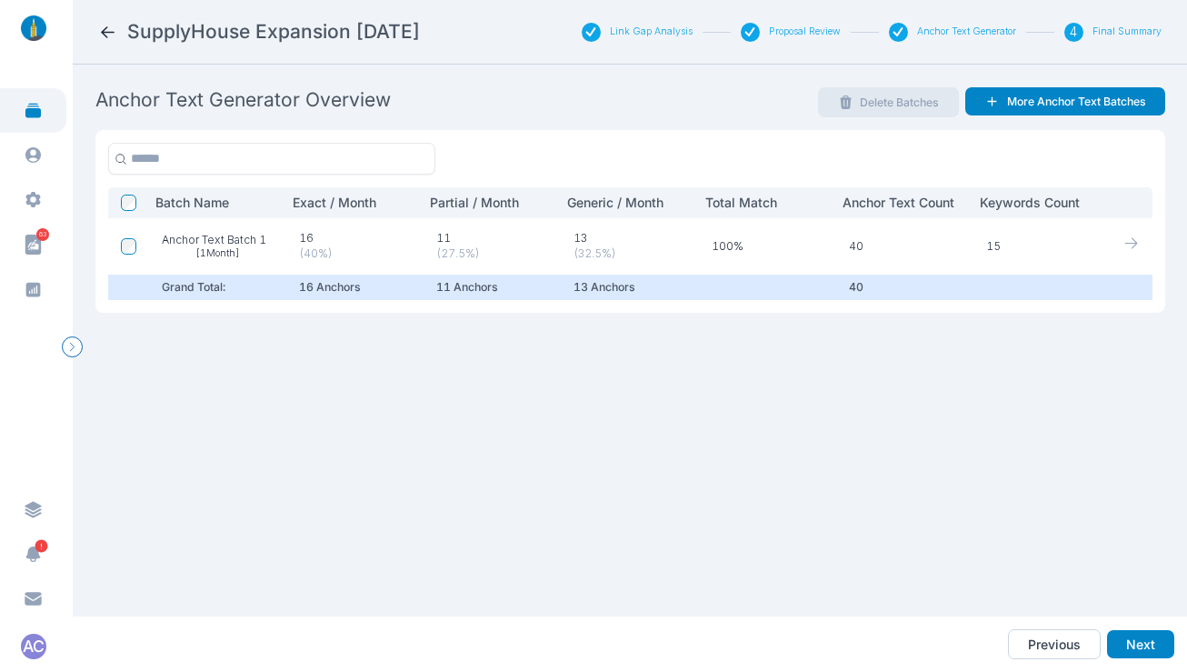
click at [552, 102] on div "Anchor Text Generator Overview Delete Batches More Anchor Text Batches" at bounding box center [630, 102] width 1070 height 31
click at [653, 28] on button "Link Gap Analysis" at bounding box center [651, 31] width 83 height 13
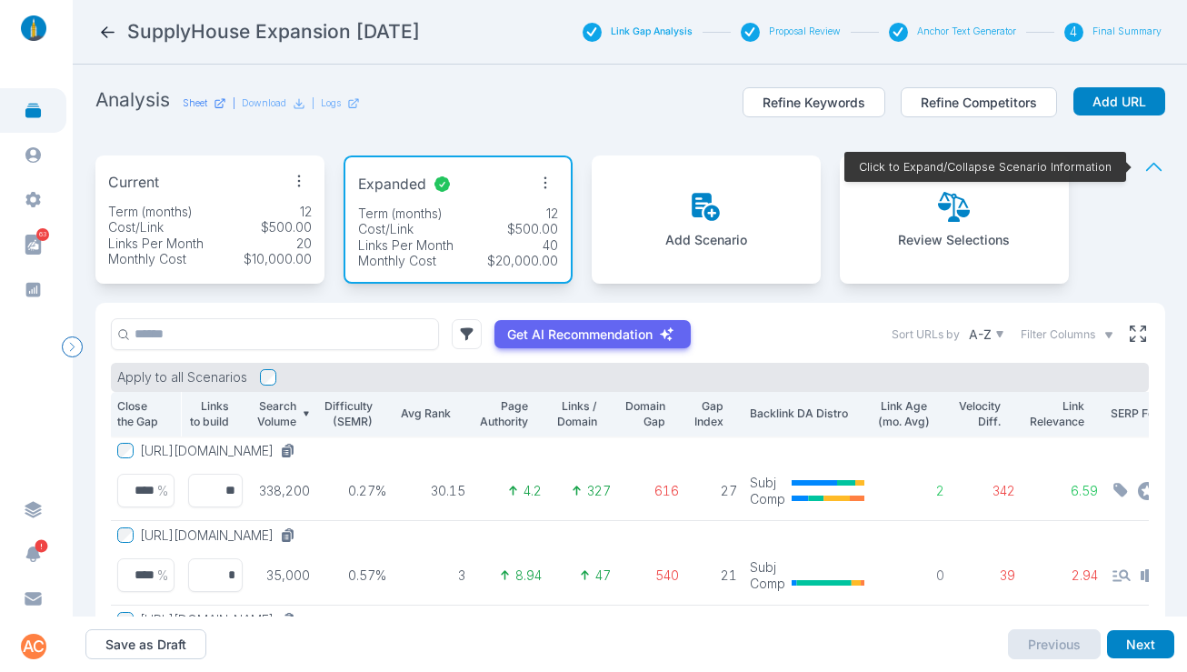
click at [183, 103] on p "Sheet" at bounding box center [195, 103] width 25 height 13
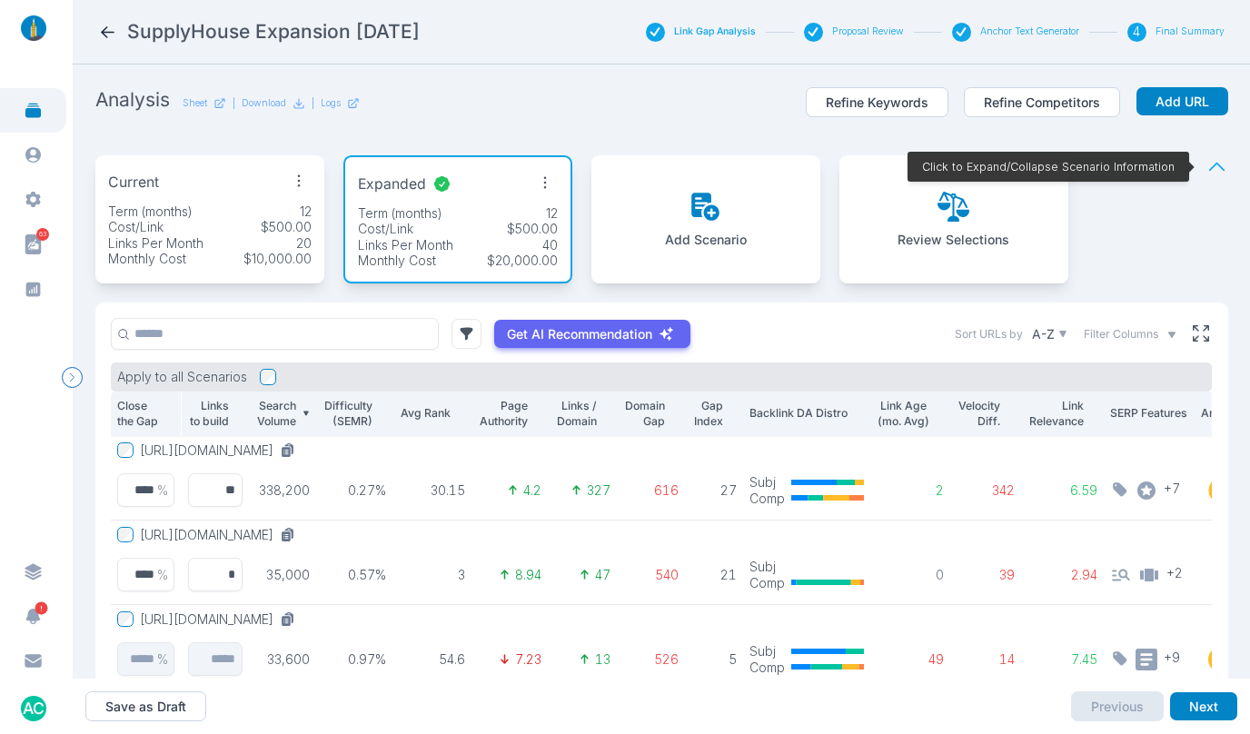
click at [303, 452] on button "[URL][DOMAIN_NAME]" at bounding box center [221, 451] width 163 height 16
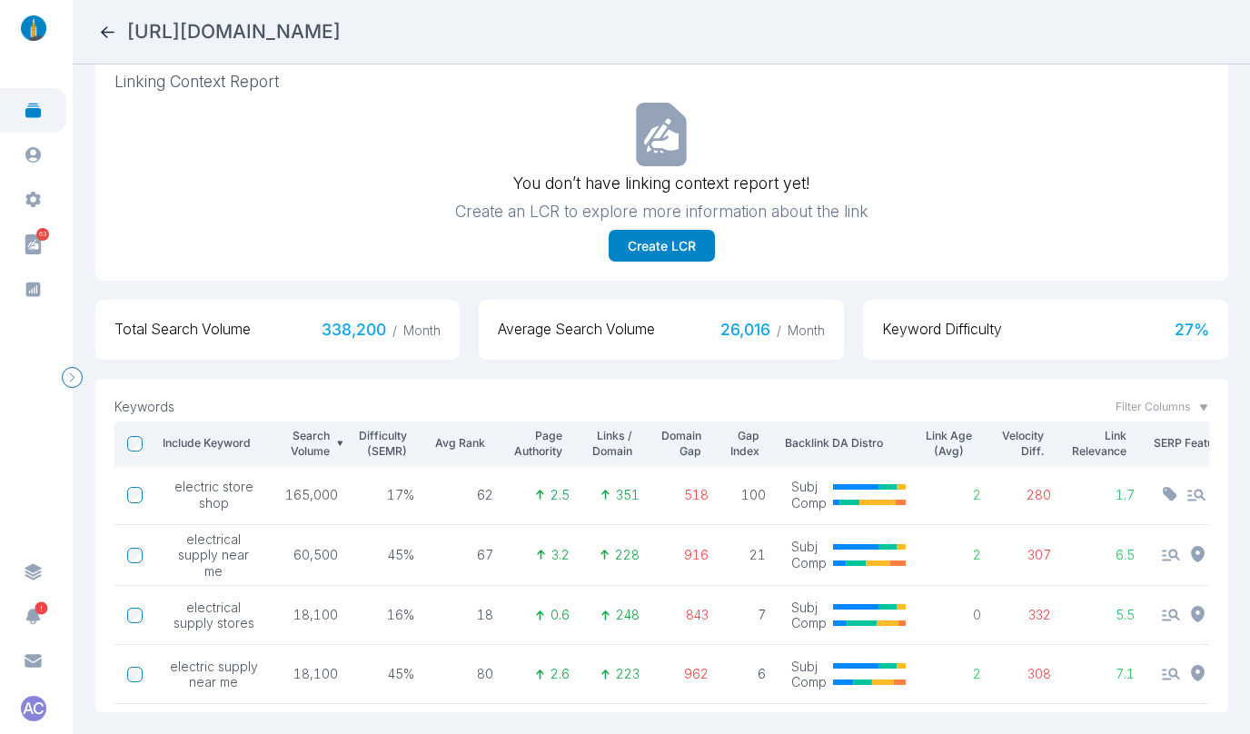
click at [341, 24] on h2 "[URL][DOMAIN_NAME]" at bounding box center [234, 31] width 214 height 25
copy h2 "[URL][DOMAIN_NAME]"
click at [99, 27] on icon at bounding box center [107, 32] width 19 height 19
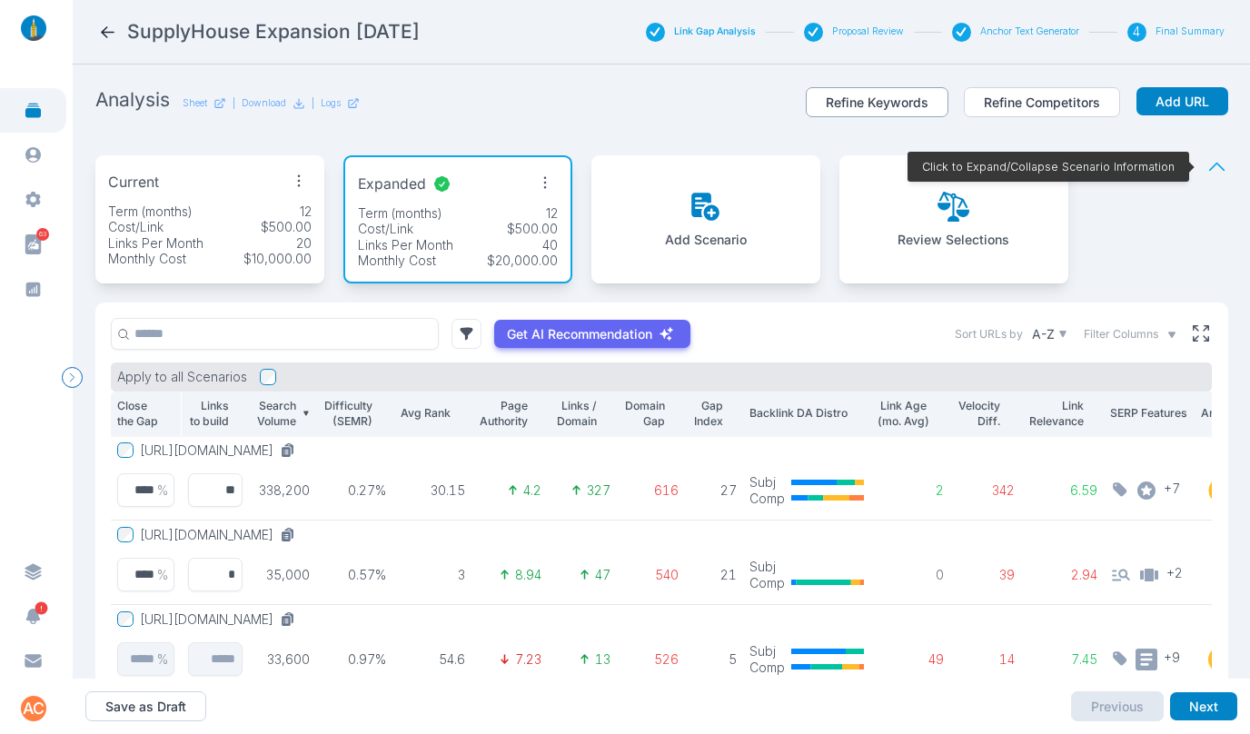
click at [862, 90] on button "Refine Keywords" at bounding box center [877, 102] width 143 height 31
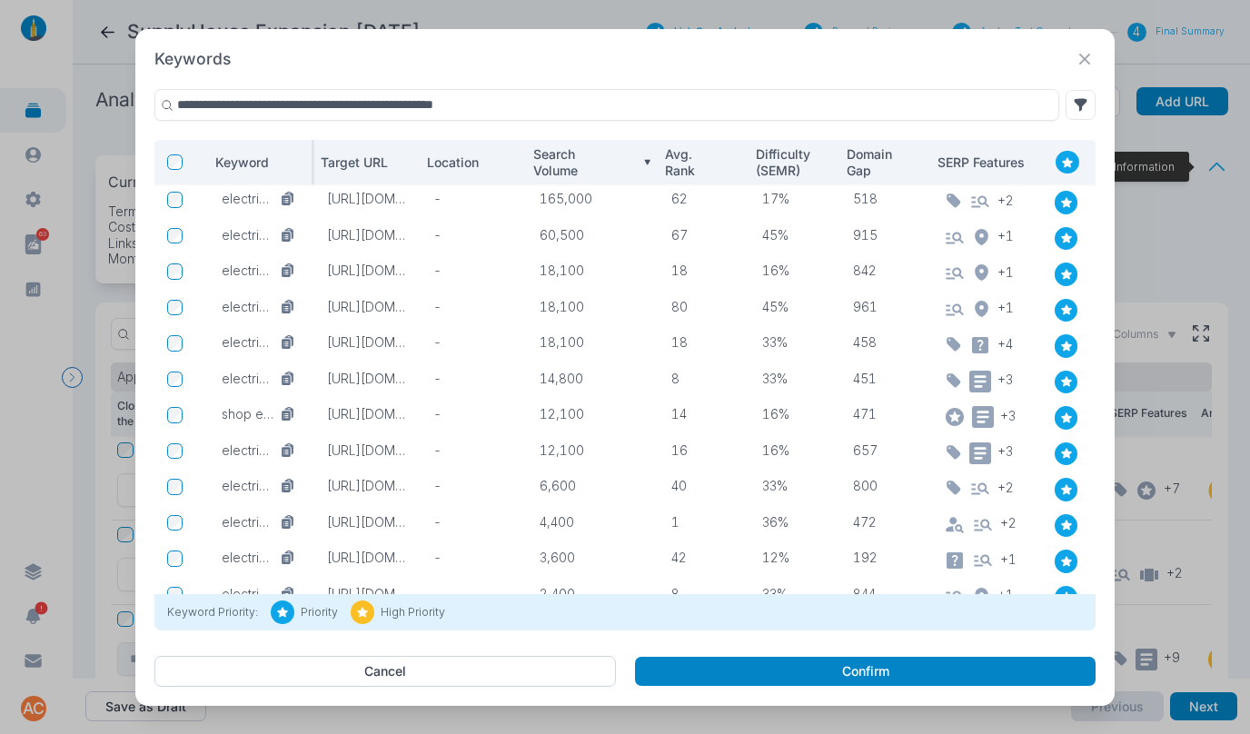
type input "**********"
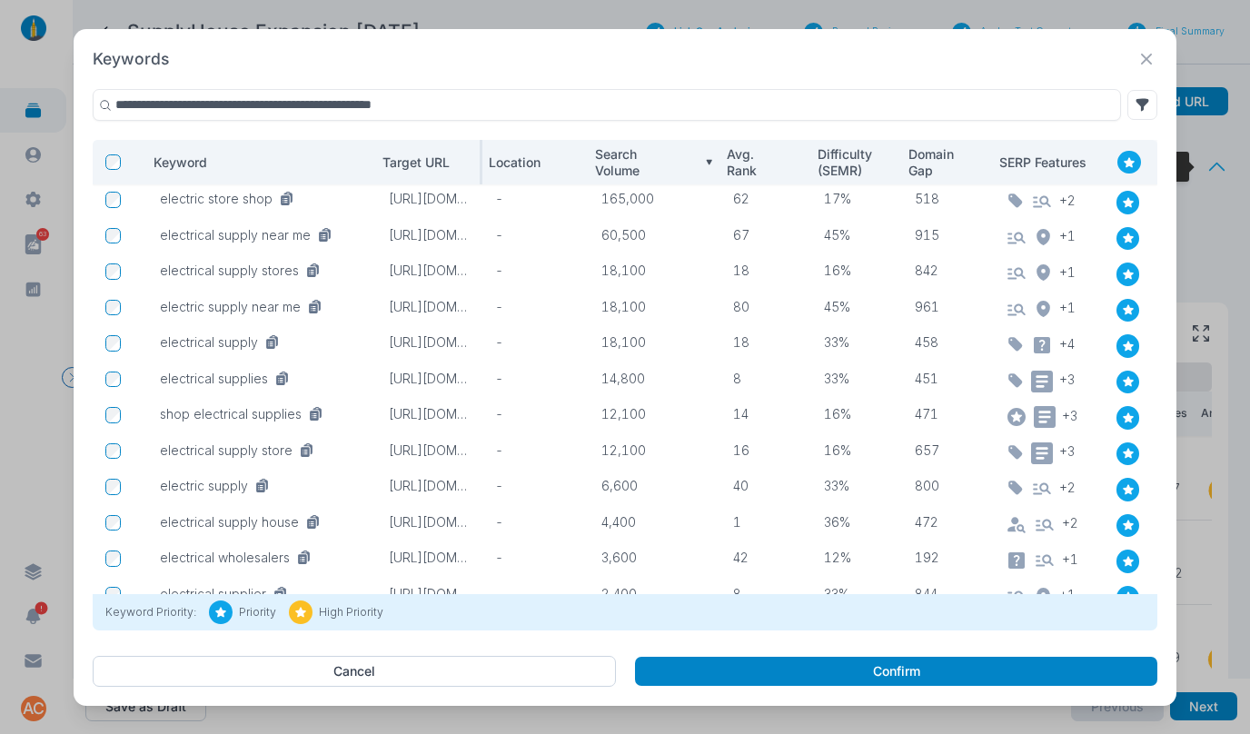
drag, startPoint x: 306, startPoint y: 163, endPoint x: 430, endPoint y: 160, distance: 123.6
click at [430, 160] on tr "Keyword Target URL Location Search Volume Avg. Rank Difficulty (SEMR) Domain Ga…" at bounding box center [625, 162] width 1065 height 45
click at [1124, 202] on icon at bounding box center [1128, 202] width 11 height 10
click at [1123, 229] on div at bounding box center [1129, 239] width 24 height 24
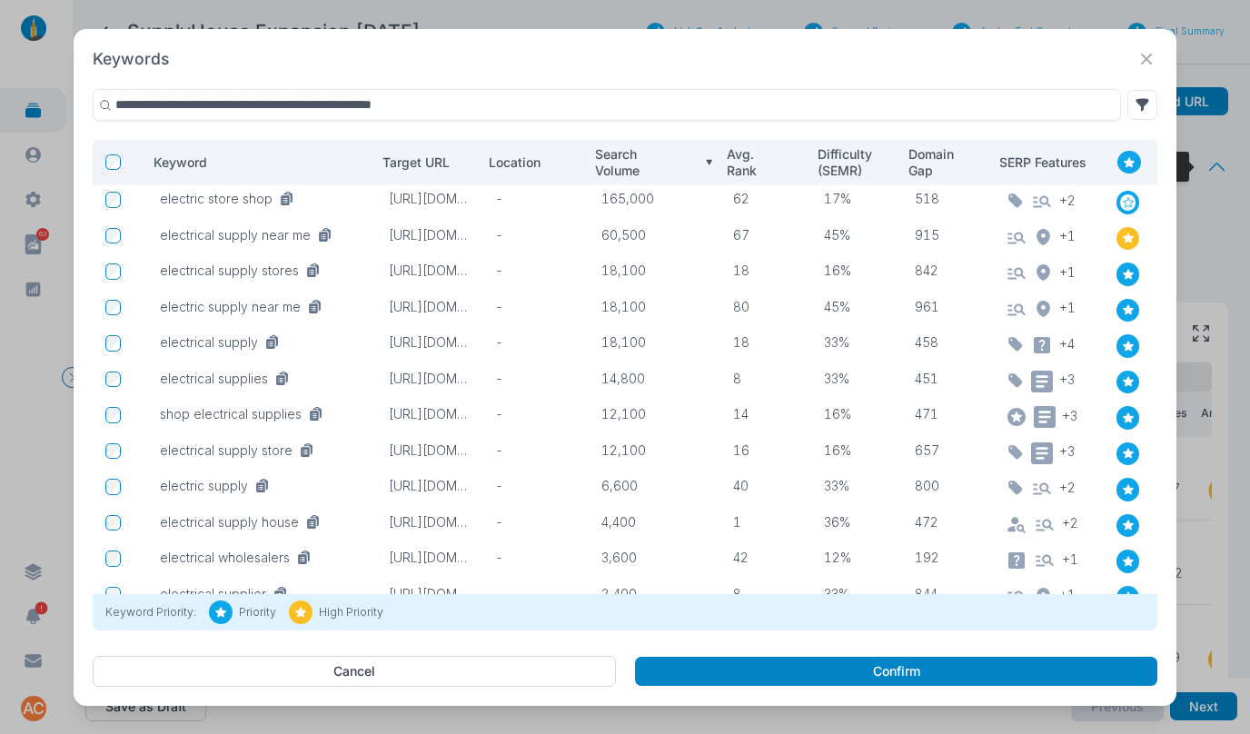
click at [1122, 234] on icon at bounding box center [1128, 238] width 13 height 13
click at [1123, 310] on icon at bounding box center [1128, 310] width 11 height 10
click at [1123, 311] on icon at bounding box center [1128, 310] width 11 height 10
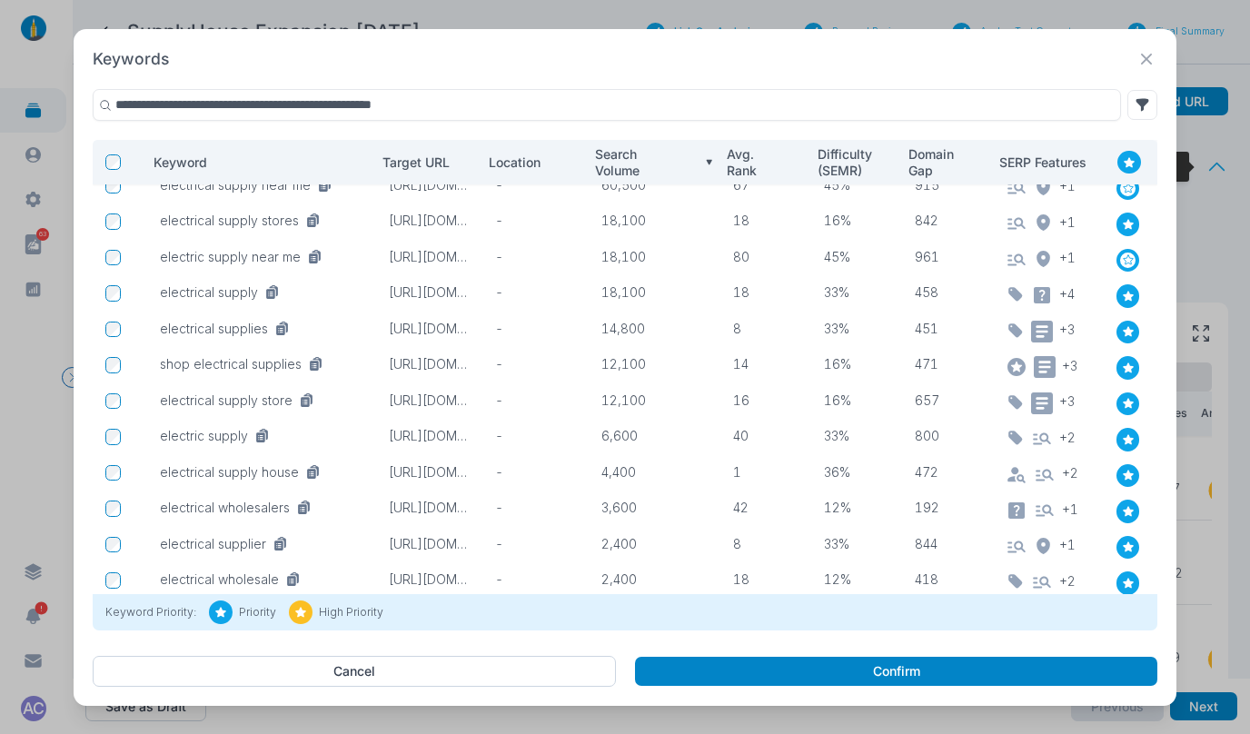
scroll to position [56, 0]
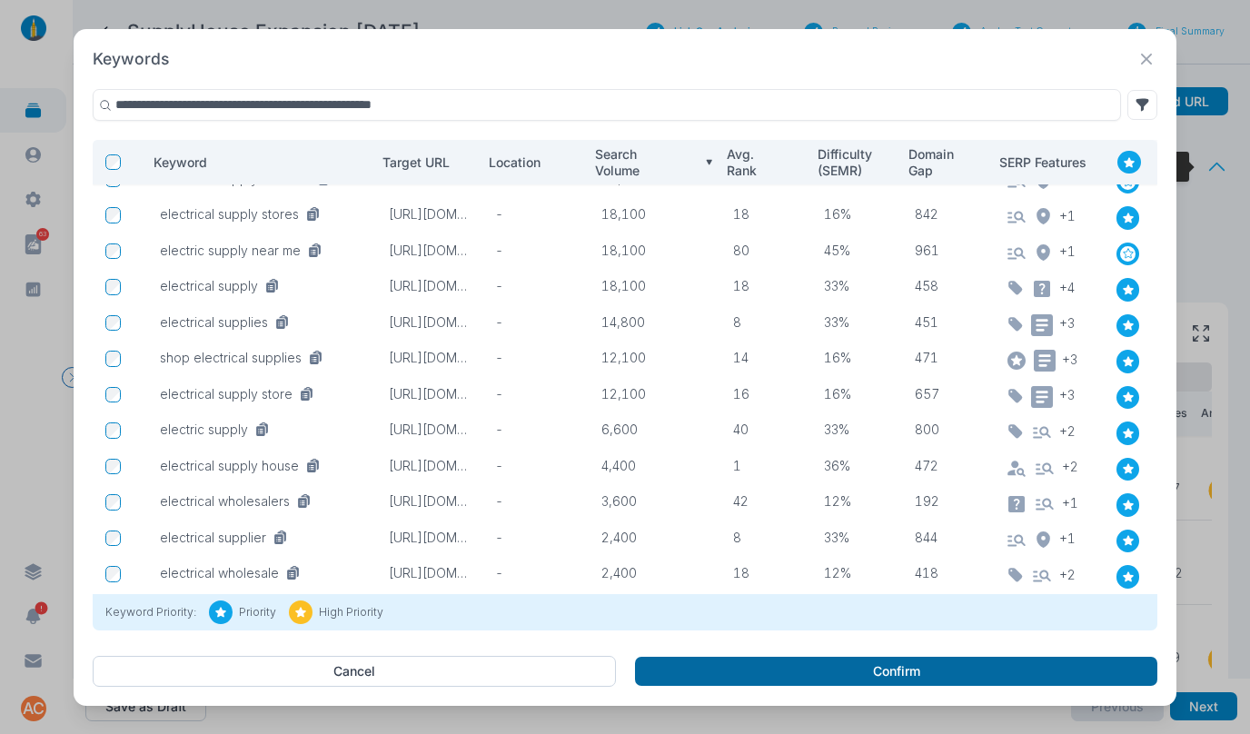
click at [845, 664] on button "Confirm" at bounding box center [896, 671] width 522 height 29
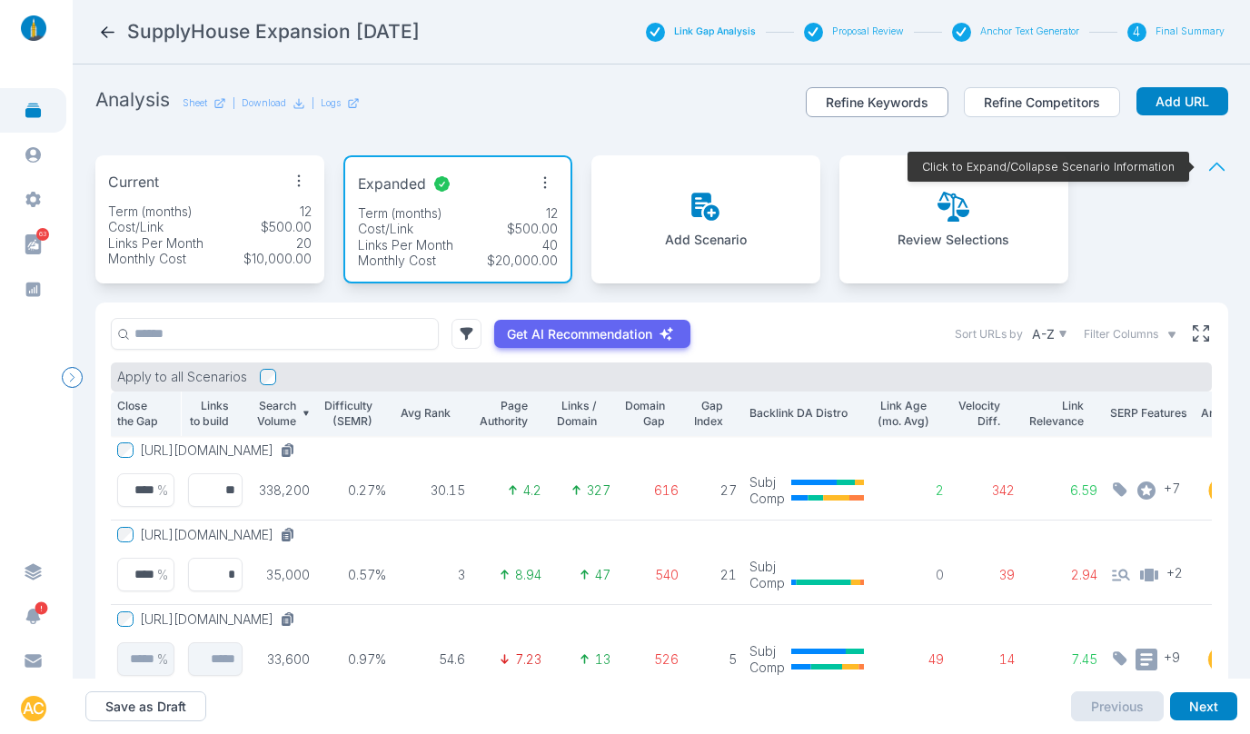
click at [890, 95] on button "Refine Keywords" at bounding box center [877, 102] width 143 height 31
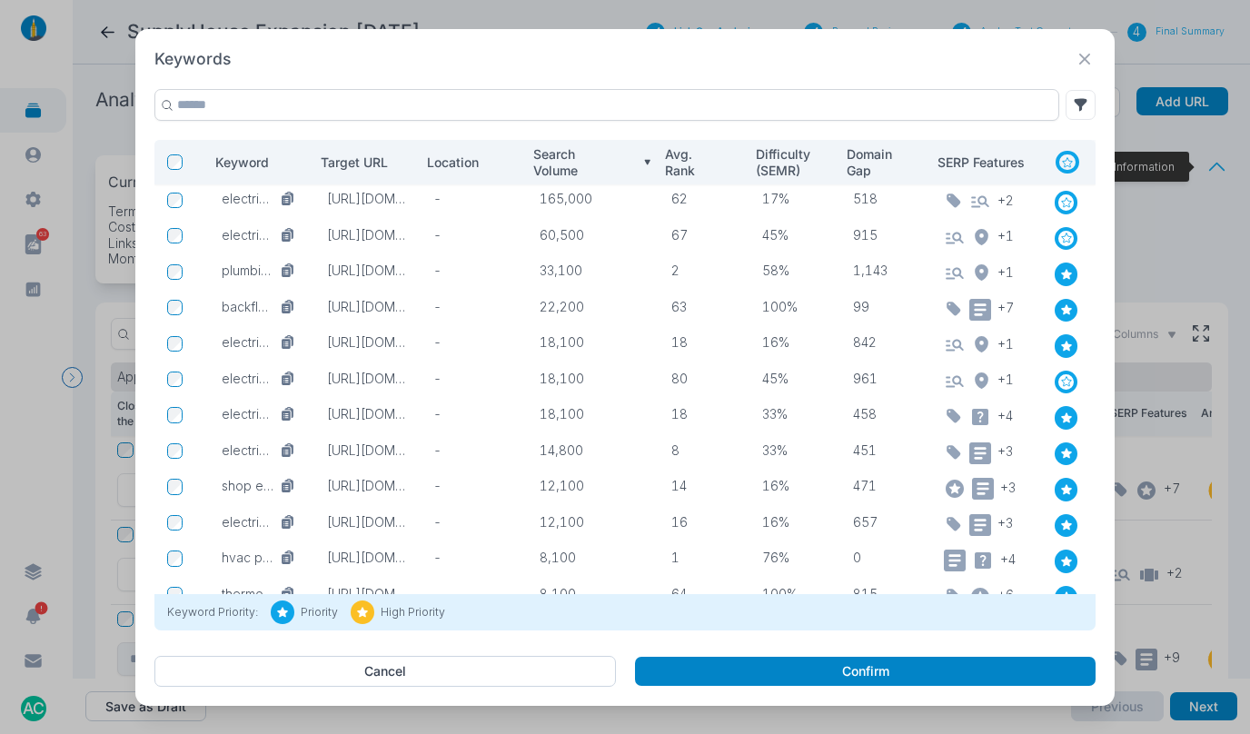
click at [469, 106] on input "text" at bounding box center [606, 105] width 905 height 32
type input "**********"
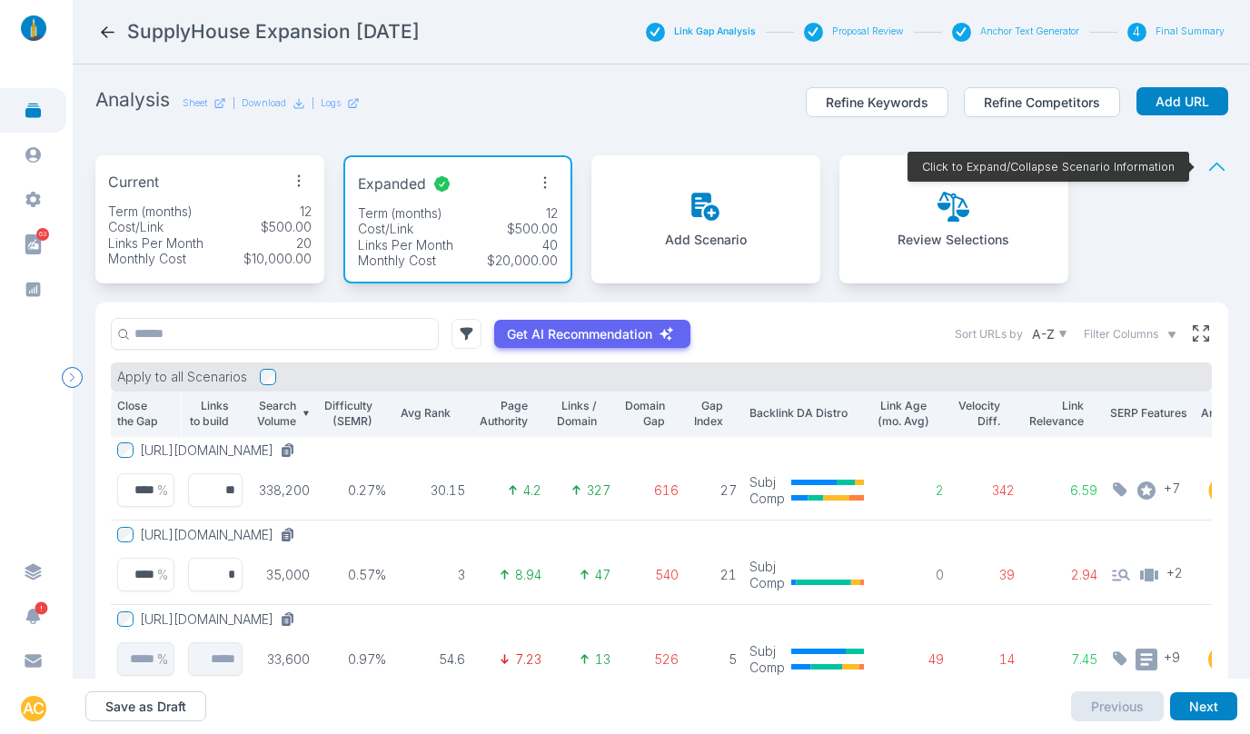
click at [1186, 219] on div "Click to Expand/Collapse Scenario Information" at bounding box center [1217, 219] width 23 height 128
